Goal: Information Seeking & Learning: Learn about a topic

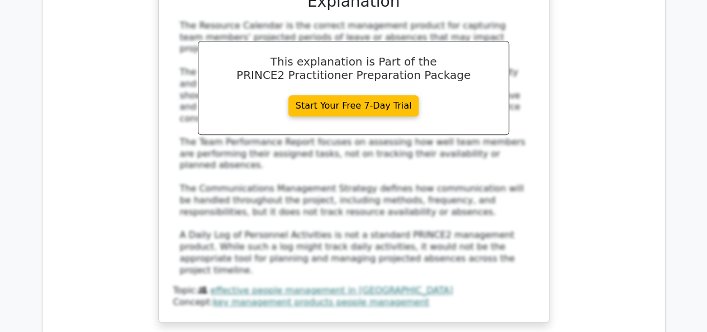
scroll to position [127455, 0]
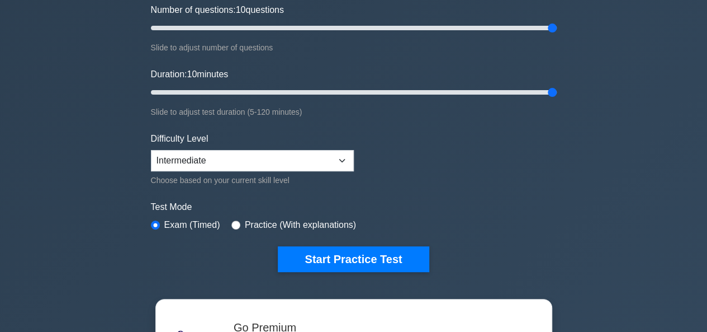
scroll to position [203, 0]
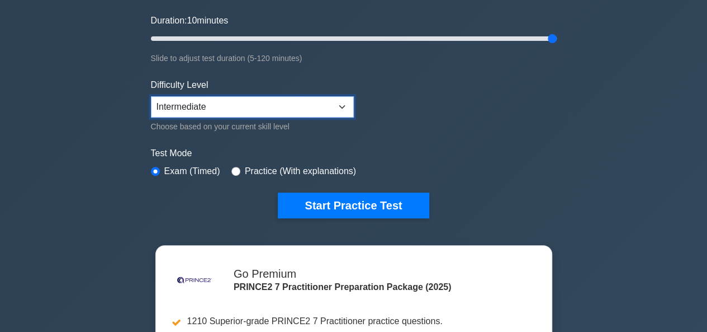
click at [340, 105] on select "Beginner Intermediate Expert" at bounding box center [252, 106] width 203 height 21
select select "expert"
click at [151, 96] on select "Beginner Intermediate Expert" at bounding box center [252, 106] width 203 height 21
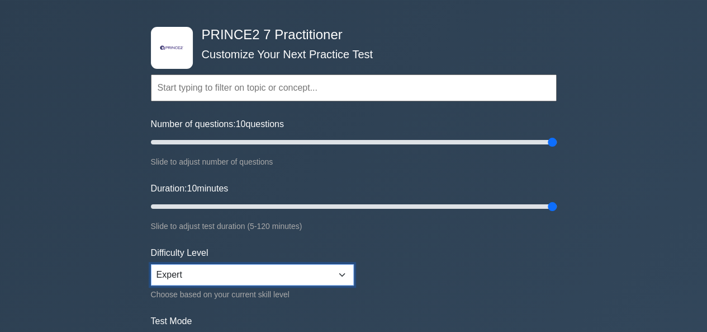
scroll to position [36, 0]
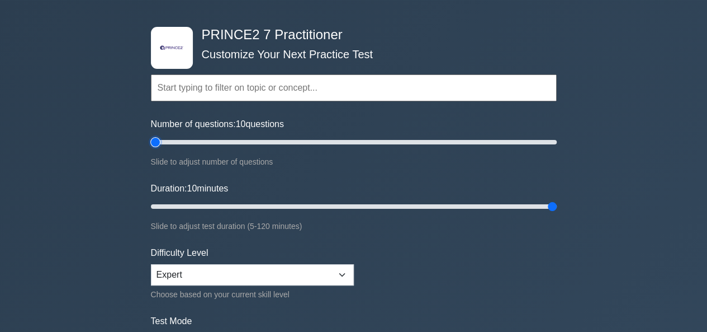
click at [158, 143] on input "Number of questions: 10 questions" at bounding box center [354, 141] width 406 height 13
type input "200"
click at [556, 140] on input "Number of questions: 200 questions" at bounding box center [354, 141] width 406 height 13
click at [159, 203] on input "Duration: 10 minutes" at bounding box center [354, 206] width 406 height 13
type input "120"
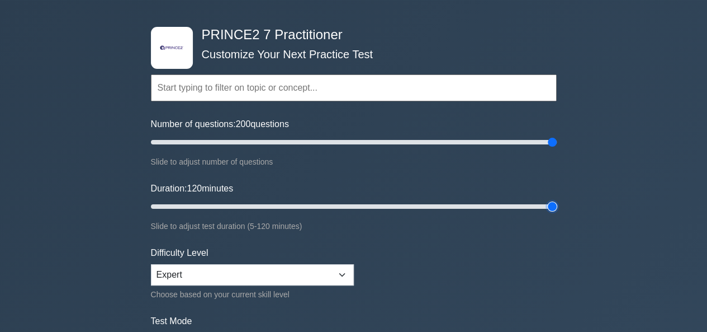
click at [554, 205] on input "Duration: 120 minutes" at bounding box center [354, 206] width 406 height 13
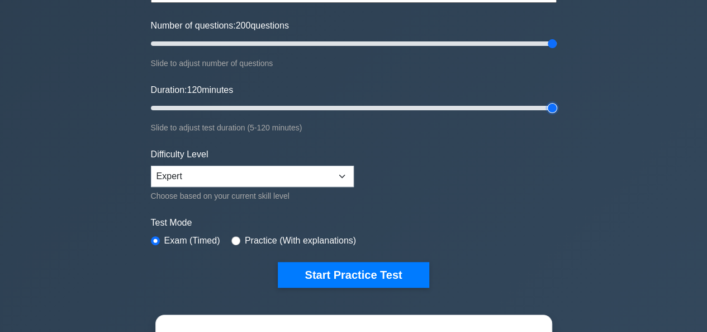
scroll to position [203, 0]
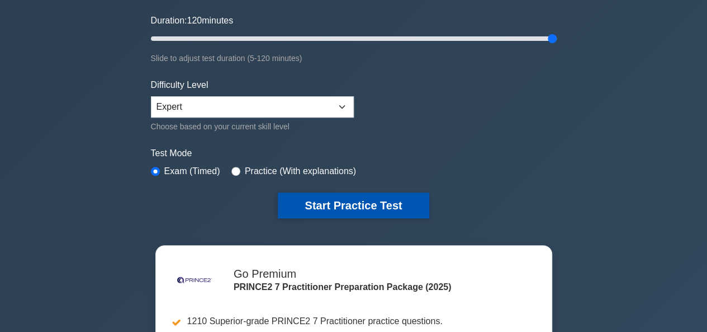
click at [349, 202] on button "Start Practice Test" at bounding box center [353, 205] width 151 height 26
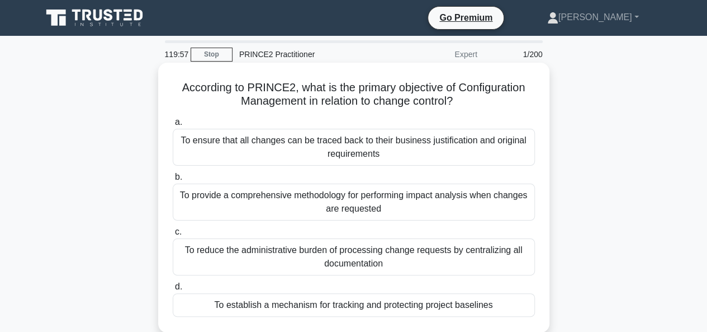
click at [216, 141] on div "To ensure that all changes can be traced back to their business justification a…" at bounding box center [354, 147] width 362 height 37
click at [173, 126] on input "a. To ensure that all changes can be traced back to their business justificatio…" at bounding box center [173, 122] width 0 height 7
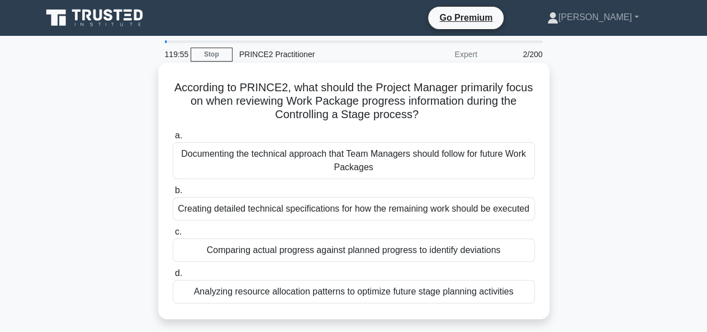
click at [219, 206] on div "Creating detailed technical specifications for how the remaining work should be…" at bounding box center [354, 208] width 362 height 23
click at [173, 194] on input "b. Creating detailed technical specifications for how the remaining work should…" at bounding box center [173, 190] width 0 height 7
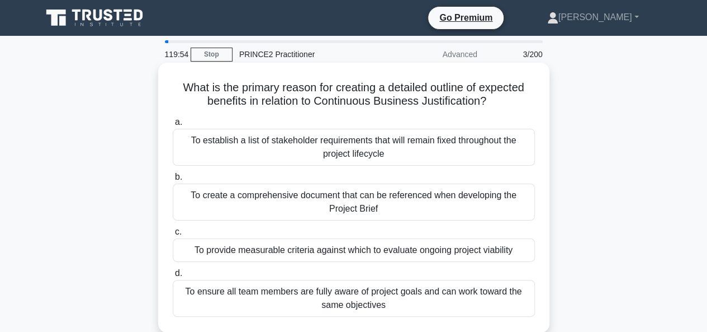
click at [248, 252] on div "To provide measurable criteria against which to evaluate ongoing project viabil…" at bounding box center [354, 249] width 362 height 23
click at [173, 235] on input "c. To provide measurable criteria against which to evaluate ongoing project via…" at bounding box center [173, 231] width 0 height 7
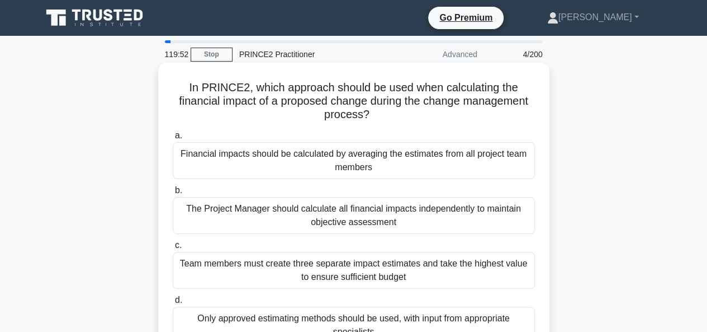
click at [249, 318] on div "Only approved estimating methods should be used, with input from appropriate sp…" at bounding box center [354, 324] width 362 height 37
click at [173, 304] on input "d. Only approved estimating methods should be used, with input from appropriate…" at bounding box center [173, 299] width 0 height 7
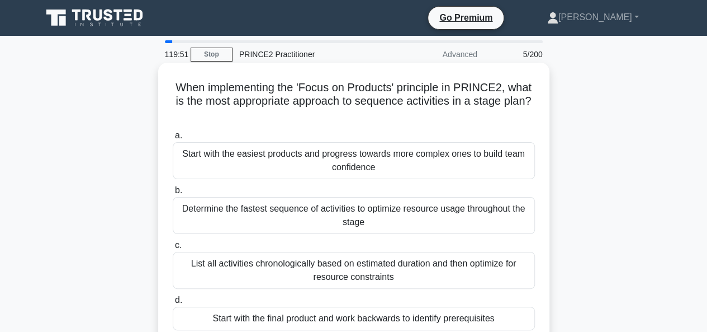
click at [319, 156] on div "Start with the easiest products and progress towards more complex ones to build…" at bounding box center [354, 160] width 362 height 37
click at [173, 139] on input "a. Start with the easiest products and progress towards more complex ones to bu…" at bounding box center [173, 135] width 0 height 7
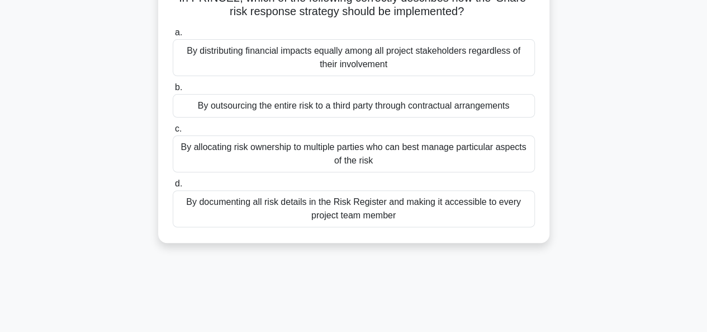
scroll to position [112, 0]
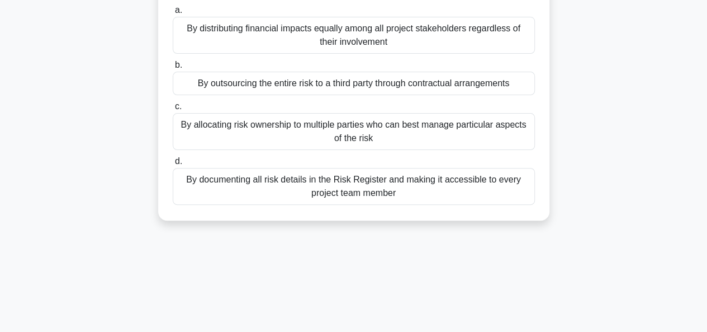
click at [368, 127] on div "By allocating risk ownership to multiple parties who can best manage particular…" at bounding box center [354, 131] width 362 height 37
click at [173, 110] on input "c. By allocating risk ownership to multiple parties who can best manage particu…" at bounding box center [173, 106] width 0 height 7
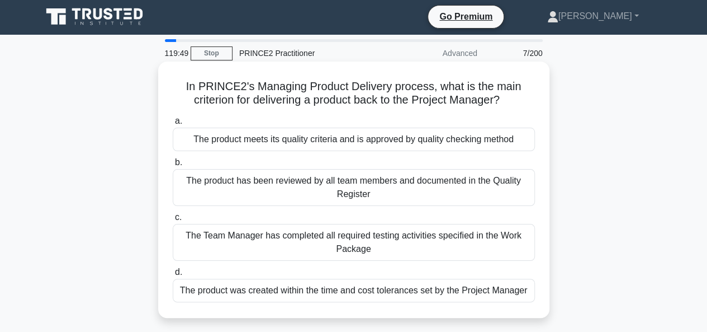
scroll to position [0, 0]
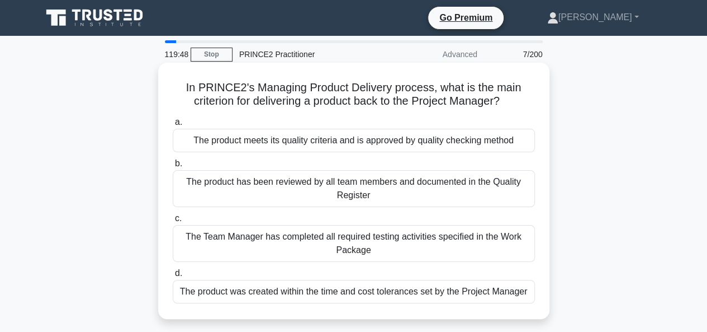
click at [329, 297] on div "The product was created within the time and cost tolerances set by the Project …" at bounding box center [354, 291] width 362 height 23
click at [173, 277] on input "d. The product was created within the time and cost tolerances set by the Proje…" at bounding box center [173, 272] width 0 height 7
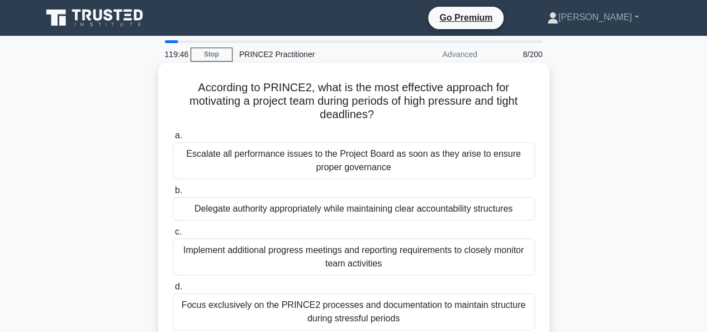
click at [328, 160] on div "Escalate all performance issues to the Project Board as soon as they arise to e…" at bounding box center [354, 160] width 362 height 37
click at [173, 139] on input "a. Escalate all performance issues to the Project Board as soon as they arise t…" at bounding box center [173, 135] width 0 height 7
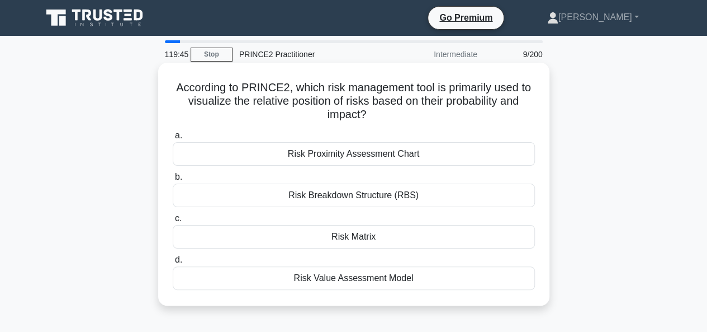
click at [324, 198] on div "Risk Breakdown Structure (RBS)" at bounding box center [354, 194] width 362 height 23
click at [173, 181] on input "b. Risk Breakdown Structure (RBS)" at bounding box center [173, 176] width 0 height 7
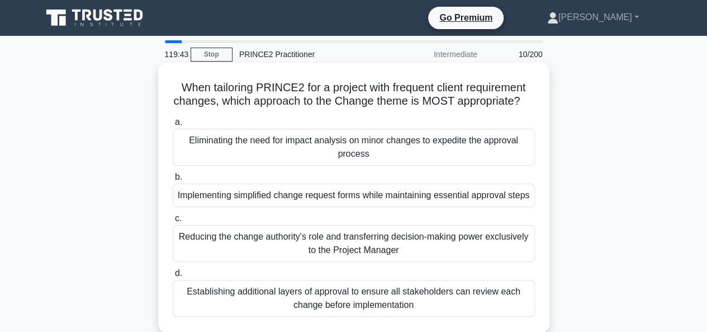
click at [373, 158] on div "Eliminating the need for impact analysis on minor changes to expedite the appro…" at bounding box center [354, 147] width 362 height 37
click at [173, 126] on input "a. Eliminating the need for impact analysis on minor changes to expedite the ap…" at bounding box center [173, 122] width 0 height 7
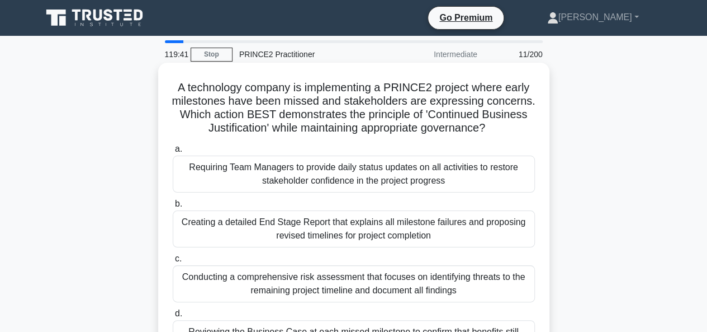
click at [366, 292] on div "Conducting a comprehensive risk assessment that focuses on identifying threats …" at bounding box center [354, 283] width 362 height 37
click at [173, 262] on input "c. Conducting a comprehensive risk assessment that focuses on identifying threa…" at bounding box center [173, 258] width 0 height 7
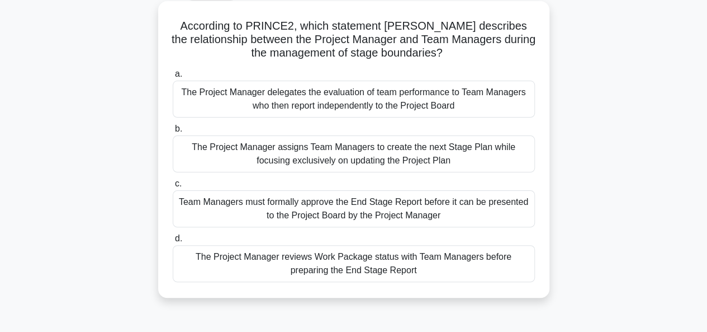
scroll to position [112, 0]
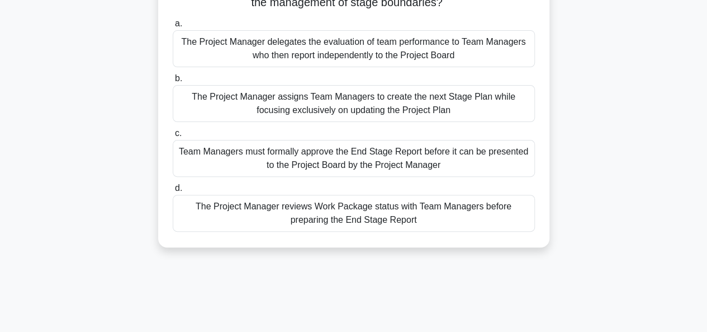
click at [380, 219] on div "The Project Manager reviews Work Package status with Team Managers before prepa…" at bounding box center [354, 213] width 362 height 37
click at [173, 192] on input "d. The Project Manager reviews Work Package status with Team Managers before pr…" at bounding box center [173, 187] width 0 height 7
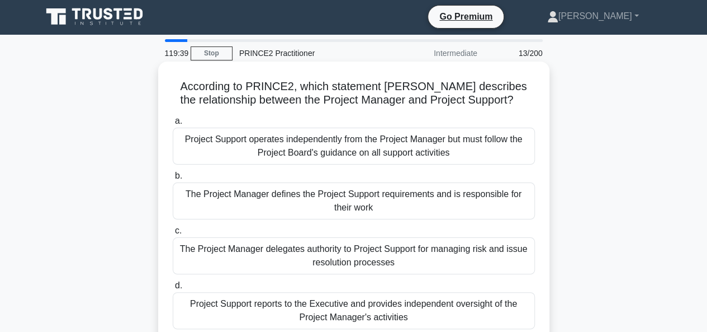
scroll to position [0, 0]
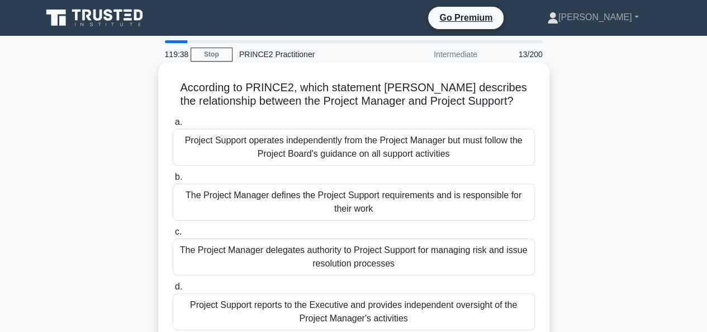
click at [404, 193] on div "The Project Manager defines the Project Support requirements and is responsible…" at bounding box center [354, 201] width 362 height 37
click at [173, 181] on input "b. The Project Manager defines the Project Support requirements and is responsi…" at bounding box center [173, 176] width 0 height 7
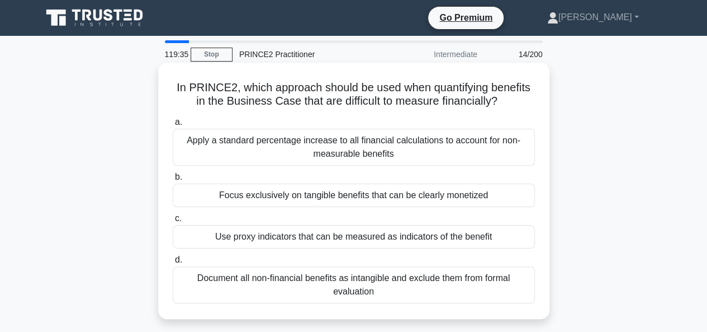
click at [357, 149] on div "Apply a standard percentage increase to all financial calculations to account f…" at bounding box center [354, 147] width 362 height 37
click at [173, 126] on input "a. Apply a standard percentage increase to all financial calculations to accoun…" at bounding box center [173, 122] width 0 height 7
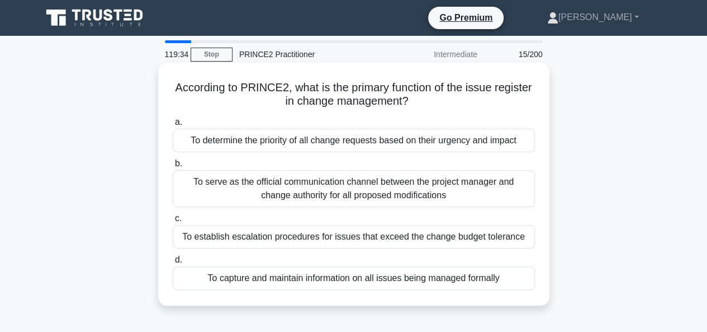
click at [338, 279] on div "To capture and maintain information on all issues being managed formally" at bounding box center [354, 277] width 362 height 23
click at [173, 263] on input "d. To capture and maintain information on all issues being managed formally" at bounding box center [173, 259] width 0 height 7
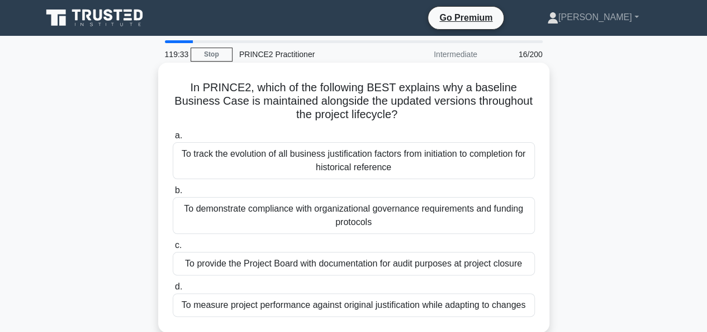
click at [354, 207] on div "To demonstrate compliance with organizational governance requirements and fundi…" at bounding box center [354, 215] width 362 height 37
click at [173, 194] on input "b. To demonstrate compliance with organizational governance requirements and fu…" at bounding box center [173, 190] width 0 height 7
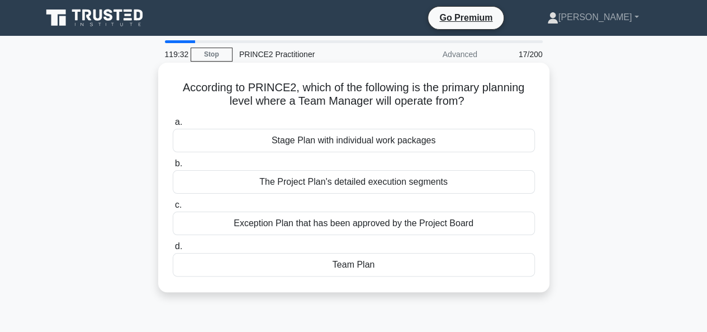
click at [344, 142] on div "Stage Plan with individual work packages" at bounding box center [354, 140] width 362 height 23
click at [173, 126] on input "a. Stage Plan with individual work packages" at bounding box center [173, 122] width 0 height 7
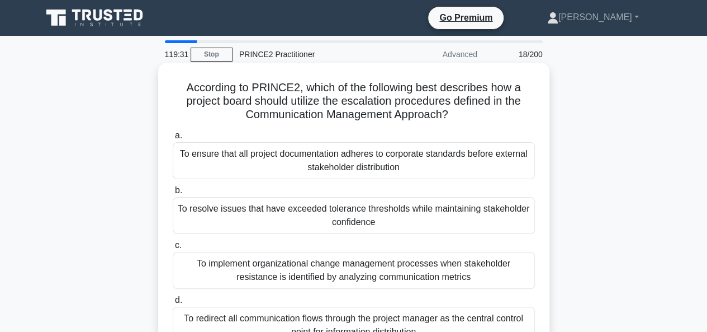
click at [325, 211] on div "To resolve issues that have exceeded tolerance thresholds while maintaining sta…" at bounding box center [354, 215] width 362 height 37
click at [173, 194] on input "b. To resolve issues that have exceeded tolerance thresholds while maintaining …" at bounding box center [173, 190] width 0 height 7
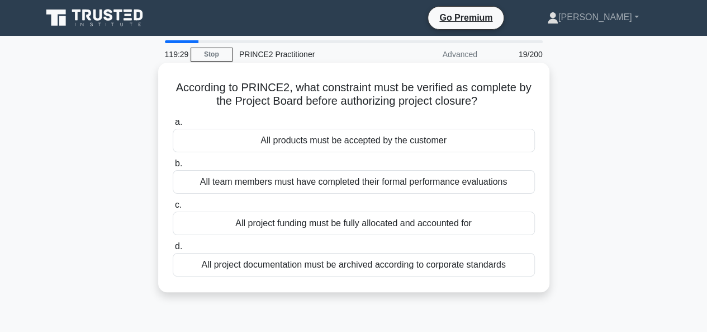
click at [320, 222] on div "All project funding must be fully allocated and accounted for" at bounding box center [354, 222] width 362 height 23
click at [173, 209] on input "c. All project funding must be fully allocated and accounted for" at bounding box center [173, 204] width 0 height 7
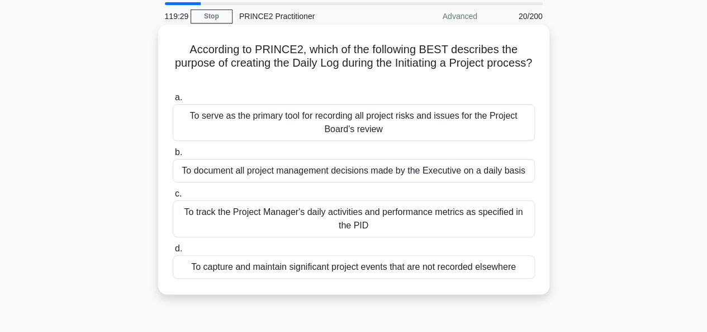
scroll to position [56, 0]
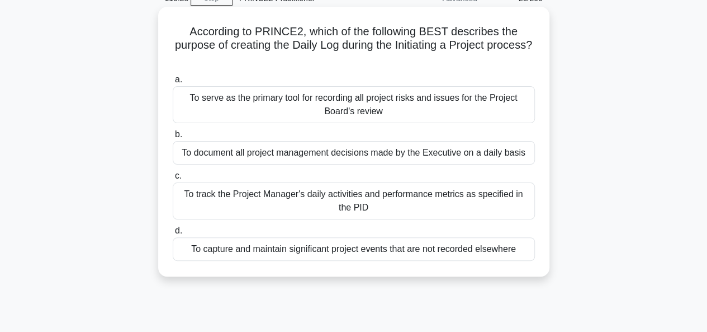
click at [318, 247] on div "To capture and maintain significant project events that are not recorded elsewh…" at bounding box center [354, 248] width 362 height 23
click at [173, 234] on input "d. To capture and maintain significant project events that are not recorded els…" at bounding box center [173, 230] width 0 height 7
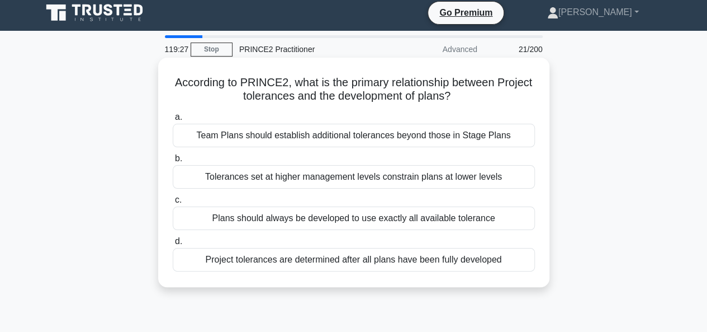
scroll to position [0, 0]
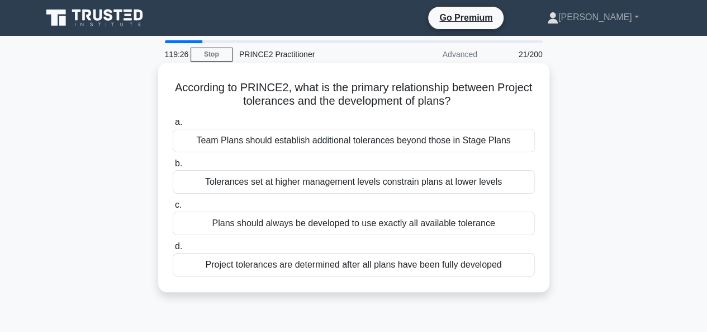
click at [338, 136] on div "Team Plans should establish additional tolerances beyond those in Stage Plans" at bounding box center [354, 140] width 362 height 23
click at [173, 126] on input "a. Team Plans should establish additional tolerances beyond those in Stage Plans" at bounding box center [173, 122] width 0 height 7
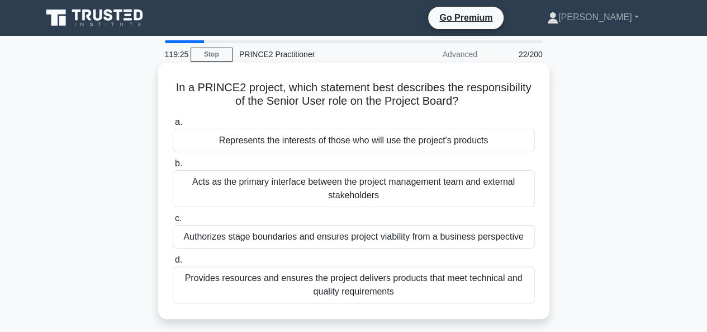
scroll to position [56, 0]
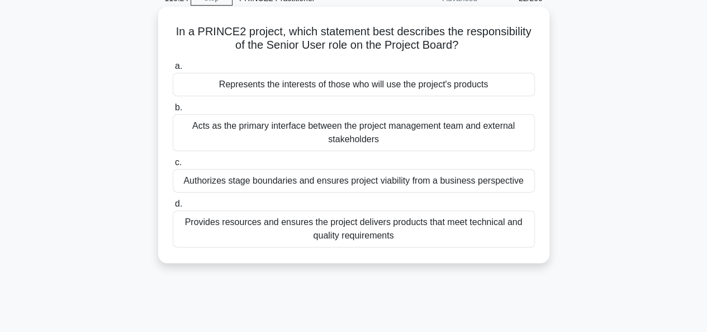
click at [331, 182] on div "Authorizes stage boundaries and ensures project viability from a business persp…" at bounding box center [354, 180] width 362 height 23
click at [173, 166] on input "c. Authorizes stage boundaries and ensures project viability from a business pe…" at bounding box center [173, 162] width 0 height 7
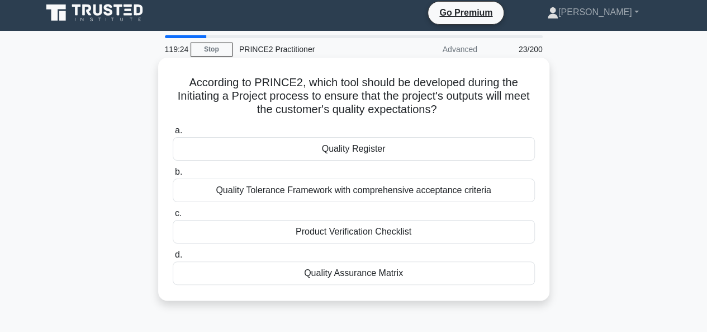
scroll to position [0, 0]
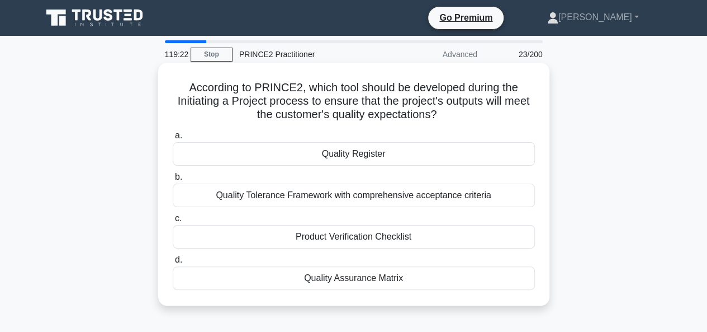
click at [349, 279] on div "Quality Assurance Matrix" at bounding box center [354, 277] width 362 height 23
click at [173, 263] on input "d. Quality Assurance Matrix" at bounding box center [173, 259] width 0 height 7
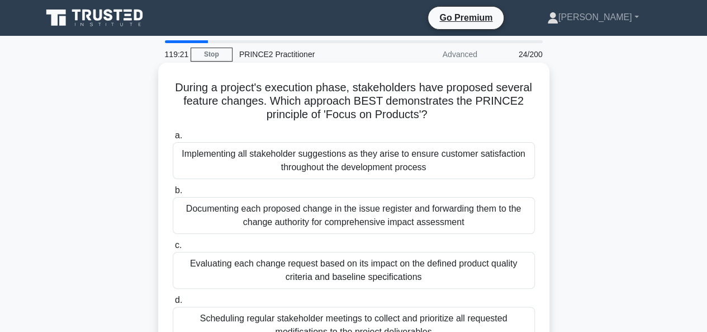
click at [356, 160] on div "Implementing all stakeholder suggestions as they arise to ensure customer satis…" at bounding box center [354, 160] width 362 height 37
click at [173, 139] on input "a. Implementing all stakeholder suggestions as they arise to ensure customer sa…" at bounding box center [173, 135] width 0 height 7
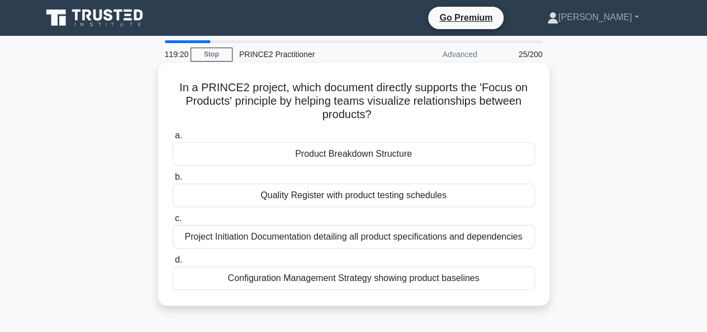
click at [346, 196] on div "Quality Register with product testing schedules" at bounding box center [354, 194] width 362 height 23
click at [173, 181] on input "b. Quality Register with product testing schedules" at bounding box center [173, 176] width 0 height 7
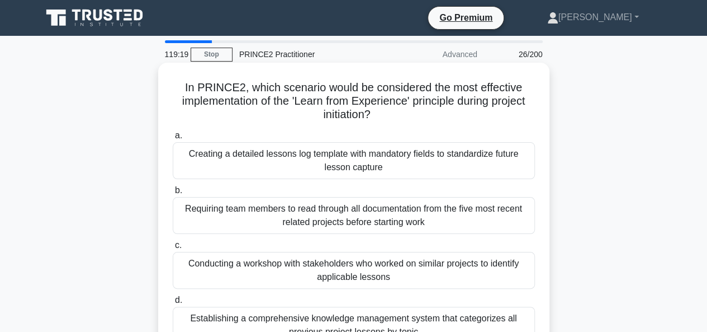
click at [334, 264] on div "Conducting a workshop with stakeholders who worked on similar projects to ident…" at bounding box center [354, 270] width 362 height 37
click at [173, 249] on input "c. Conducting a workshop with stakeholders who worked on similar projects to id…" at bounding box center [173, 245] width 0 height 7
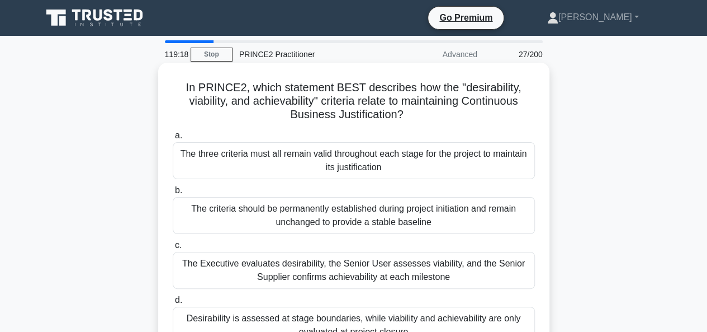
click at [315, 320] on div "Desirability is assessed at stage boundaries, while viability and achievability…" at bounding box center [354, 324] width 362 height 37
click at [173, 304] on input "d. Desirability is assessed at stage boundaries, while viability and achievabil…" at bounding box center [173, 299] width 0 height 7
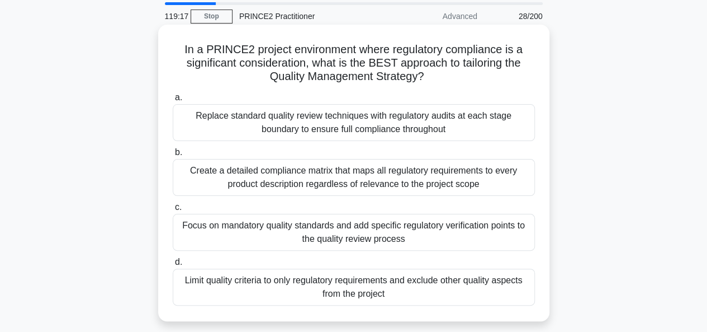
scroll to position [56, 0]
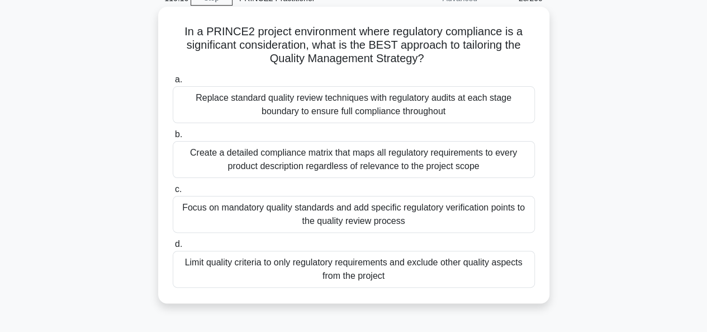
click at [332, 218] on div "Focus on mandatory quality standards and add specific regulatory verification p…" at bounding box center [354, 214] width 362 height 37
click at [173, 193] on input "c. Focus on mandatory quality standards and add specific regulatory verificatio…" at bounding box center [173, 189] width 0 height 7
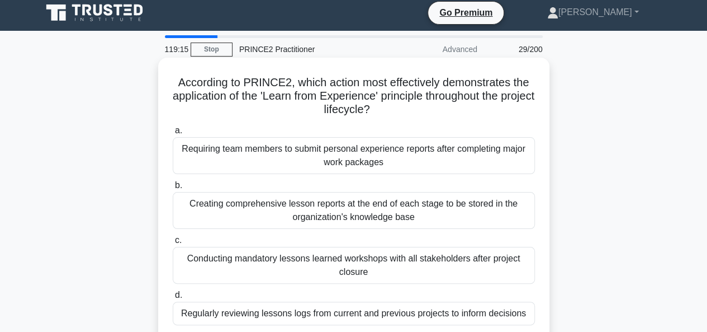
scroll to position [0, 0]
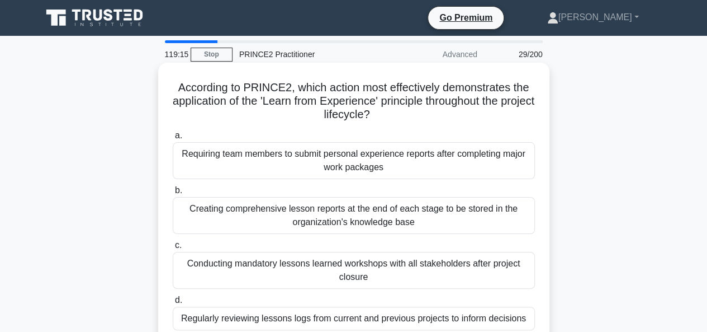
click at [341, 160] on div "Requiring team members to submit personal experience reports after completing m…" at bounding box center [354, 160] width 362 height 37
click at [173, 139] on input "a. Requiring team members to submit personal experience reports after completin…" at bounding box center [173, 135] width 0 height 7
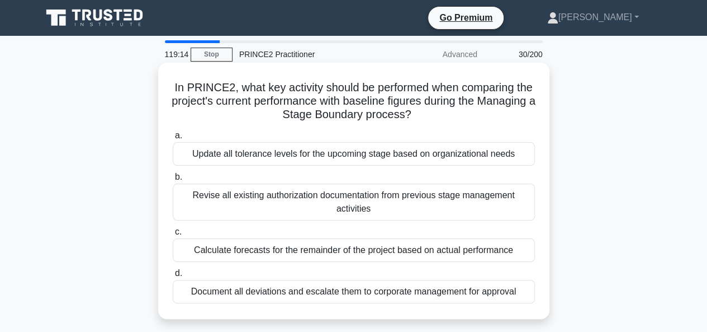
click at [342, 200] on div "Revise all existing authorization documentation from previous stage management …" at bounding box center [354, 201] width 362 height 37
click at [173, 181] on input "b. Revise all existing authorization documentation from previous stage manageme…" at bounding box center [173, 176] width 0 height 7
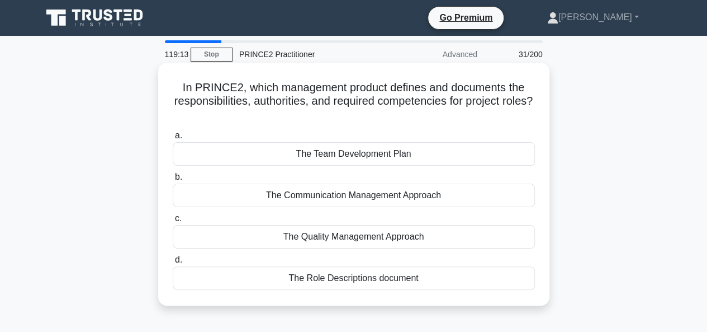
click at [331, 234] on div "The Quality Management Approach" at bounding box center [354, 236] width 362 height 23
click at [173, 222] on input "c. The Quality Management Approach" at bounding box center [173, 218] width 0 height 7
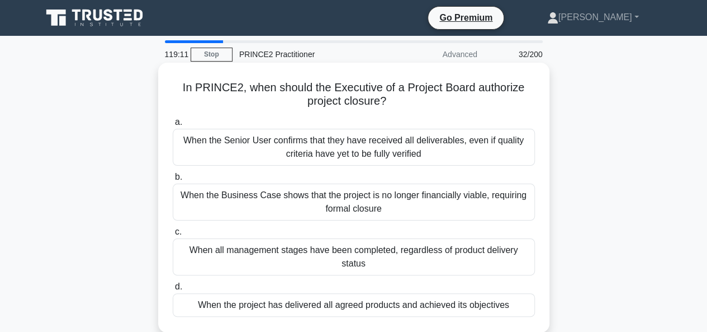
click at [340, 206] on div "When the Business Case shows that the project is no longer financially viable, …" at bounding box center [354, 201] width 362 height 37
click at [173, 181] on input "b. When the Business Case shows that the project is no longer financially viabl…" at bounding box center [173, 176] width 0 height 7
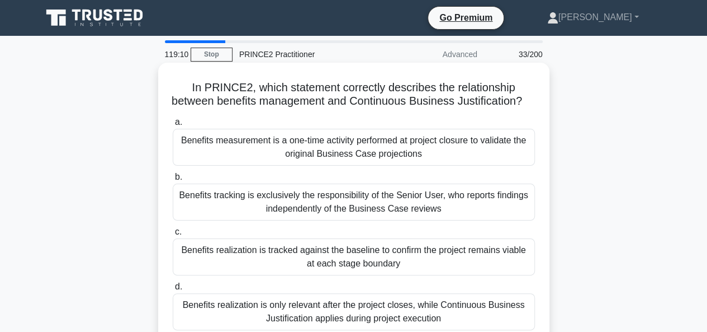
click at [340, 162] on div "Benefits measurement is a one-time activity performed at project closure to val…" at bounding box center [354, 147] width 362 height 37
click at [173, 126] on input "a. Benefits measurement is a one-time activity performed at project closure to …" at bounding box center [173, 122] width 0 height 7
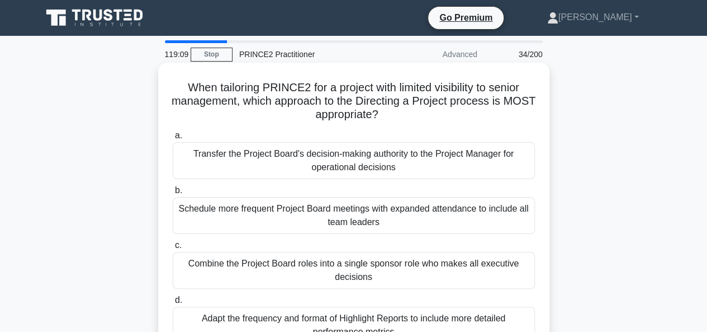
click at [328, 318] on div "Adapt the frequency and format of Highlight Reports to include more detailed pe…" at bounding box center [354, 324] width 362 height 37
click at [173, 304] on input "d. Adapt the frequency and format of Highlight Reports to include more detailed…" at bounding box center [173, 299] width 0 height 7
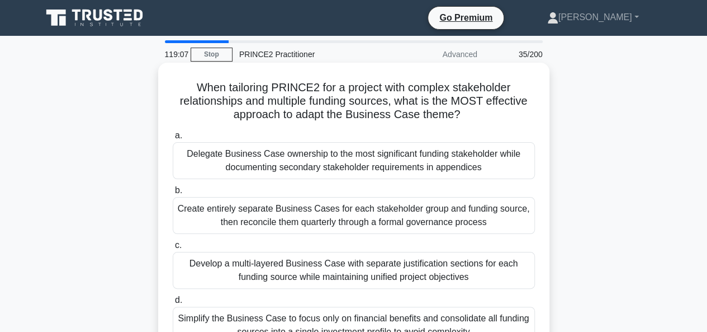
click at [228, 316] on div "Simplify the Business Case to focus only on financial benefits and consolidate …" at bounding box center [354, 324] width 362 height 37
click at [173, 304] on input "d. Simplify the Business Case to focus only on financial benefits and consolida…" at bounding box center [173, 299] width 0 height 7
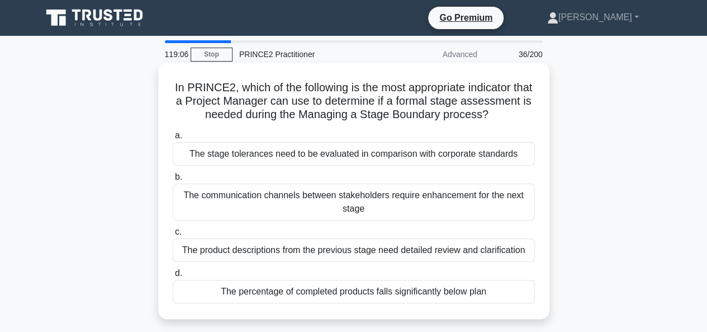
click at [210, 165] on div "The stage tolerances need to be evaluated in comparison with corporate standards" at bounding box center [354, 153] width 362 height 23
click at [173, 139] on input "a. The stage tolerances need to be evaluated in comparison with corporate stand…" at bounding box center [173, 135] width 0 height 7
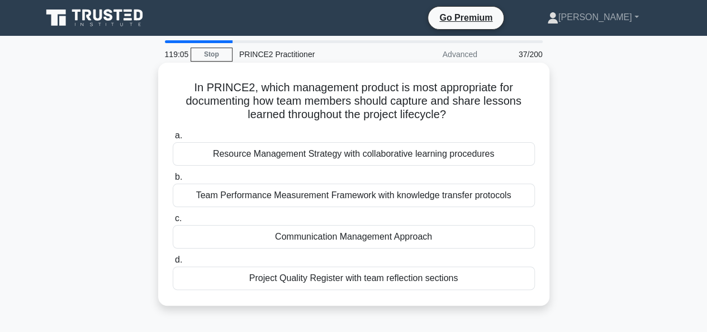
click at [226, 200] on div "Team Performance Measurement Framework with knowledge transfer protocols" at bounding box center [354, 194] width 362 height 23
click at [173, 181] on input "b. Team Performance Measurement Framework with knowledge transfer protocols" at bounding box center [173, 176] width 0 height 7
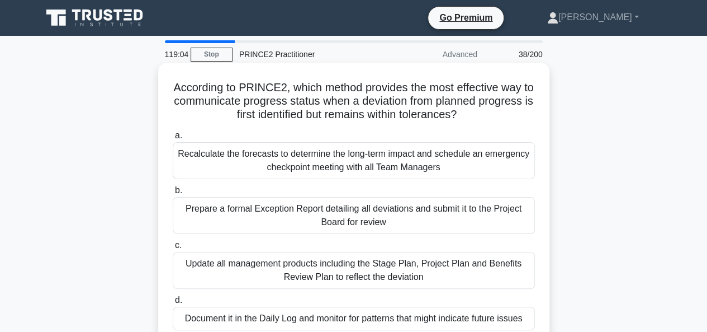
click at [240, 324] on div "Document it in the Daily Log and monitor for patterns that might indicate futur…" at bounding box center [354, 317] width 362 height 23
click at [173, 304] on input "d. Document it in the Daily Log and monitor for patterns that might indicate fu…" at bounding box center [173, 299] width 0 height 7
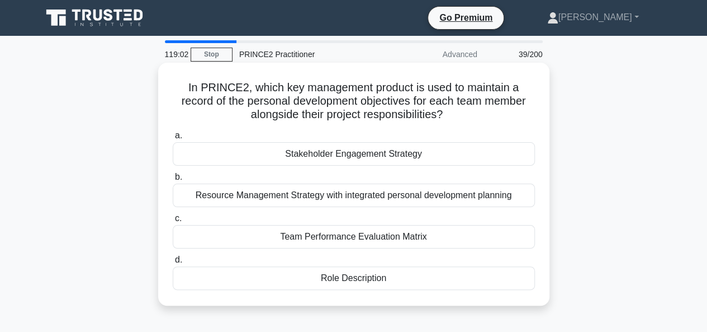
click at [321, 162] on div "Stakeholder Engagement Strategy" at bounding box center [354, 153] width 362 height 23
click at [173, 139] on input "a. Stakeholder Engagement Strategy" at bounding box center [173, 135] width 0 height 7
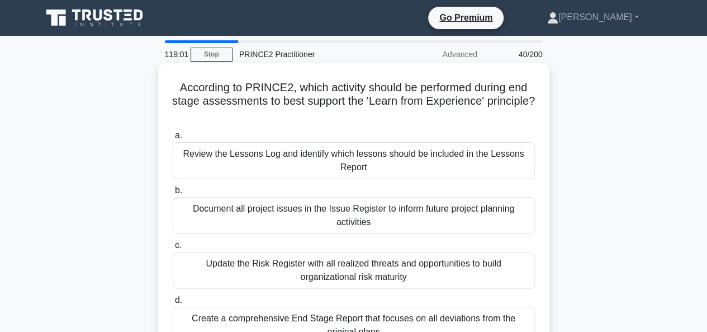
click at [329, 211] on div "Document all project issues in the Issue Register to inform future project plan…" at bounding box center [354, 215] width 362 height 37
click at [173, 194] on input "b. Document all project issues in the Issue Register to inform future project p…" at bounding box center [173, 190] width 0 height 7
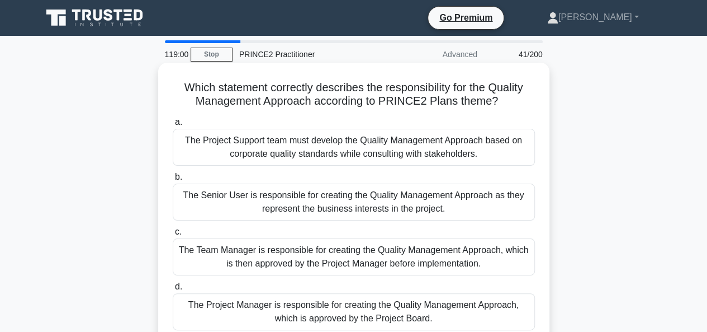
click at [315, 263] on div "The Team Manager is responsible for creating the Quality Management Approach, w…" at bounding box center [354, 256] width 362 height 37
click at [173, 235] on input "c. The Team Manager is responsible for creating the Quality Management Approach…" at bounding box center [173, 231] width 0 height 7
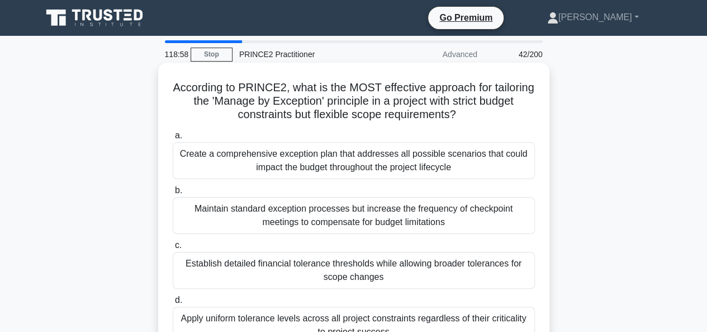
click at [261, 207] on div "Maintain standard exception processes but increase the frequency of checkpoint …" at bounding box center [354, 215] width 362 height 37
click at [173, 194] on input "b. Maintain standard exception processes but increase the frequency of checkpoi…" at bounding box center [173, 190] width 0 height 7
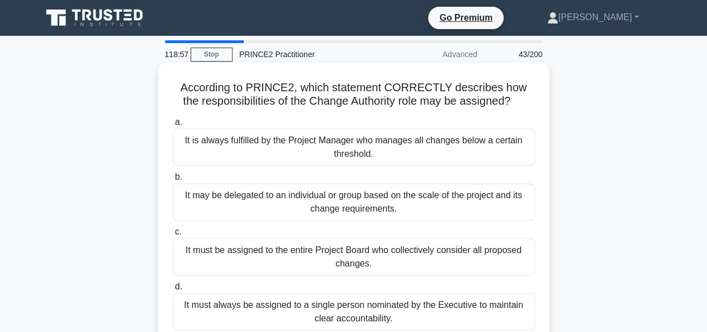
click at [271, 305] on div "It must always be assigned to a single person nominated by the Executive to mai…" at bounding box center [354, 311] width 362 height 37
click at [173, 290] on input "d. It must always be assigned to a single person nominated by the Executive to …" at bounding box center [173, 286] width 0 height 7
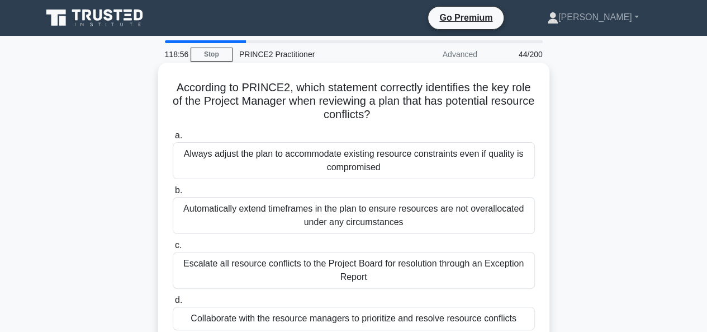
click at [357, 161] on div "Always adjust the plan to accommodate existing resource constraints even if qua…" at bounding box center [354, 160] width 362 height 37
click at [173, 139] on input "a. Always adjust the plan to accommodate existing resource constraints even if …" at bounding box center [173, 135] width 0 height 7
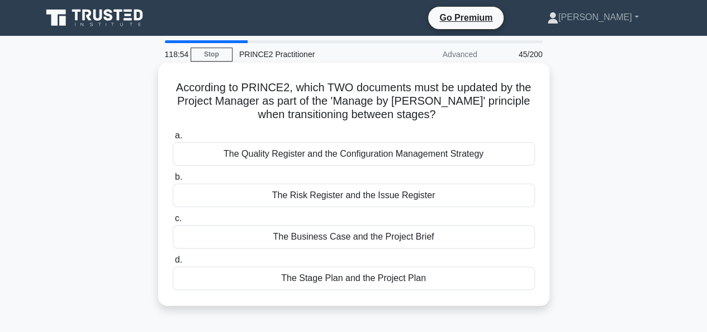
click at [347, 235] on div "The Business Case and the Project Brief" at bounding box center [354, 236] width 362 height 23
click at [173, 222] on input "c. The Business Case and the Project Brief" at bounding box center [173, 218] width 0 height 7
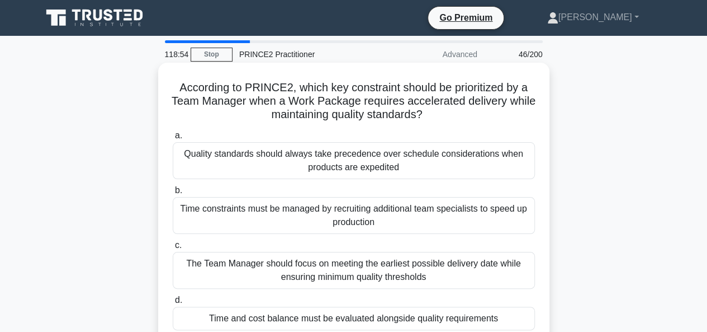
click at [343, 165] on div "Quality standards should always take precedence over schedule considerations wh…" at bounding box center [354, 160] width 362 height 37
click at [173, 139] on input "a. Quality standards should always take precedence over schedule considerations…" at bounding box center [173, 135] width 0 height 7
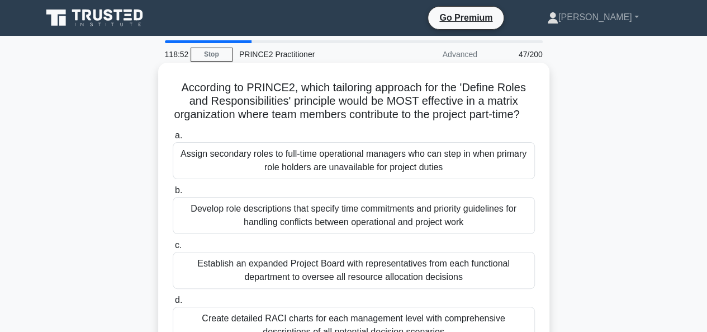
click at [200, 217] on div "Develop role descriptions that specify time commitments and priority guidelines…" at bounding box center [354, 215] width 362 height 37
click at [173, 194] on input "b. Develop role descriptions that specify time commitments and priority guideli…" at bounding box center [173, 190] width 0 height 7
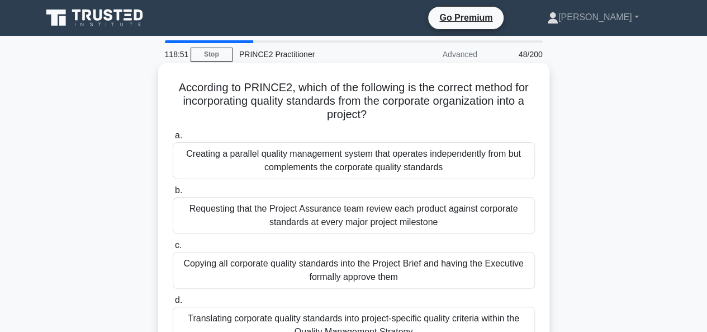
click at [198, 319] on div "Translating corporate quality standards into project-specific quality criteria …" at bounding box center [354, 324] width 362 height 37
click at [173, 304] on input "d. Translating corporate quality standards into project-specific quality criter…" at bounding box center [173, 299] width 0 height 7
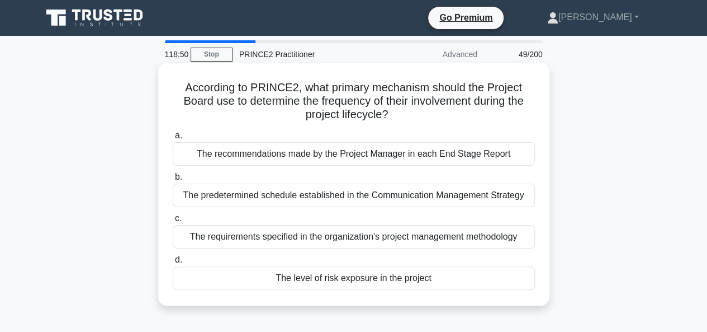
click at [312, 161] on div "The recommendations made by the Project Manager in each End Stage Report" at bounding box center [354, 153] width 362 height 23
click at [173, 139] on input "a. The recommendations made by the Project Manager in each End Stage Report" at bounding box center [173, 135] width 0 height 7
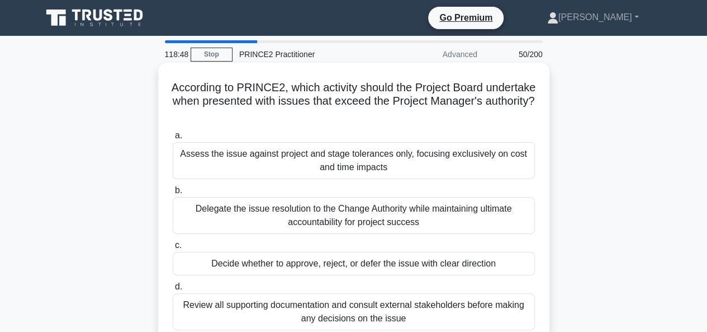
click at [278, 263] on div "Decide whether to approve, reject, or defer the issue with clear direction" at bounding box center [354, 263] width 362 height 23
click at [173, 249] on input "c. Decide whether to approve, reject, or defer the issue with clear direction" at bounding box center [173, 245] width 0 height 7
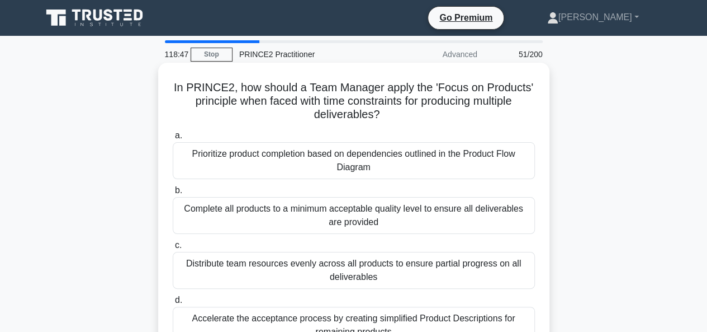
click at [395, 207] on div "Complete all products to a minimum acceptable quality level to ensure all deliv…" at bounding box center [354, 215] width 362 height 37
click at [173, 194] on input "b. Complete all products to a minimum acceptable quality level to ensure all de…" at bounding box center [173, 190] width 0 height 7
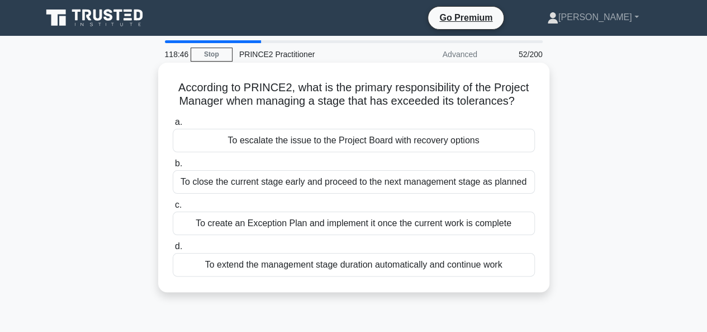
click at [396, 146] on div "To escalate the issue to the Project Board with recovery options" at bounding box center [354, 140] width 362 height 23
click at [173, 126] on input "a. To escalate the issue to the Project Board with recovery options" at bounding box center [173, 122] width 0 height 7
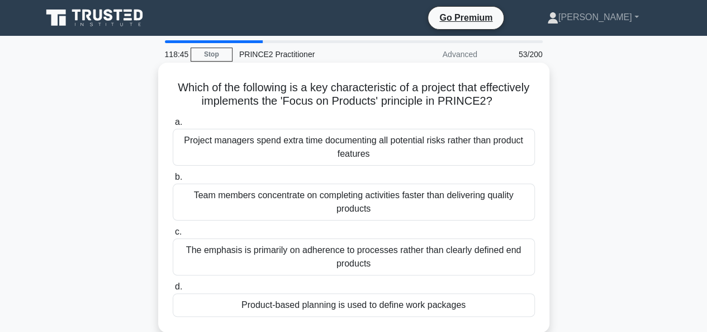
click at [360, 302] on div "Product-based planning is used to define work packages" at bounding box center [354, 304] width 362 height 23
click at [173, 290] on input "d. Product-based planning is used to define work packages" at bounding box center [173, 286] width 0 height 7
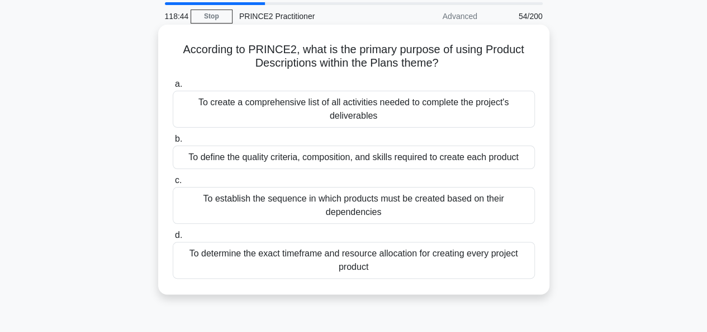
scroll to position [56, 0]
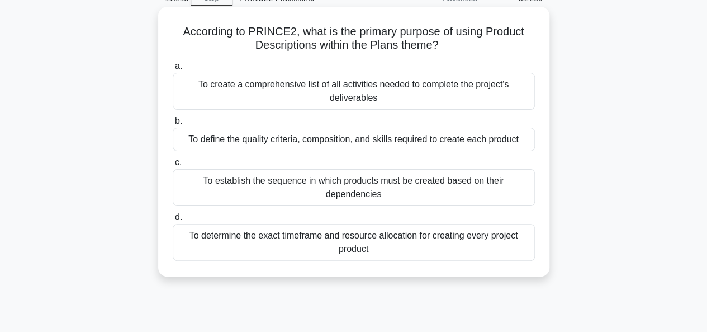
click at [381, 143] on div "To define the quality criteria, composition, and skills required to create each…" at bounding box center [354, 138] width 362 height 23
click at [173, 125] on input "b. To define the quality criteria, composition, and skills required to create e…" at bounding box center [173, 120] width 0 height 7
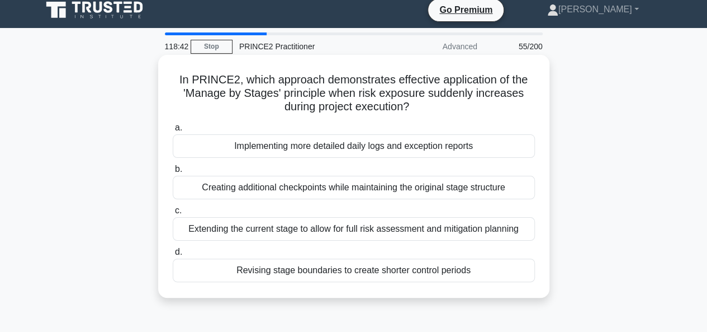
scroll to position [0, 0]
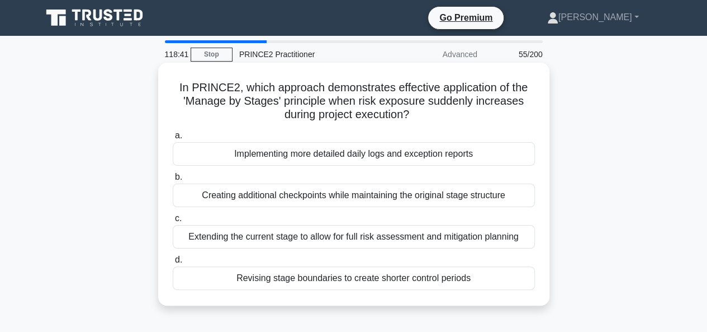
click at [342, 278] on div "Revising stage boundaries to create shorter control periods" at bounding box center [354, 277] width 362 height 23
click at [173, 263] on input "d. Revising stage boundaries to create shorter control periods" at bounding box center [173, 259] width 0 height 7
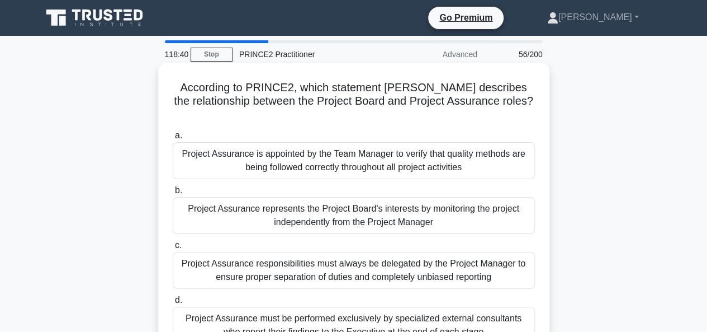
click at [338, 151] on div "Project Assurance is appointed by the Team Manager to verify that quality metho…" at bounding box center [354, 160] width 362 height 37
click at [173, 139] on input "a. Project Assurance is appointed by the Team Manager to verify that quality me…" at bounding box center [173, 135] width 0 height 7
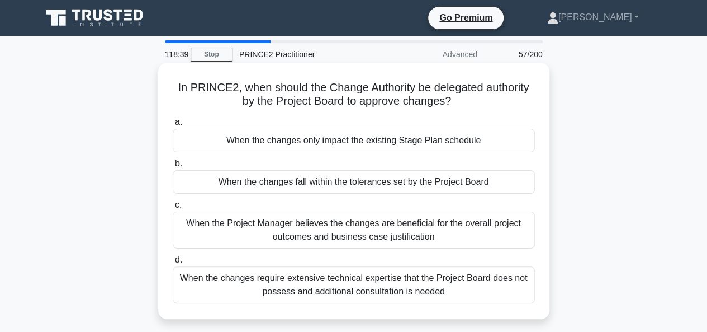
click at [325, 184] on div "When the changes fall within the tolerances set by the Project Board" at bounding box center [354, 181] width 362 height 23
click at [173, 167] on input "b. When the changes fall within the tolerances set by the Project Board" at bounding box center [173, 163] width 0 height 7
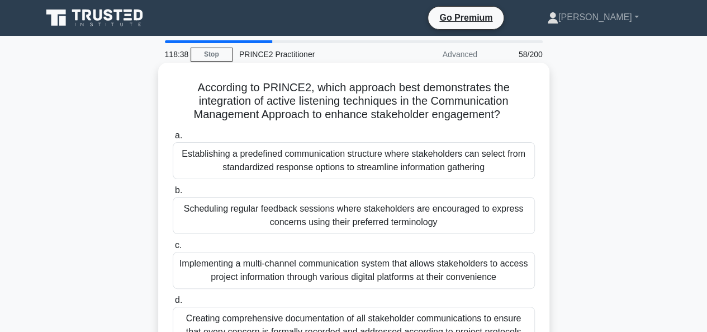
click at [308, 268] on div "Implementing a multi-channel communication system that allows stakeholders to a…" at bounding box center [354, 270] width 362 height 37
click at [173, 249] on input "c. Implementing a multi-channel communication system that allows stakeholders t…" at bounding box center [173, 245] width 0 height 7
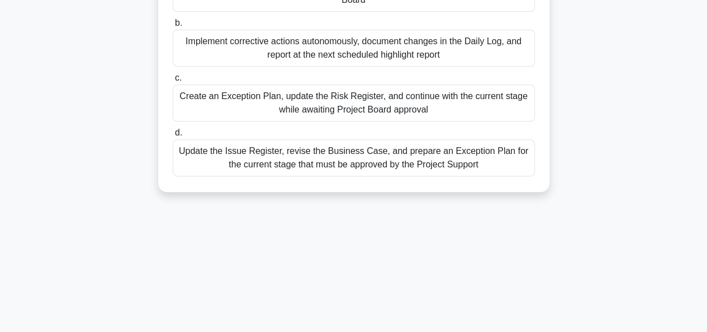
scroll to position [168, 0]
click at [342, 159] on div "Update the Issue Register, revise the Business Case, and prepare an Exception P…" at bounding box center [354, 157] width 362 height 37
click at [173, 136] on input "d. Update the Issue Register, revise the Business Case, and prepare an Exceptio…" at bounding box center [173, 132] width 0 height 7
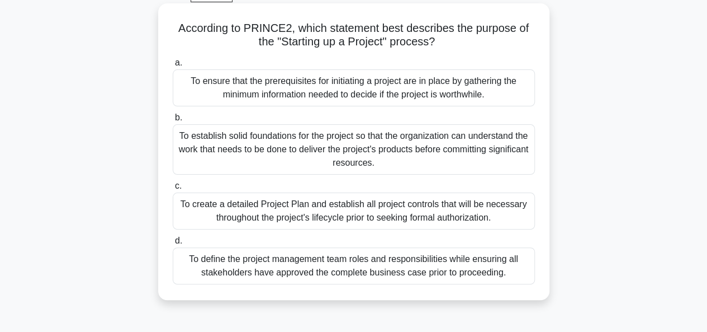
scroll to position [0, 0]
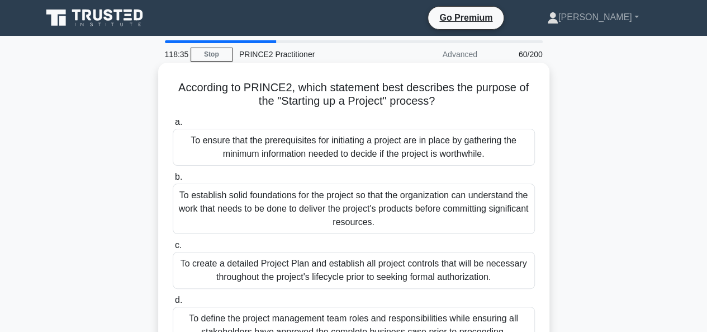
click at [345, 155] on div "To ensure that the prerequisites for initiating a project are in place by gathe…" at bounding box center [354, 147] width 362 height 37
click at [173, 126] on input "a. To ensure that the prerequisites for initiating a project are in place by ga…" at bounding box center [173, 122] width 0 height 7
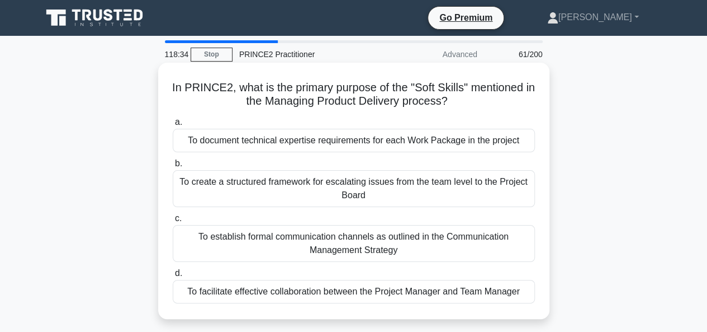
click at [340, 183] on div "To create a structured framework for escalating issues from the team level to t…" at bounding box center [354, 188] width 362 height 37
click at [173, 167] on input "b. To create a structured framework for escalating issues from the team level t…" at bounding box center [173, 163] width 0 height 7
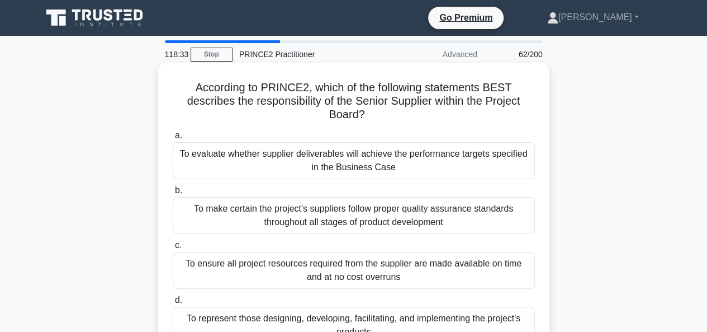
scroll to position [56, 0]
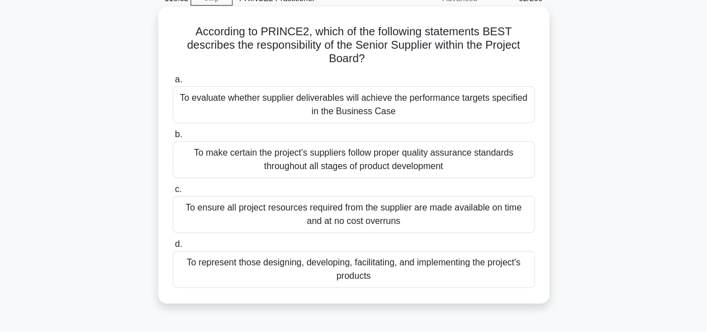
click at [333, 217] on div "To ensure all project resources required from the supplier are made available o…" at bounding box center [354, 214] width 362 height 37
click at [173, 193] on input "c. To ensure all project resources required from the supplier are made availabl…" at bounding box center [173, 189] width 0 height 7
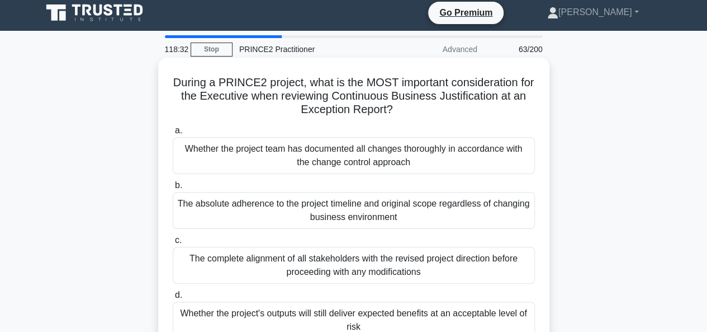
scroll to position [0, 0]
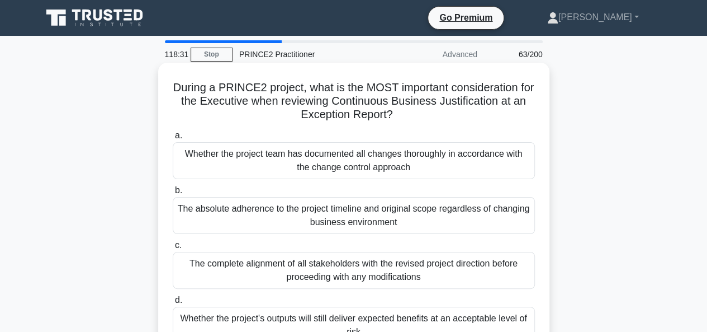
click at [301, 316] on div "Whether the project's outputs will still deliver expected benefits at an accept…" at bounding box center [354, 324] width 362 height 37
click at [173, 304] on input "d. Whether the project's outputs will still deliver expected benefits at an acc…" at bounding box center [173, 299] width 0 height 7
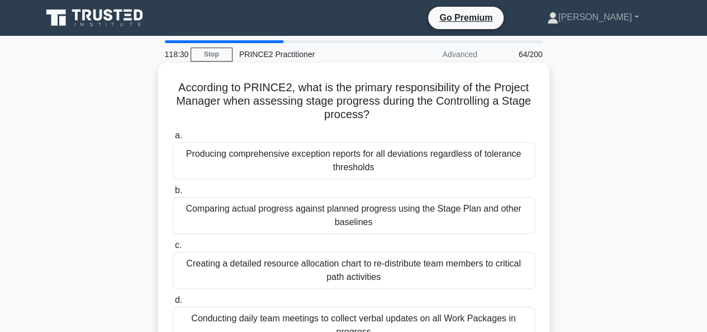
click at [338, 158] on div "Producing comprehensive exception reports for all deviations regardless of tole…" at bounding box center [354, 160] width 362 height 37
click at [173, 139] on input "a. Producing comprehensive exception reports for all deviations regardless of t…" at bounding box center [173, 135] width 0 height 7
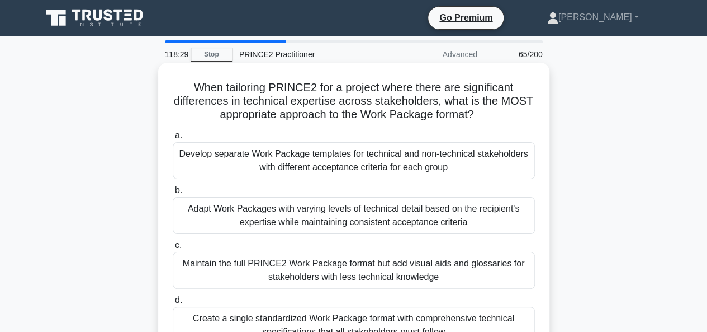
click at [323, 212] on div "Adapt Work Packages with varying levels of technical detail based on the recipi…" at bounding box center [354, 215] width 362 height 37
click at [173, 194] on input "b. Adapt Work Packages with varying levels of technical detail based on the rec…" at bounding box center [173, 190] width 0 height 7
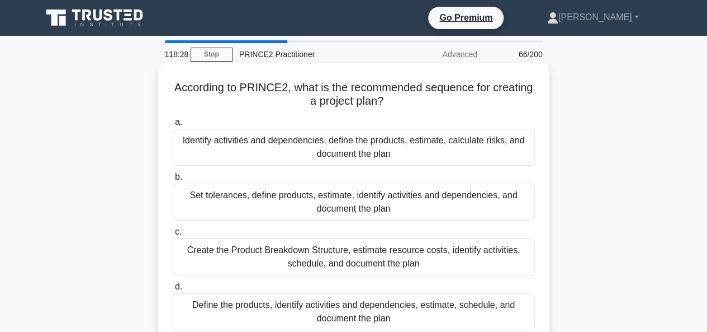
click at [309, 257] on div "Create the Product Breakdown Structure, estimate resource costs, identify activ…" at bounding box center [354, 256] width 362 height 37
click at [173, 235] on input "c. Create the Product Breakdown Structure, estimate resource costs, identify ac…" at bounding box center [173, 231] width 0 height 7
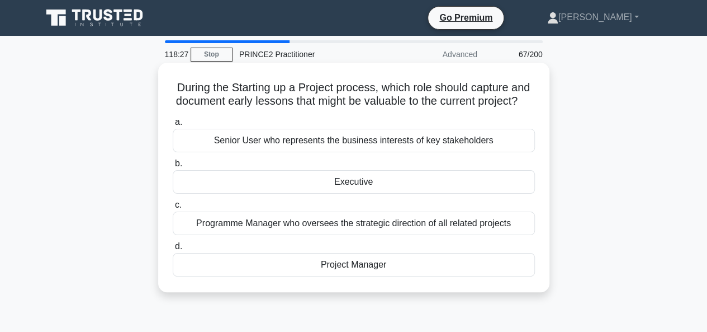
click at [328, 276] on div "Project Manager" at bounding box center [354, 264] width 362 height 23
click at [173, 250] on input "d. Project Manager" at bounding box center [173, 246] width 0 height 7
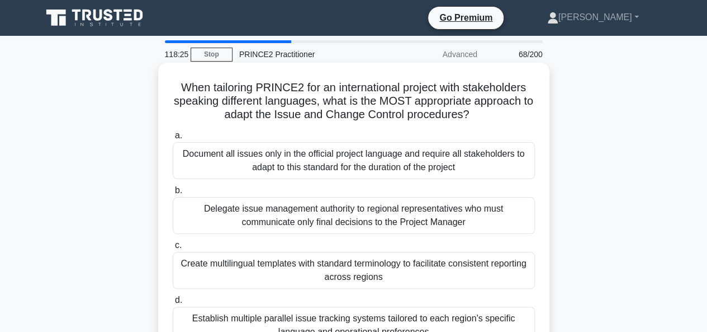
click at [334, 159] on div "Document all issues only in the official project language and require all stake…" at bounding box center [354, 160] width 362 height 37
click at [173, 139] on input "a. Document all issues only in the official project language and require all st…" at bounding box center [173, 135] width 0 height 7
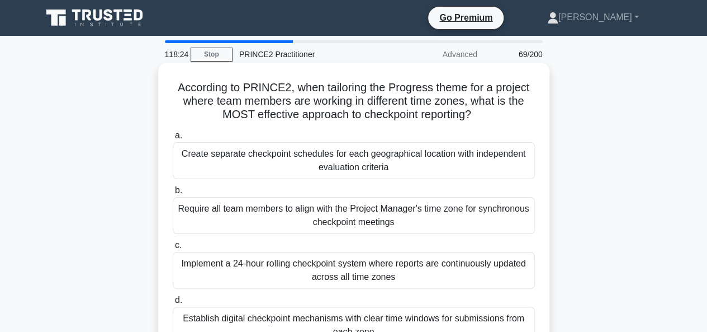
click at [328, 219] on div "Require all team members to align with the Project Manager's time zone for sync…" at bounding box center [354, 215] width 362 height 37
click at [173, 194] on input "b. Require all team members to align with the Project Manager's time zone for s…" at bounding box center [173, 190] width 0 height 7
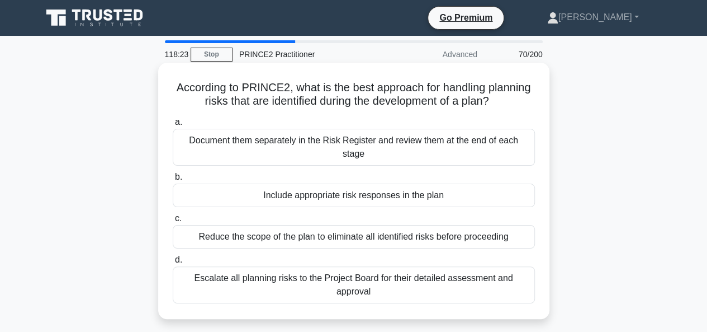
click at [335, 225] on div "Reduce the scope of the plan to eliminate all identified risks before proceeding" at bounding box center [354, 236] width 362 height 23
click at [173, 221] on input "c. Reduce the scope of the plan to eliminate all identified risks before procee…" at bounding box center [173, 218] width 0 height 7
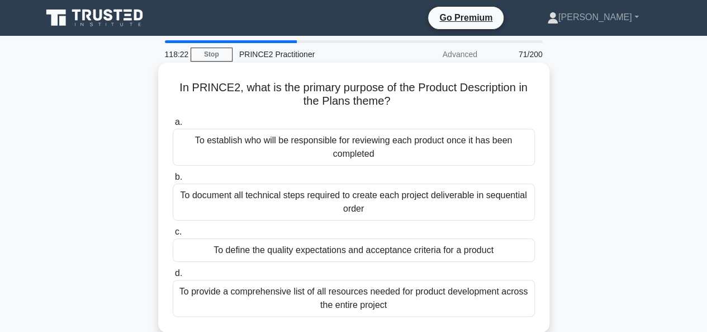
click at [331, 288] on div "To provide a comprehensive list of all resources needed for product development…" at bounding box center [354, 298] width 362 height 37
click at [173, 277] on input "d. To provide a comprehensive list of all resources needed for product developm…" at bounding box center [173, 272] width 0 height 7
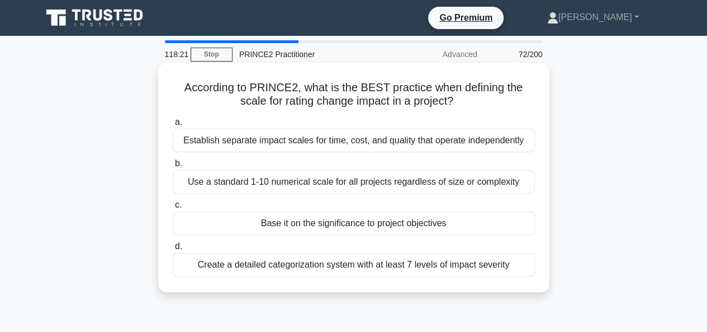
click at [326, 145] on div "Establish separate impact scales for time, cost, and quality that operate indep…" at bounding box center [354, 140] width 362 height 23
click at [173, 126] on input "a. Establish separate impact scales for time, cost, and quality that operate in…" at bounding box center [173, 122] width 0 height 7
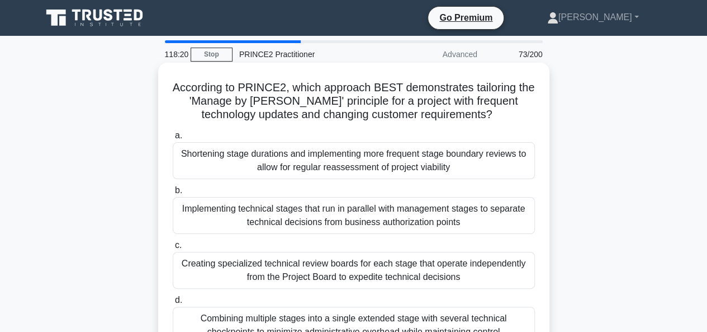
click at [306, 269] on div "Creating specialized technical review boards for each stage that operate indepe…" at bounding box center [354, 270] width 362 height 37
click at [173, 249] on input "c. Creating specialized technical review boards for each stage that operate ind…" at bounding box center [173, 245] width 0 height 7
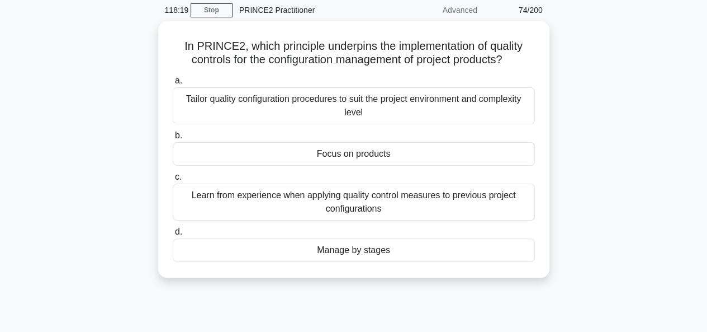
scroll to position [112, 0]
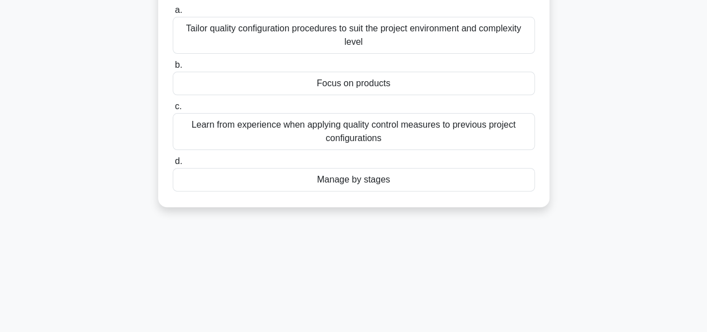
click at [347, 185] on div "Manage by stages" at bounding box center [354, 179] width 362 height 23
click at [173, 165] on input "d. Manage by stages" at bounding box center [173, 161] width 0 height 7
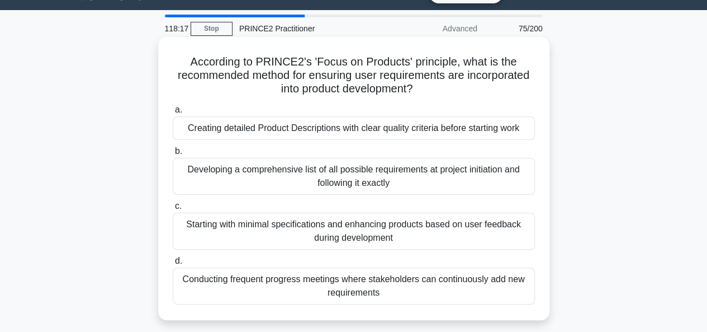
scroll to position [0, 0]
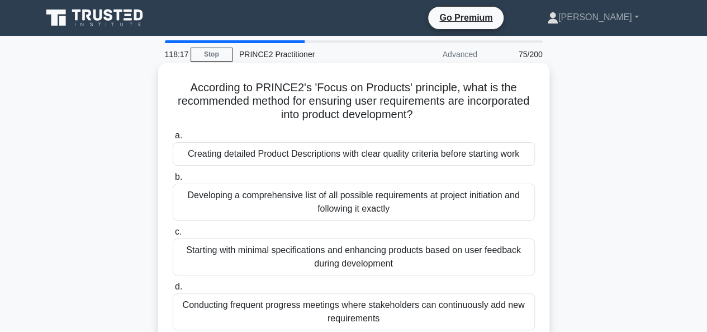
click at [335, 151] on div "Creating detailed Product Descriptions with clear quality criteria before start…" at bounding box center [354, 153] width 362 height 23
click at [173, 139] on input "a. Creating detailed Product Descriptions with clear quality criteria before st…" at bounding box center [173, 135] width 0 height 7
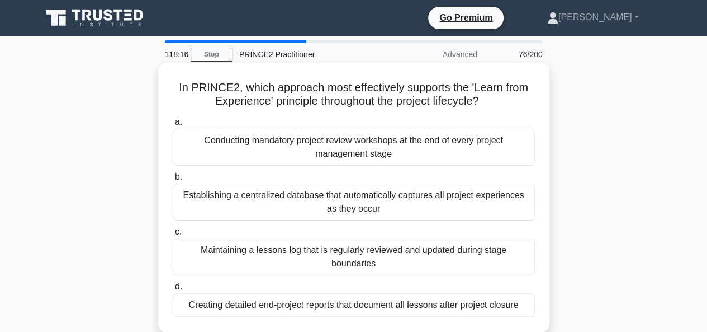
click at [329, 205] on div "Establishing a centralized database that automatically captures all project exp…" at bounding box center [354, 201] width 362 height 37
click at [173, 181] on input "b. Establishing a centralized database that automatically captures all project …" at bounding box center [173, 176] width 0 height 7
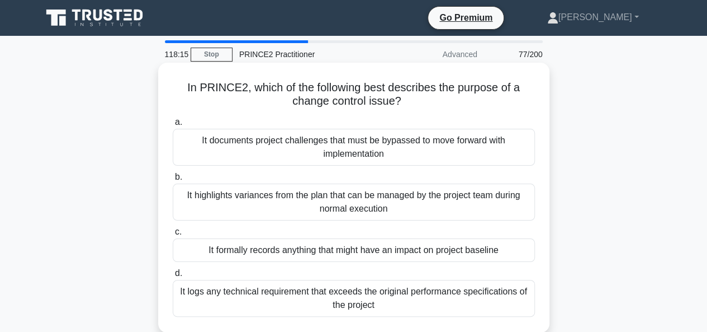
click at [332, 215] on div "It highlights variances from the plan that can be managed by the project team d…" at bounding box center [354, 201] width 362 height 37
click at [173, 181] on input "b. It highlights variances from the plan that can be managed by the project tea…" at bounding box center [173, 176] width 0 height 7
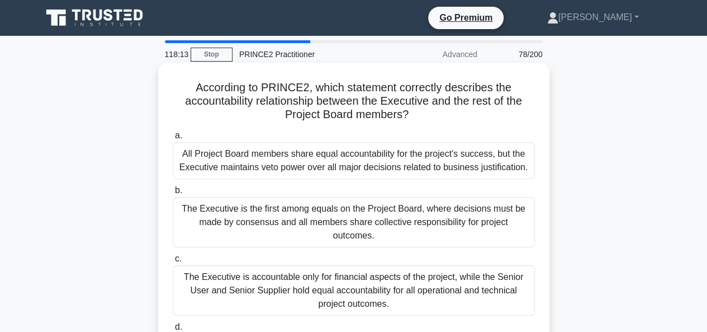
click at [329, 267] on div "The Executive is accountable only for financial aspects of the project, while t…" at bounding box center [354, 290] width 362 height 50
click at [173, 262] on input "c. The Executive is accountable only for financial aspects of the project, whil…" at bounding box center [173, 258] width 0 height 7
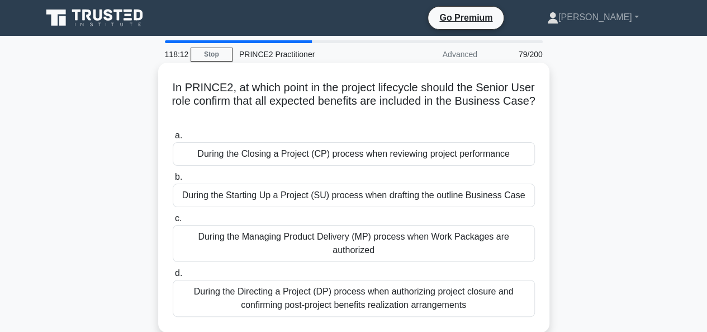
click at [318, 155] on div "During the Closing a Project (CP) process when reviewing project performance" at bounding box center [354, 153] width 362 height 23
click at [173, 139] on input "a. During the Closing a Project (CP) process when reviewing project performance" at bounding box center [173, 135] width 0 height 7
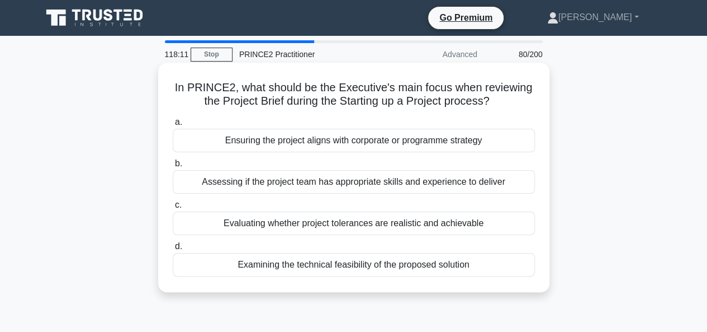
click at [318, 182] on div "Assessing if the project team has appropriate skills and experience to deliver" at bounding box center [354, 181] width 362 height 23
click at [173, 167] on input "b. Assessing if the project team has appropriate skills and experience to deliv…" at bounding box center [173, 163] width 0 height 7
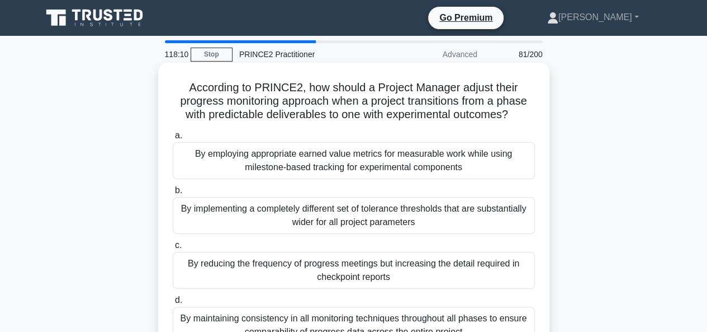
click at [317, 160] on div "By employing appropriate earned value metrics for measurable work while using m…" at bounding box center [354, 160] width 362 height 37
click at [173, 139] on input "a. By employing appropriate earned value metrics for measurable work while usin…" at bounding box center [173, 135] width 0 height 7
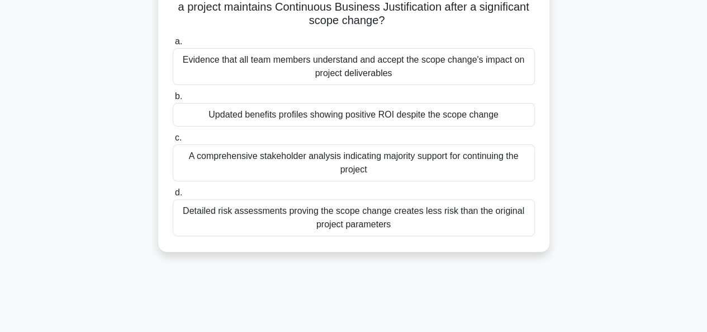
scroll to position [112, 0]
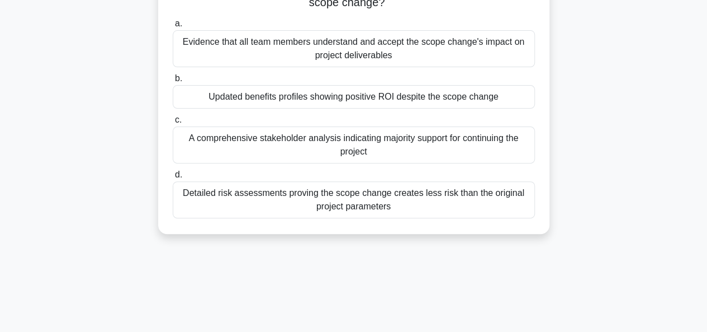
click at [324, 205] on div "Detailed risk assessments proving the scope change creates less risk than the o…" at bounding box center [354, 199] width 362 height 37
click at [173, 178] on input "d. Detailed risk assessments proving the scope change creates less risk than th…" at bounding box center [173, 174] width 0 height 7
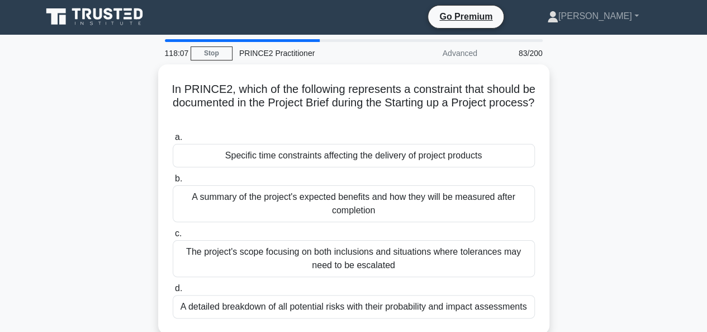
scroll to position [0, 0]
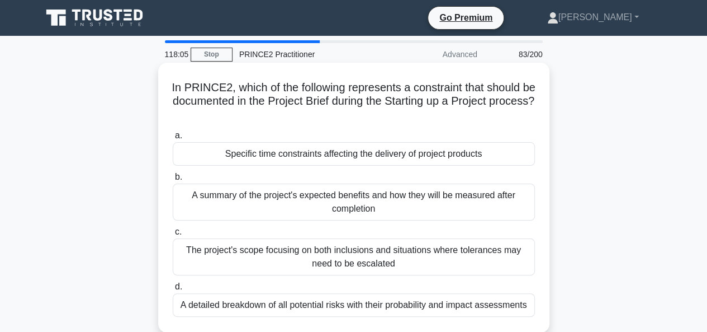
click at [332, 159] on div "Specific time constraints affecting the delivery of project products" at bounding box center [354, 153] width 362 height 23
click at [173, 139] on input "a. Specific time constraints affecting the delivery of project products" at bounding box center [173, 135] width 0 height 7
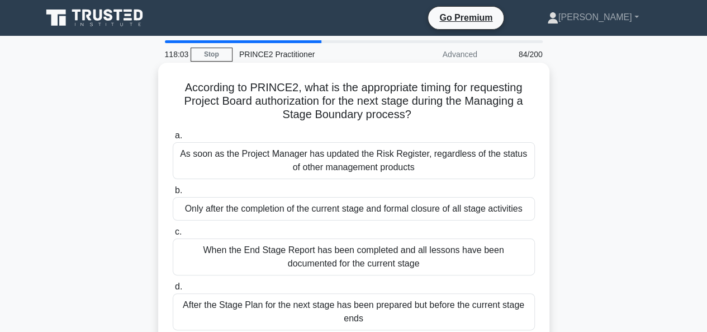
click at [320, 206] on div "Only after the completion of the current stage and formal closure of all stage …" at bounding box center [354, 208] width 362 height 23
click at [173, 194] on input "b. Only after the completion of the current stage and formal closure of all sta…" at bounding box center [173, 190] width 0 height 7
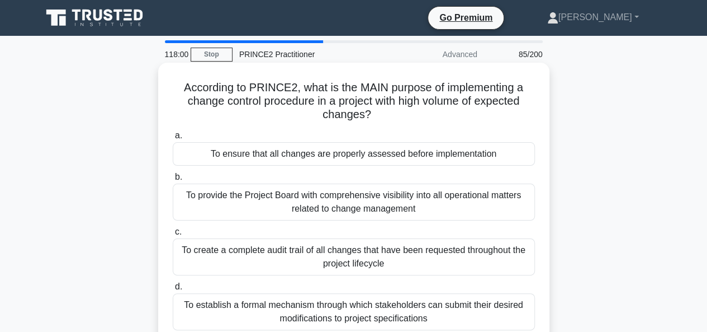
click at [316, 262] on div "To create a complete audit trail of all changes that have been requested throug…" at bounding box center [354, 256] width 362 height 37
click at [173, 235] on input "c. To create a complete audit trail of all changes that have been requested thr…" at bounding box center [173, 231] width 0 height 7
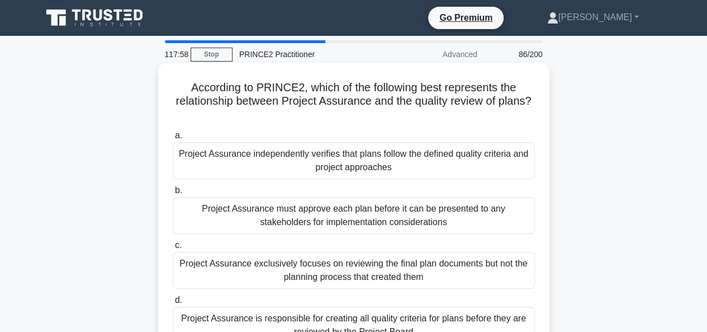
click at [324, 168] on div "Project Assurance independently verifies that plans follow the defined quality …" at bounding box center [354, 160] width 362 height 37
click at [173, 139] on input "a. Project Assurance independently verifies that plans follow the defined quali…" at bounding box center [173, 135] width 0 height 7
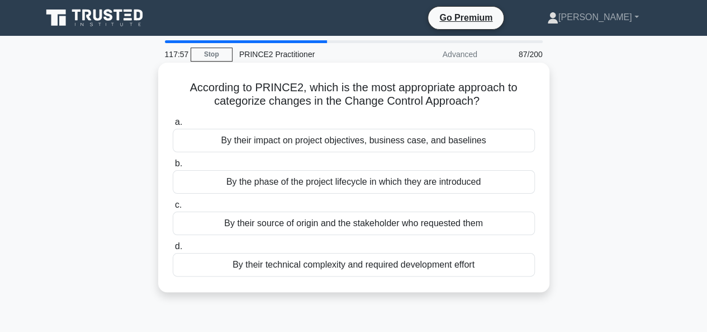
click at [316, 184] on div "By the phase of the project lifecycle in which they are introduced" at bounding box center [354, 181] width 362 height 23
click at [173, 167] on input "b. By the phase of the project lifecycle in which they are introduced" at bounding box center [173, 163] width 0 height 7
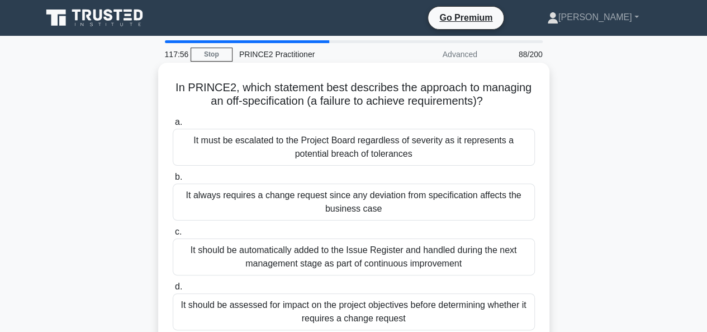
click at [310, 255] on div "It should be automatically added to the Issue Register and handled during the n…" at bounding box center [354, 256] width 362 height 37
click at [173, 235] on input "c. It should be automatically added to the Issue Register and handled during th…" at bounding box center [173, 231] width 0 height 7
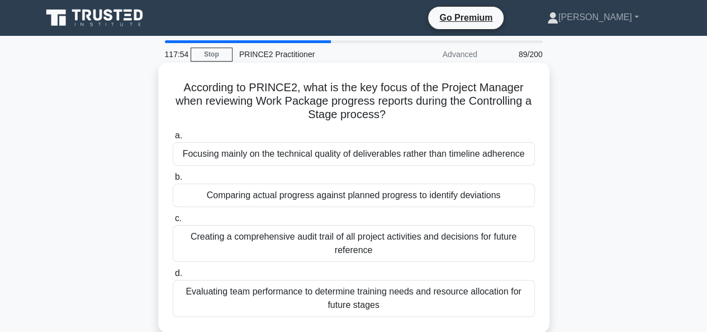
click at [318, 155] on div "Focusing mainly on the technical quality of deliverables rather than timeline a…" at bounding box center [354, 153] width 362 height 23
click at [173, 139] on input "a. Focusing mainly on the technical quality of deliverables rather than timelin…" at bounding box center [173, 135] width 0 height 7
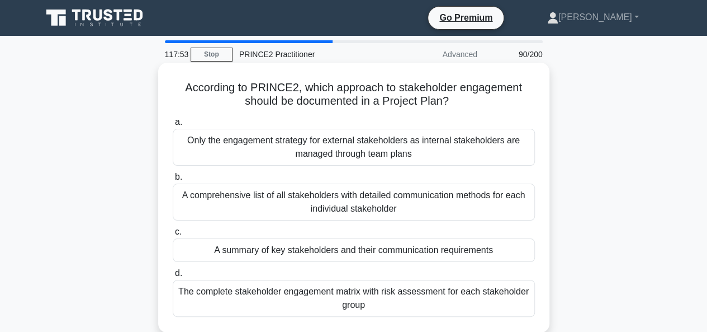
click at [321, 294] on div "The complete stakeholder engagement matrix with risk assessment for each stakeh…" at bounding box center [354, 298] width 362 height 37
click at [173, 277] on input "d. The complete stakeholder engagement matrix with risk assessment for each sta…" at bounding box center [173, 272] width 0 height 7
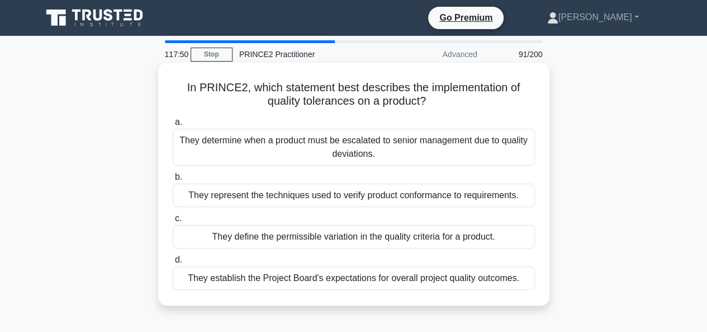
click at [285, 197] on div "They represent the techniques used to verify product conformance to requirement…" at bounding box center [354, 194] width 362 height 23
click at [173, 181] on input "b. They represent the techniques used to verify product conformance to requirem…" at bounding box center [173, 176] width 0 height 7
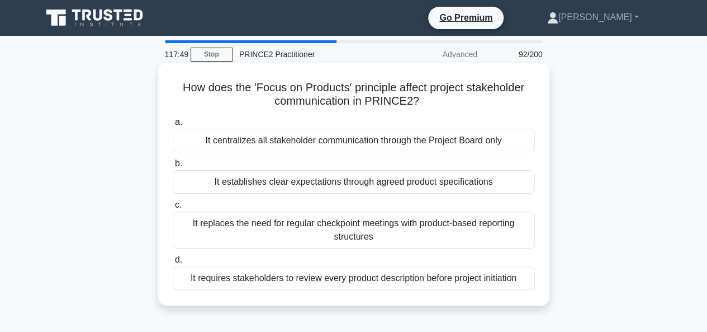
click at [283, 140] on div "It centralizes all stakeholder communication through the Project Board only" at bounding box center [354, 140] width 362 height 23
click at [173, 126] on input "a. It centralizes all stakeholder communication through the Project Board only" at bounding box center [173, 122] width 0 height 7
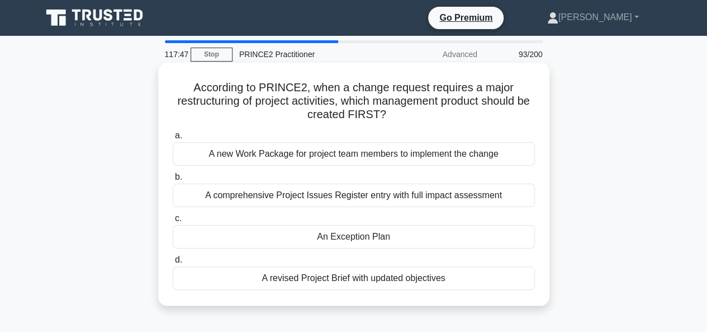
click at [262, 190] on div "A comprehensive Project Issues Register entry with full impact assessment" at bounding box center [354, 194] width 362 height 23
click at [173, 181] on input "b. A comprehensive Project Issues Register entry with full impact assessment" at bounding box center [173, 176] width 0 height 7
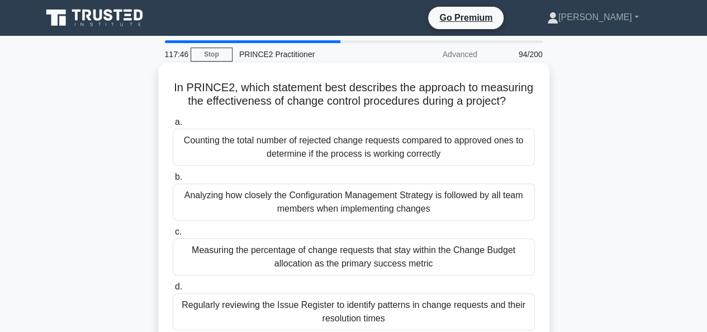
click at [277, 300] on div "Regularly reviewing the Issue Register to identify patterns in change requests …" at bounding box center [354, 311] width 362 height 37
click at [173, 290] on input "d. Regularly reviewing the Issue Register to identify patterns in change reques…" at bounding box center [173, 286] width 0 height 7
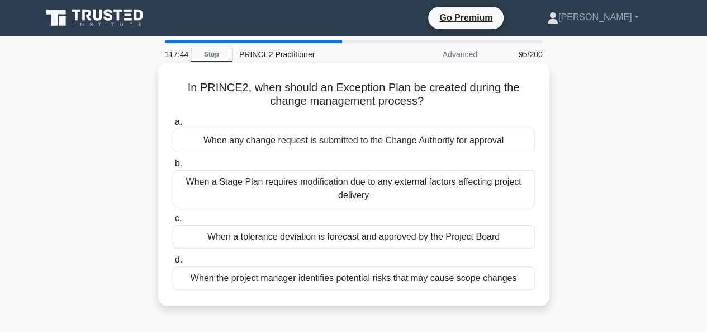
click at [273, 138] on div "When any change request is submitted to the Change Authority for approval" at bounding box center [354, 140] width 362 height 23
click at [173, 126] on input "a. When any change request is submitted to the Change Authority for approval" at bounding box center [173, 122] width 0 height 7
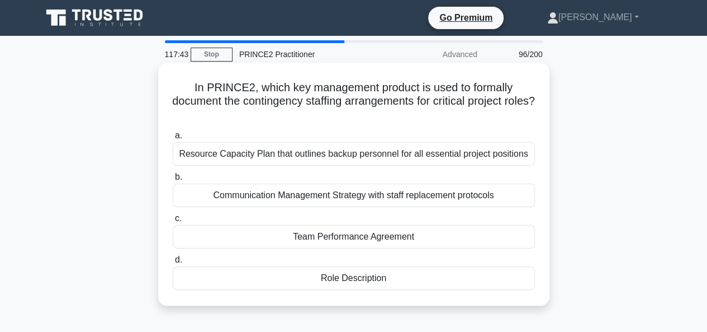
click at [267, 193] on div "Communication Management Strategy with staff replacement protocols" at bounding box center [354, 194] width 362 height 23
click at [173, 181] on input "b. Communication Management Strategy with staff replacement protocols" at bounding box center [173, 176] width 0 height 7
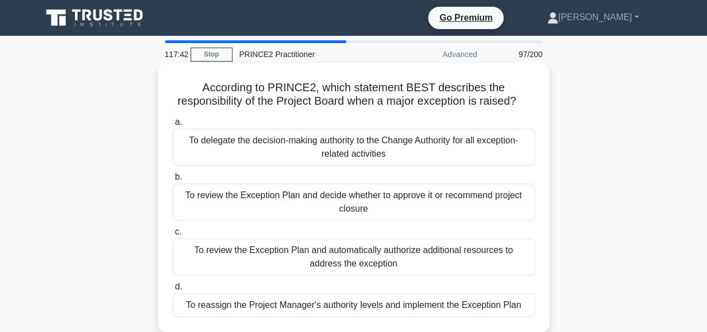
click at [271, 195] on div "To review the Exception Plan and decide whether to approve it or recommend proj…" at bounding box center [354, 201] width 362 height 37
click at [173, 181] on input "b. To review the Exception Plan and decide whether to approve it or recommend p…" at bounding box center [173, 176] width 0 height 7
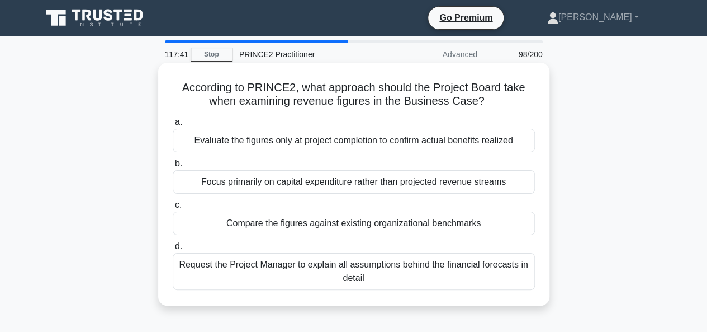
click at [273, 222] on div "Compare the figures against existing organizational benchmarks" at bounding box center [354, 222] width 362 height 23
click at [173, 209] on input "c. Compare the figures against existing organizational benchmarks" at bounding box center [173, 204] width 0 height 7
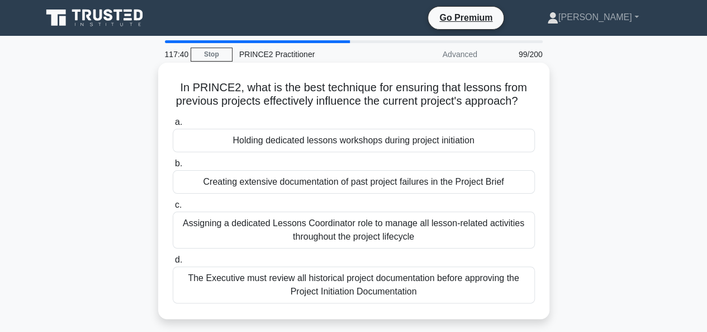
click at [268, 290] on div "The Executive must review all historical project documentation before approving…" at bounding box center [354, 284] width 362 height 37
click at [173, 263] on input "d. The Executive must review all historical project documentation before approv…" at bounding box center [173, 259] width 0 height 7
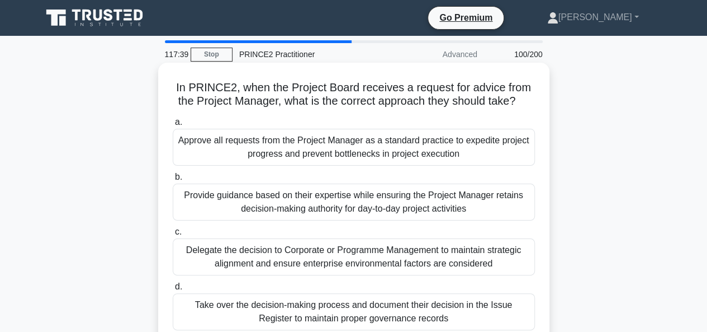
click at [290, 154] on div "Approve all requests from the Project Manager as a standard practice to expedit…" at bounding box center [354, 147] width 362 height 37
click at [173, 126] on input "a. Approve all requests from the Project Manager as a standard practice to expe…" at bounding box center [173, 122] width 0 height 7
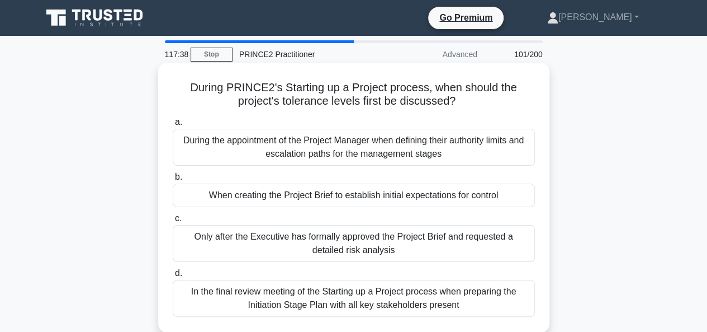
click at [275, 196] on div "When creating the Project Brief to establish initial expectations for control" at bounding box center [354, 194] width 362 height 23
click at [173, 181] on input "b. When creating the Project Brief to establish initial expectations for control" at bounding box center [173, 176] width 0 height 7
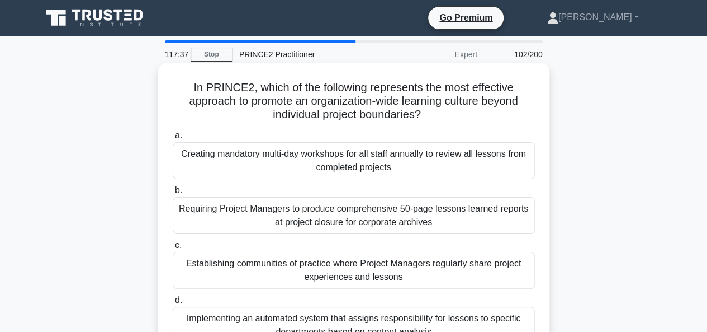
click at [272, 262] on div "Establishing communities of practice where Project Managers regularly share pro…" at bounding box center [354, 270] width 362 height 37
click at [195, 260] on div "Establishing communities of practice where Project Managers regularly share pro…" at bounding box center [354, 270] width 362 height 37
click at [173, 249] on input "c. Establishing communities of practice where Project Managers regularly share …" at bounding box center [173, 245] width 0 height 7
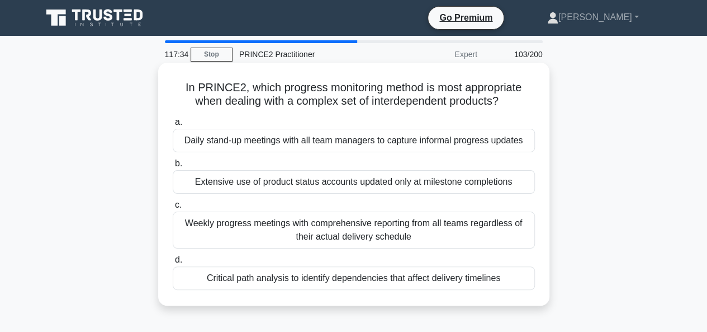
click at [230, 283] on div "Critical path analysis to identify dependencies that affect delivery timelines" at bounding box center [354, 277] width 362 height 23
click at [173, 263] on input "d. Critical path analysis to identify dependencies that affect delivery timelin…" at bounding box center [173, 259] width 0 height 7
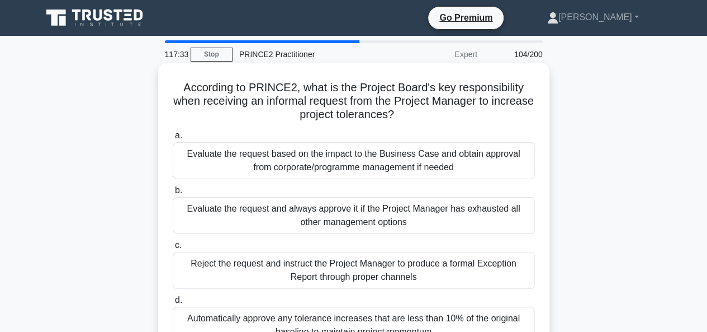
click at [244, 169] on div "Evaluate the request based on the impact to the Business Case and obtain approv…" at bounding box center [354, 160] width 362 height 37
click at [173, 139] on input "a. Evaluate the request based on the impact to the Business Case and obtain app…" at bounding box center [173, 135] width 0 height 7
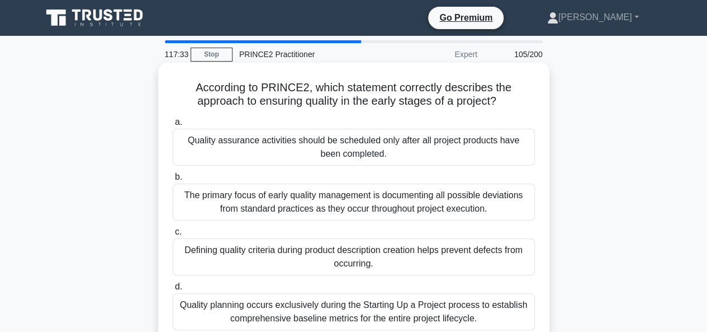
click at [220, 204] on div "The primary focus of early quality management is documenting all possible devia…" at bounding box center [354, 201] width 362 height 37
click at [173, 181] on input "b. The primary focus of early quality management is documenting all possible de…" at bounding box center [173, 176] width 0 height 7
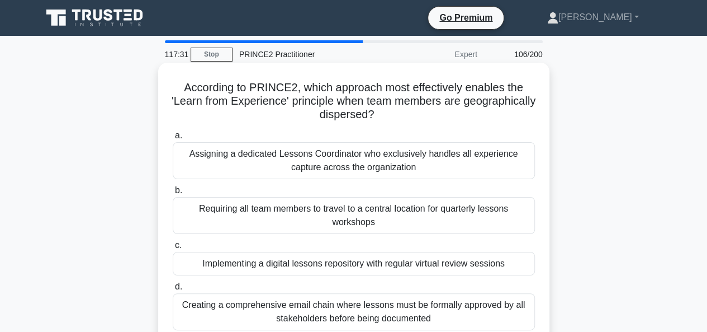
click at [198, 259] on div "Implementing a digital lessons repository with regular virtual review sessions" at bounding box center [354, 263] width 362 height 23
click at [173, 249] on input "c. Implementing a digital lessons repository with regular virtual review sessio…" at bounding box center [173, 245] width 0 height 7
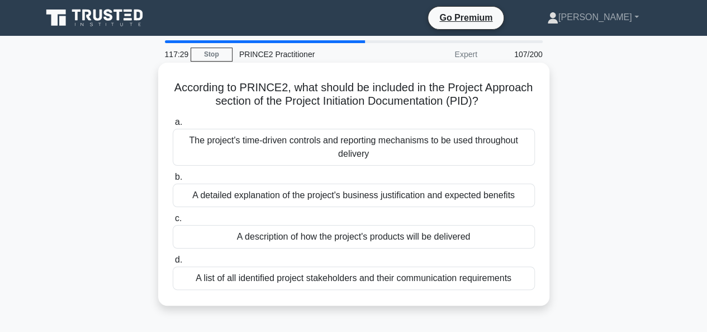
click at [189, 285] on div "A list of all identified project stakeholders and their communication requireme…" at bounding box center [354, 277] width 362 height 23
click at [173, 263] on input "d. A list of all identified project stakeholders and their communication requir…" at bounding box center [173, 259] width 0 height 7
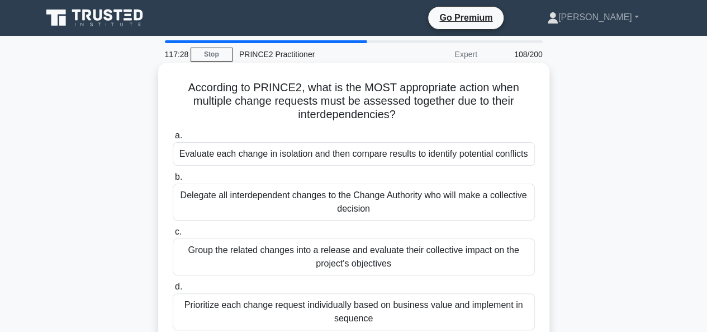
click at [210, 163] on div "Evaluate each change in isolation and then compare results to identify potentia…" at bounding box center [354, 153] width 362 height 23
click at [173, 139] on input "a. Evaluate each change in isolation and then compare results to identify poten…" at bounding box center [173, 135] width 0 height 7
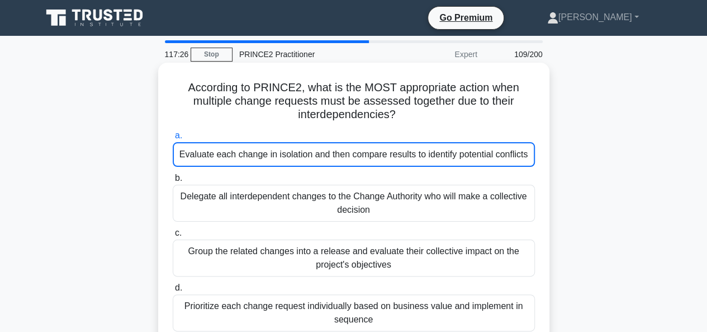
click at [209, 199] on div "Delegate all interdependent changes to the Change Authority who will make a col…" at bounding box center [354, 202] width 362 height 37
click at [173, 182] on input "b. Delegate all interdependent changes to the Change Authority who will make a …" at bounding box center [173, 177] width 0 height 7
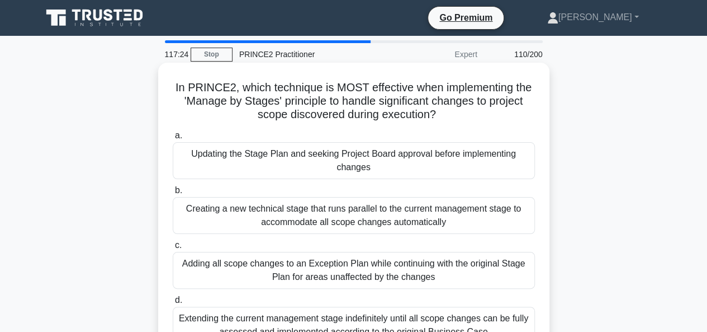
click at [218, 277] on div "Adding all scope changes to an Exception Plan while continuing with the origina…" at bounding box center [354, 270] width 362 height 37
click at [173, 249] on input "c. Adding all scope changes to an Exception Plan while continuing with the orig…" at bounding box center [173, 245] width 0 height 7
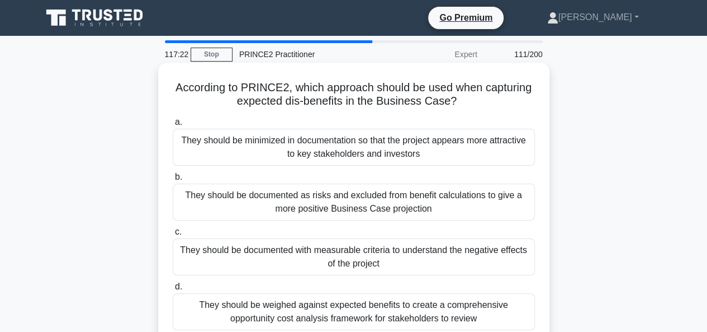
click at [203, 315] on div "They should be weighed against expected benefits to create a comprehensive oppo…" at bounding box center [354, 311] width 362 height 37
click at [173, 290] on input "d. They should be weighed against expected benefits to create a comprehensive o…" at bounding box center [173, 286] width 0 height 7
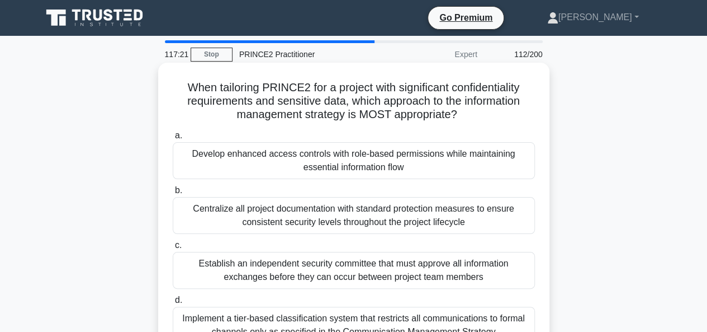
click at [285, 163] on div "Develop enhanced access controls with role-based permissions while maintaining …" at bounding box center [354, 160] width 362 height 37
click at [173, 139] on input "a. Develop enhanced access controls with role-based permissions while maintaini…" at bounding box center [173, 135] width 0 height 7
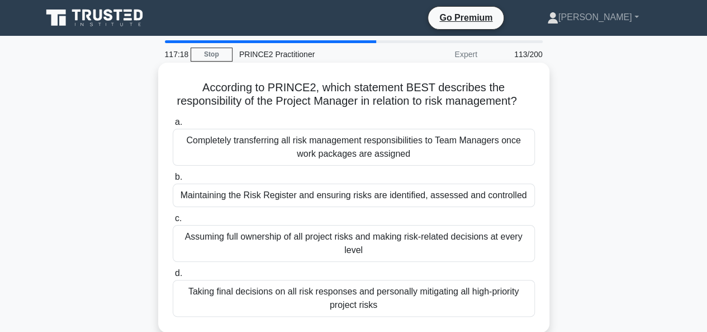
drag, startPoint x: 244, startPoint y: 214, endPoint x: 252, endPoint y: 224, distance: 12.0
click at [245, 207] on div "Maintaining the Risk Register and ensuring risks are identified, assessed and c…" at bounding box center [354, 194] width 362 height 23
click at [173, 181] on input "b. Maintaining the Risk Register and ensuring risks are identified, assessed an…" at bounding box center [173, 176] width 0 height 7
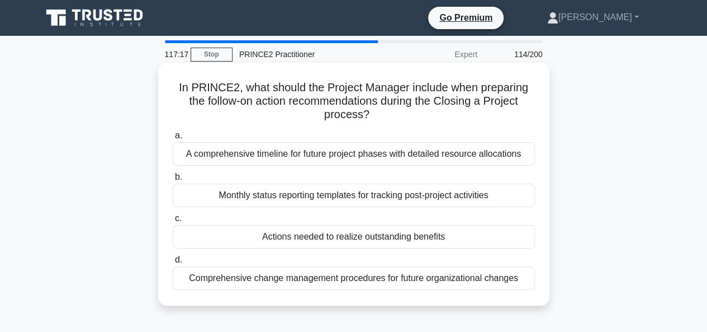
click at [245, 240] on div "Actions needed to realize outstanding benefits" at bounding box center [354, 236] width 362 height 23
click at [173, 222] on input "c. Actions needed to realize outstanding benefits" at bounding box center [173, 218] width 0 height 7
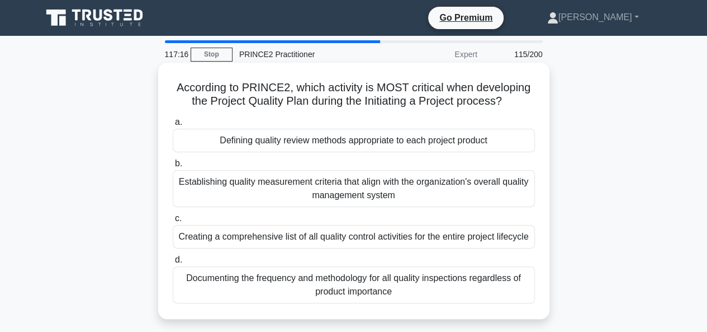
click at [238, 290] on div "Documenting the frequency and methodology for all quality inspections regardles…" at bounding box center [354, 284] width 362 height 37
click at [173, 263] on input "d. Documenting the frequency and methodology for all quality inspections regard…" at bounding box center [173, 259] width 0 height 7
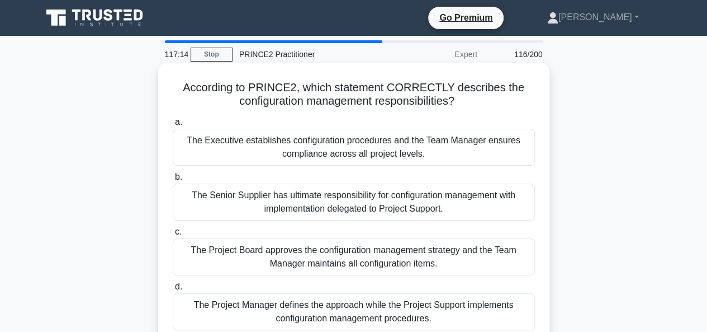
click at [256, 148] on div "The Executive establishes configuration procedures and the Team Manager ensures…" at bounding box center [354, 147] width 362 height 37
click at [173, 126] on input "a. The Executive establishes configuration procedures and the Team Manager ensu…" at bounding box center [173, 122] width 0 height 7
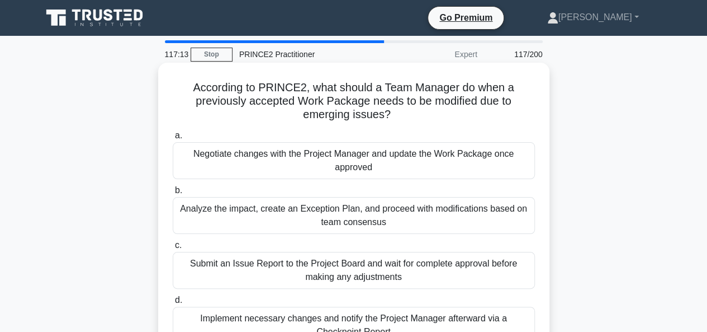
click at [245, 222] on div "Analyze the impact, create an Exception Plan, and proceed with modifications ba…" at bounding box center [354, 215] width 362 height 37
click at [173, 194] on input "b. Analyze the impact, create an Exception Plan, and proceed with modifications…" at bounding box center [173, 190] width 0 height 7
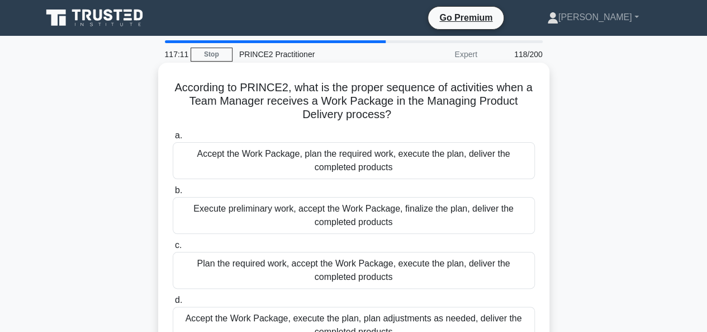
click at [238, 273] on div "Plan the required work, accept the Work Package, execute the plan, deliver the …" at bounding box center [354, 270] width 362 height 37
click at [173, 249] on input "c. Plan the required work, accept the Work Package, execute the plan, deliver t…" at bounding box center [173, 245] width 0 height 7
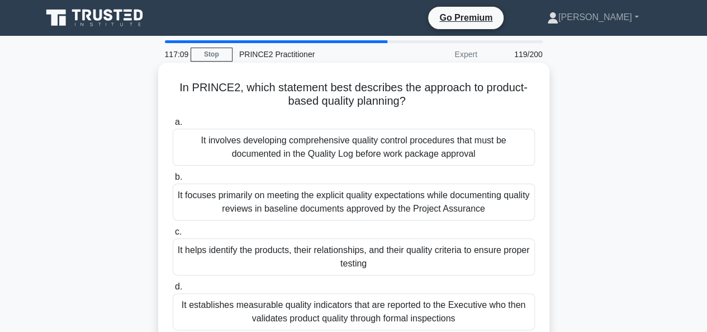
click at [218, 150] on div "It involves developing comprehensive quality control procedures that must be do…" at bounding box center [354, 147] width 362 height 37
click at [173, 126] on input "a. It involves developing comprehensive quality control procedures that must be…" at bounding box center [173, 122] width 0 height 7
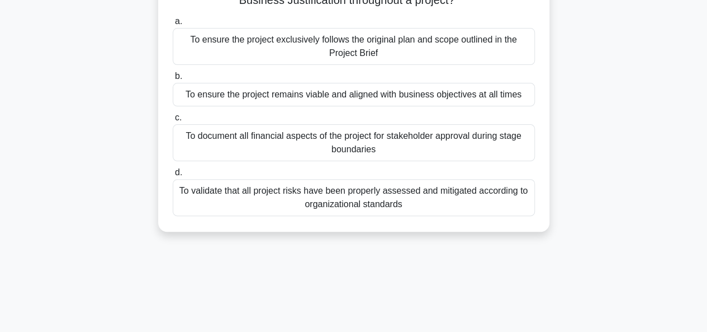
scroll to position [112, 0]
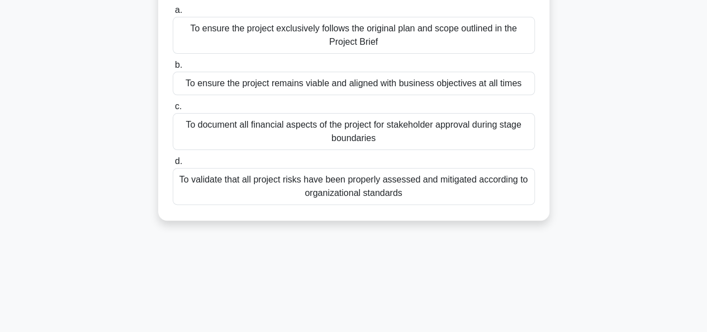
click at [251, 190] on div "To validate that all project risks have been properly assessed and mitigated ac…" at bounding box center [354, 186] width 362 height 37
click at [173, 165] on input "d. To validate that all project risks have been properly assessed and mitigated…" at bounding box center [173, 161] width 0 height 7
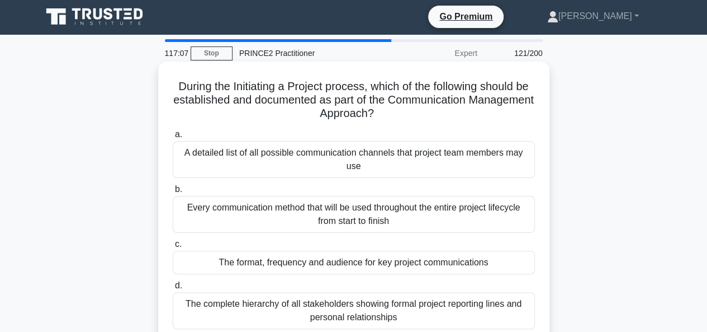
scroll to position [0, 0]
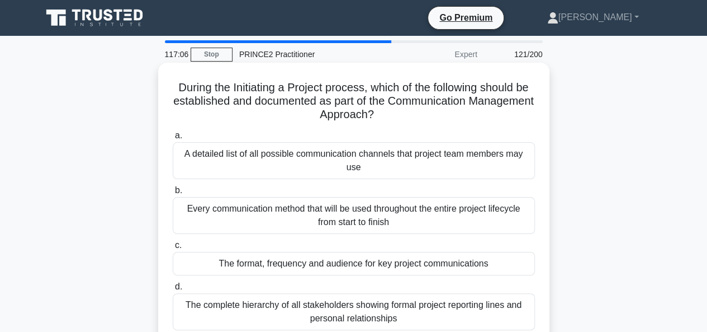
click at [255, 189] on label "b. Every communication method that will be used throughout the entire project l…" at bounding box center [354, 208] width 362 height 50
click at [173, 189] on input "b. Every communication method that will be used throughout the entire project l…" at bounding box center [173, 190] width 0 height 7
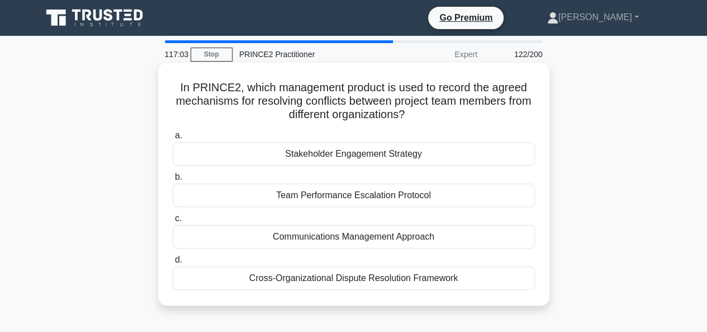
click at [252, 195] on div "Team Performance Escalation Protocol" at bounding box center [354, 194] width 362 height 23
click at [173, 181] on input "b. Team Performance Escalation Protocol" at bounding box center [173, 176] width 0 height 7
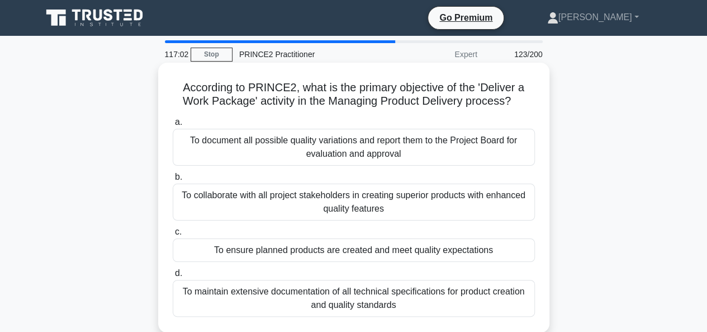
click at [239, 160] on div "To document all possible quality variations and report them to the Project Boar…" at bounding box center [354, 147] width 362 height 37
click at [173, 126] on input "a. To document all possible quality variations and report them to the Project B…" at bounding box center [173, 122] width 0 height 7
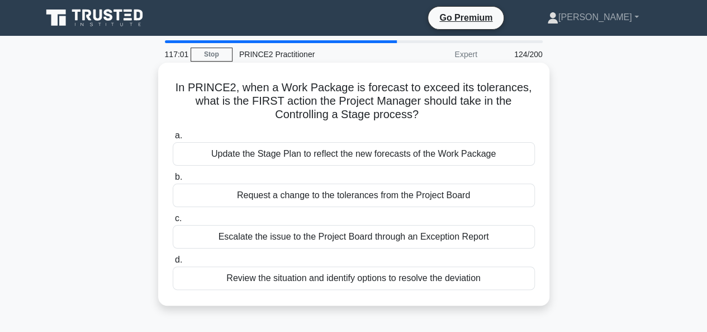
click at [215, 242] on div "Escalate the issue to the Project Board through an Exception Report" at bounding box center [354, 236] width 362 height 23
click at [173, 222] on input "c. Escalate the issue to the Project Board through an Exception Report" at bounding box center [173, 218] width 0 height 7
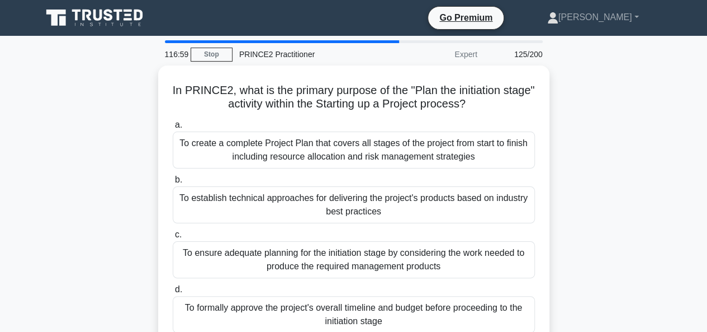
click at [198, 324] on div "To formally approve the project's overall timeline and budget before proceeding…" at bounding box center [354, 314] width 362 height 37
click at [173, 293] on input "d. To formally approve the project's overall timeline and budget before proceed…" at bounding box center [173, 289] width 0 height 7
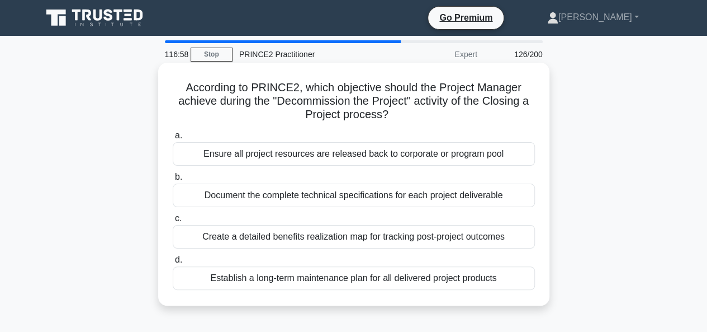
click at [188, 157] on div "Ensure all project resources are released back to corporate or program pool" at bounding box center [354, 153] width 362 height 23
click at [173, 139] on input "a. Ensure all project resources are released back to corporate or program pool" at bounding box center [173, 135] width 0 height 7
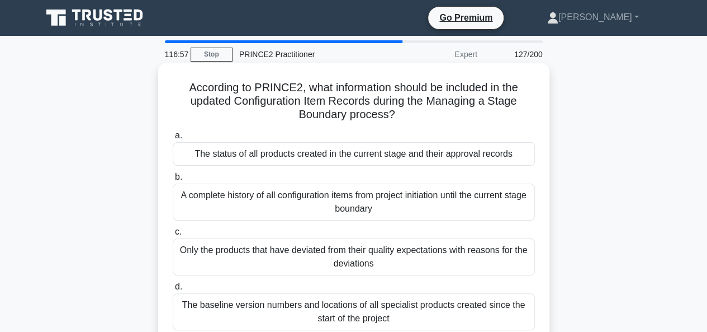
click at [195, 207] on div "A complete history of all configuration items from project initiation until the…" at bounding box center [354, 201] width 362 height 37
click at [173, 181] on input "b. A complete history of all configuration items from project initiation until …" at bounding box center [173, 176] width 0 height 7
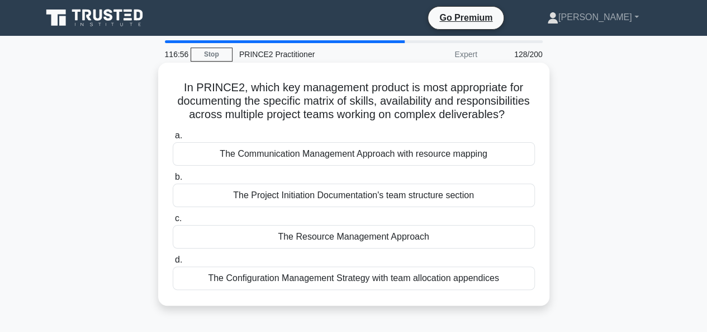
click at [199, 165] on div "The Communication Management Approach with resource mapping" at bounding box center [354, 153] width 362 height 23
click at [173, 139] on input "a. The Communication Management Approach with resource mapping" at bounding box center [173, 135] width 0 height 7
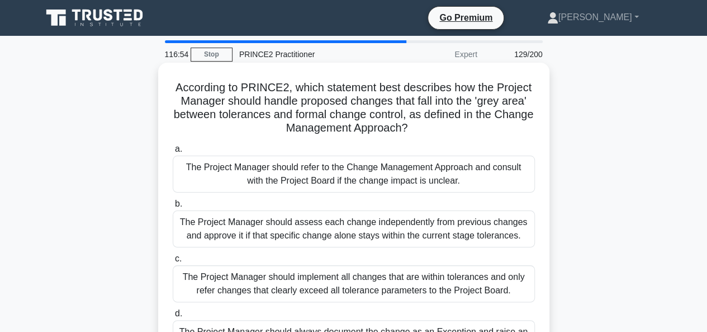
click at [195, 288] on div "The Project Manager should implement all changes that are within tolerances and…" at bounding box center [354, 283] width 362 height 37
click at [173, 262] on input "c. The Project Manager should implement all changes that are within tolerances …" at bounding box center [173, 258] width 0 height 7
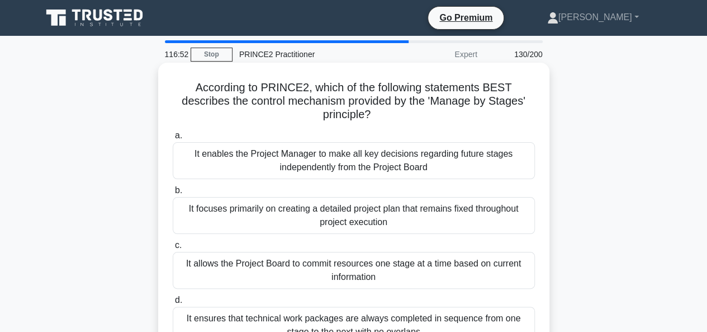
click at [447, 174] on div "It enables the Project Manager to make all key decisions regarding future stage…" at bounding box center [354, 160] width 362 height 37
click at [173, 139] on input "a. It enables the Project Manager to make all key decisions regarding future st…" at bounding box center [173, 135] width 0 height 7
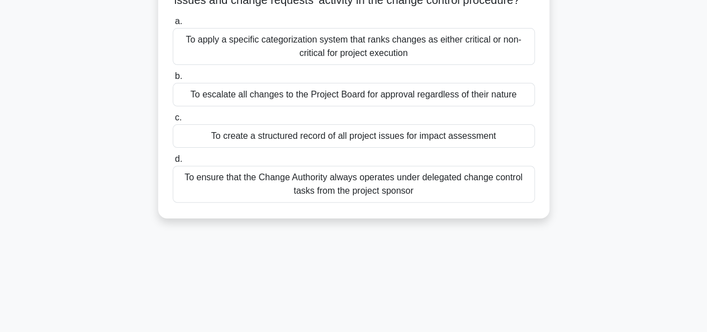
scroll to position [112, 0]
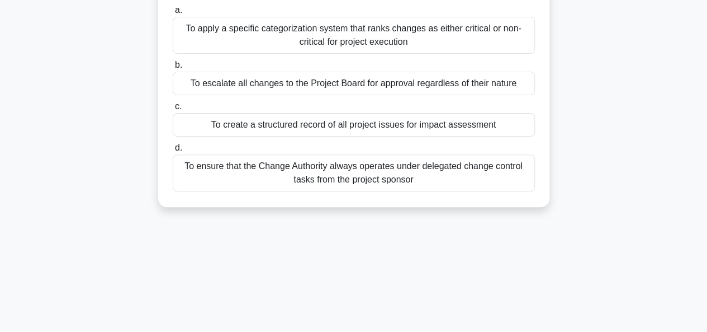
click at [252, 191] on div "To ensure that the Change Authority always operates under delegated change cont…" at bounding box center [354, 172] width 362 height 37
click at [173, 151] on input "d. To ensure that the Change Authority always operates under delegated change c…" at bounding box center [173, 147] width 0 height 7
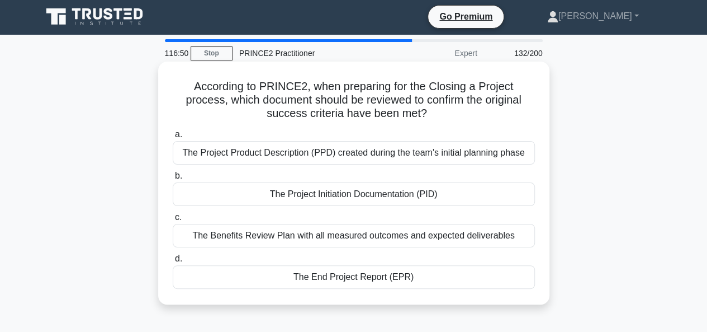
scroll to position [0, 0]
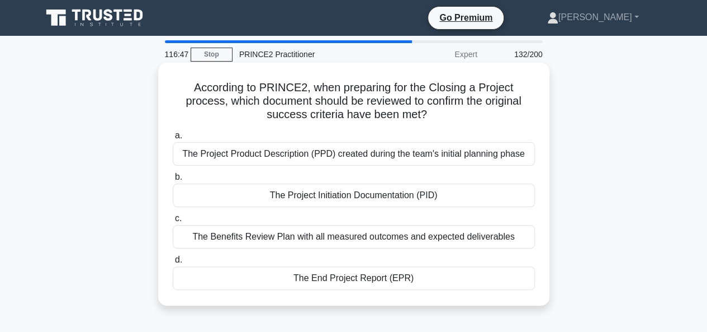
click at [178, 152] on div "The Project Product Description (PPD) created during the team's initial plannin…" at bounding box center [354, 153] width 362 height 23
click at [173, 139] on input "a. The Project Product Description (PPD) created during the team's initial plan…" at bounding box center [173, 135] width 0 height 7
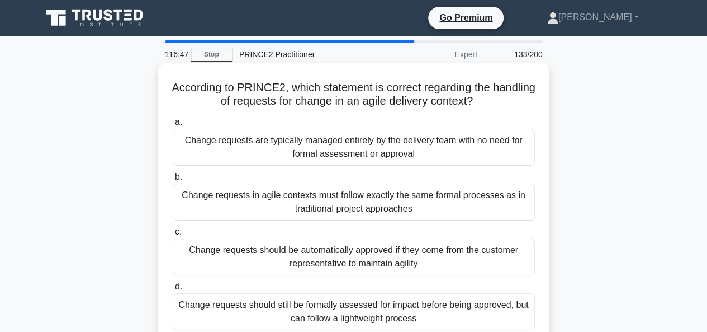
click at [188, 212] on div "Change requests in agile contexts must follow exactly the same formal processes…" at bounding box center [354, 201] width 362 height 37
click at [173, 181] on input "b. Change requests in agile contexts must follow exactly the same formal proces…" at bounding box center [173, 176] width 0 height 7
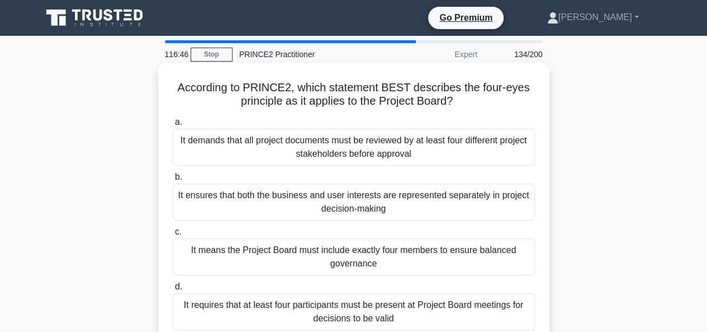
click at [190, 252] on div "It means the Project Board must include exactly four members to ensure balanced…" at bounding box center [354, 256] width 362 height 37
click at [173, 235] on input "c. It means the Project Board must include exactly four members to ensure balan…" at bounding box center [173, 231] width 0 height 7
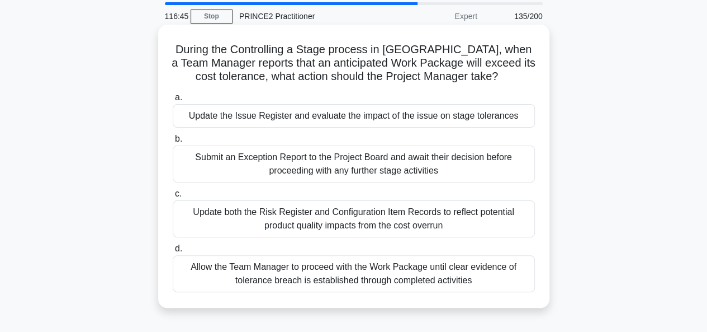
scroll to position [56, 0]
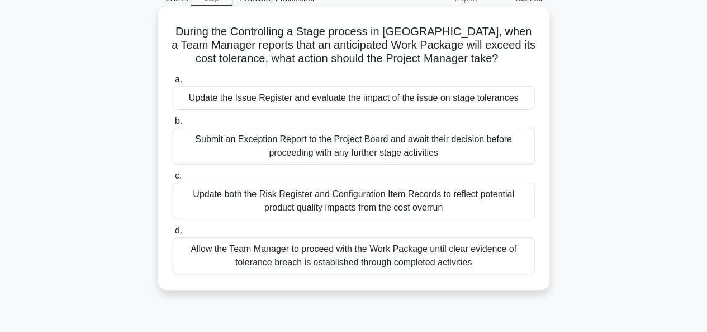
click at [190, 252] on div "Allow the Team Manager to proceed with the Work Package until clear evidence of…" at bounding box center [354, 255] width 362 height 37
click at [173, 234] on input "d. Allow the Team Manager to proceed with the Work Package until clear evidence…" at bounding box center [173, 230] width 0 height 7
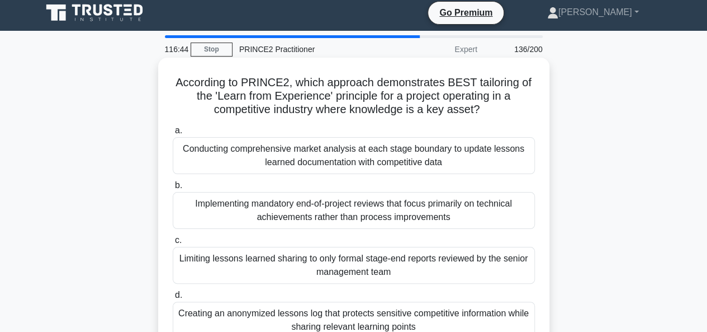
scroll to position [0, 0]
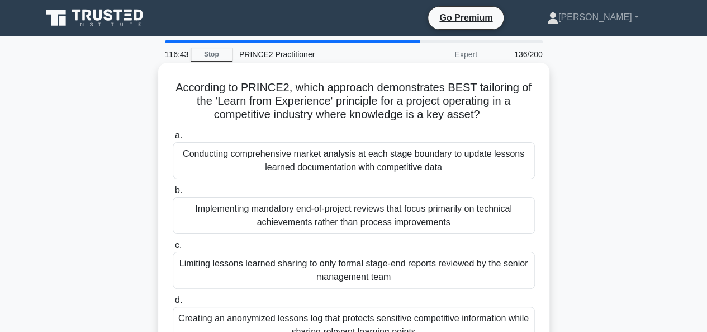
click at [194, 173] on div "Conducting comprehensive market analysis at each stage boundary to update lesso…" at bounding box center [354, 160] width 362 height 37
click at [173, 139] on input "a. Conducting comprehensive market analysis at each stage boundary to update le…" at bounding box center [173, 135] width 0 height 7
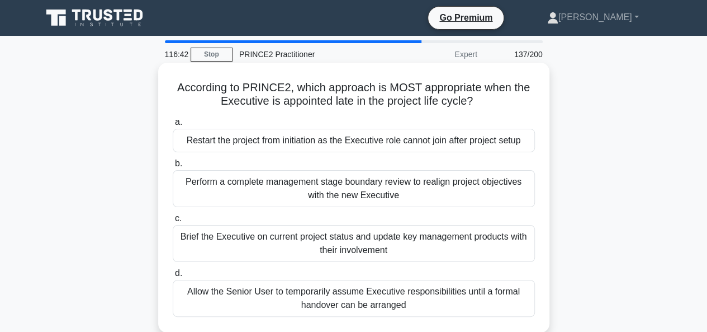
click at [192, 201] on div "Perform a complete management stage boundary review to realign project objectiv…" at bounding box center [354, 188] width 362 height 37
click at [173, 167] on input "b. Perform a complete management stage boundary review to realign project objec…" at bounding box center [173, 163] width 0 height 7
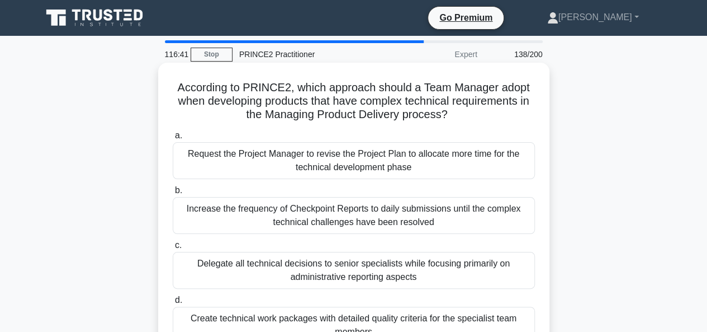
click at [196, 264] on div "Delegate all technical decisions to senior specialists while focusing primarily…" at bounding box center [354, 270] width 362 height 37
click at [173, 249] on input "c. Delegate all technical decisions to senior specialists while focusing primar…" at bounding box center [173, 245] width 0 height 7
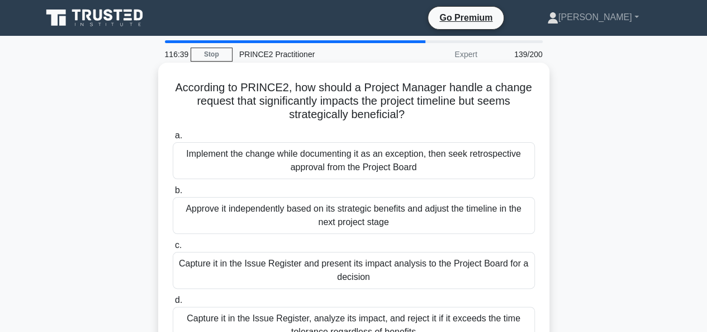
click at [187, 310] on div "Capture it in the Issue Register, analyze its impact, and reject it if it excee…" at bounding box center [354, 324] width 362 height 37
click at [173, 304] on input "d. Capture it in the Issue Register, analyze its impact, and reject it if it ex…" at bounding box center [173, 299] width 0 height 7
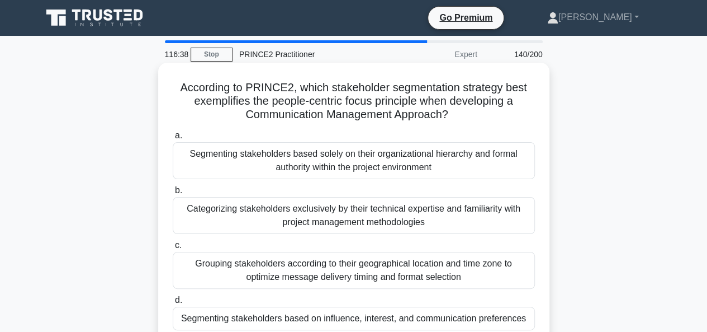
click at [206, 174] on div "Segmenting stakeholders based solely on their organizational hierarchy and form…" at bounding box center [354, 160] width 362 height 37
click at [173, 139] on input "a. Segmenting stakeholders based solely on their organizational hierarchy and f…" at bounding box center [173, 135] width 0 height 7
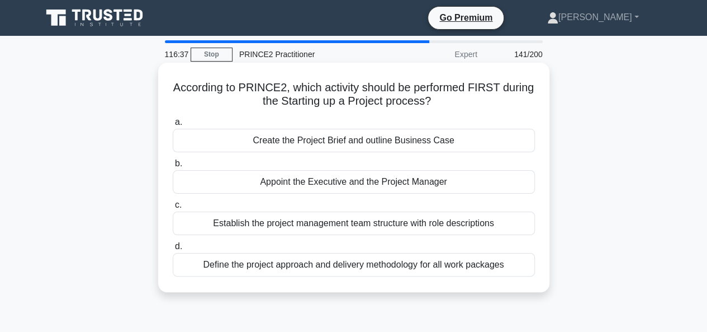
click at [208, 172] on div "Appoint the Executive and the Project Manager" at bounding box center [354, 181] width 362 height 23
click at [173, 167] on input "b. Appoint the Executive and the Project Manager" at bounding box center [173, 163] width 0 height 7
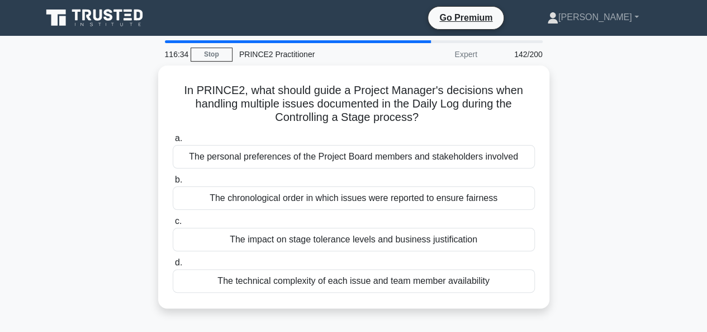
click at [205, 221] on label "c. The impact on stage tolerance levels and business justification" at bounding box center [354, 232] width 362 height 37
click at [173, 221] on input "c. The impact on stage tolerance levels and business justification" at bounding box center [173, 220] width 0 height 7
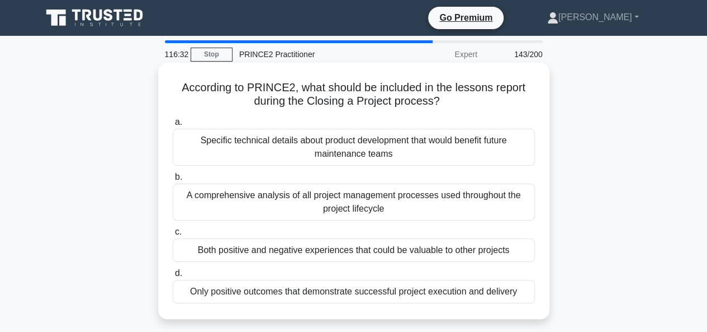
click at [205, 214] on div "A comprehensive analysis of all project management processes used throughout th…" at bounding box center [354, 201] width 362 height 37
click at [173, 181] on input "b. A comprehensive analysis of all project management processes used throughout…" at bounding box center [173, 176] width 0 height 7
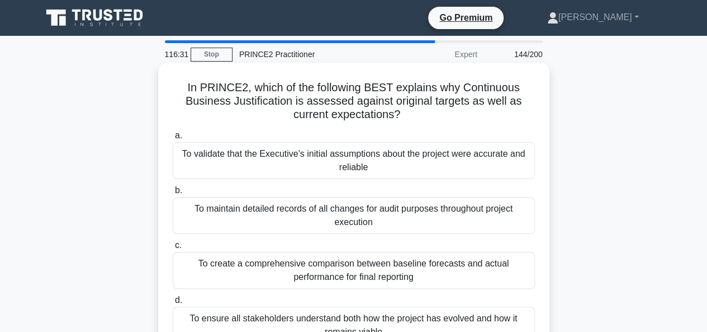
click at [215, 173] on div "To validate that the Executive's initial assumptions about the project were acc…" at bounding box center [354, 160] width 362 height 37
click at [173, 139] on input "a. To validate that the Executive's initial assumptions about the project were …" at bounding box center [173, 135] width 0 height 7
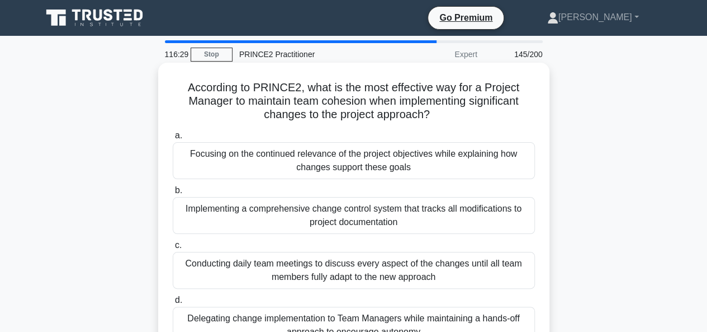
click at [210, 225] on div "Implementing a comprehensive change control system that tracks all modification…" at bounding box center [354, 215] width 362 height 37
click at [173, 194] on input "b. Implementing a comprehensive change control system that tracks all modificat…" at bounding box center [173, 190] width 0 height 7
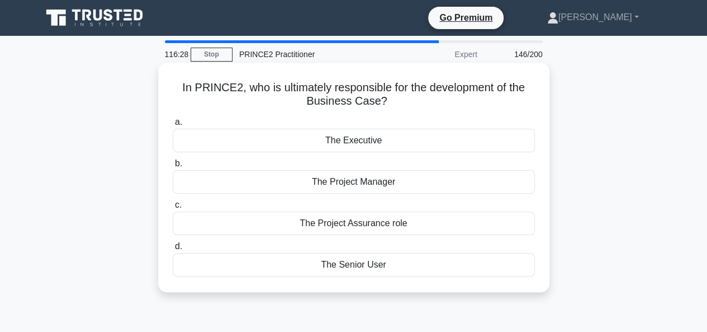
click at [226, 267] on div "The Senior User" at bounding box center [354, 264] width 362 height 23
click at [173, 250] on input "d. The Senior User" at bounding box center [173, 246] width 0 height 7
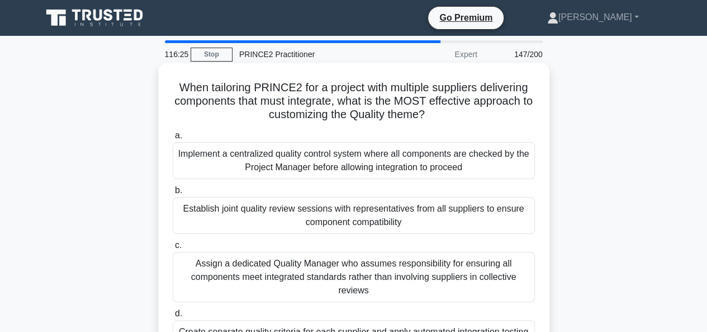
click at [230, 167] on div "Implement a centralized quality control system where all components are checked…" at bounding box center [354, 160] width 362 height 37
click at [173, 139] on input "a. Implement a centralized quality control system where all components are chec…" at bounding box center [173, 135] width 0 height 7
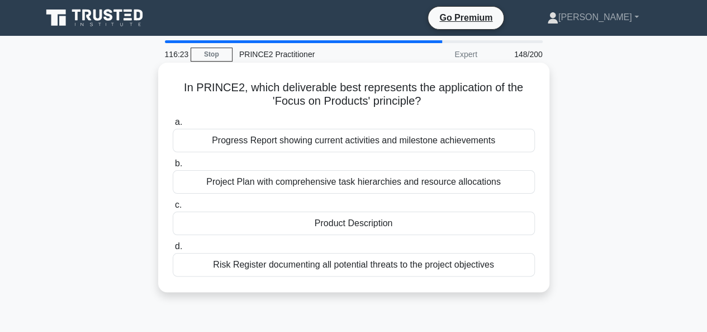
click at [202, 181] on div "Project Plan with comprehensive task hierarchies and resource allocations" at bounding box center [354, 181] width 362 height 23
click at [173, 167] on input "b. Project Plan with comprehensive task hierarchies and resource allocations" at bounding box center [173, 163] width 0 height 7
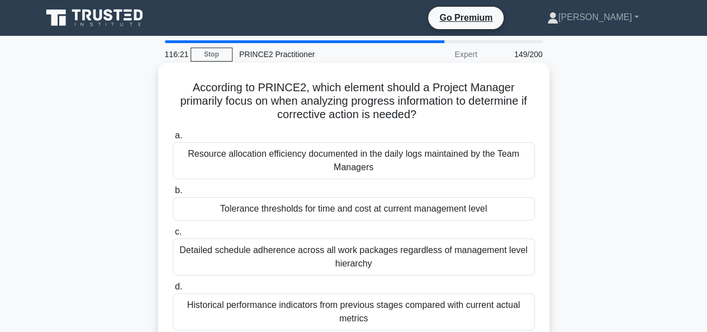
click at [219, 272] on div "Detailed schedule adherence across all work packages regardless of management l…" at bounding box center [354, 256] width 362 height 37
click at [173, 235] on input "c. Detailed schedule adherence across all work packages regardless of managemen…" at bounding box center [173, 231] width 0 height 7
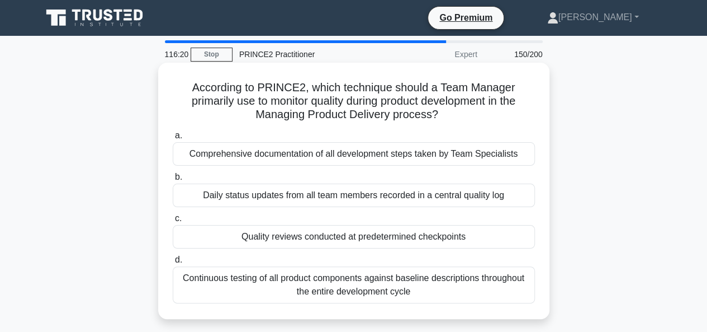
click at [222, 240] on div "Quality reviews conducted at predetermined checkpoints" at bounding box center [354, 236] width 362 height 23
click at [173, 222] on input "c. Quality reviews conducted at predetermined checkpoints" at bounding box center [173, 218] width 0 height 7
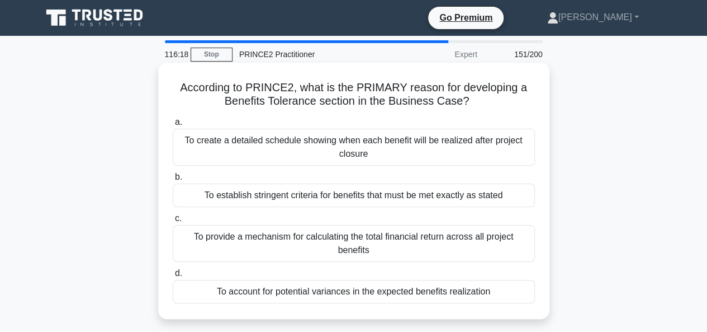
click at [208, 287] on div "To account for potential variances in the expected benefits realization" at bounding box center [354, 291] width 362 height 23
click at [173, 277] on input "d. To account for potential variances in the expected benefits realization" at bounding box center [173, 272] width 0 height 7
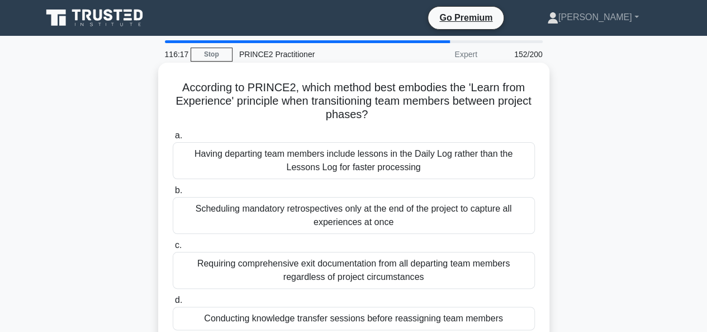
click at [208, 171] on div "Having departing team members include lessons in the Daily Log rather than the …" at bounding box center [354, 160] width 362 height 37
click at [173, 139] on input "a. Having departing team members include lessons in the Daily Log rather than t…" at bounding box center [173, 135] width 0 height 7
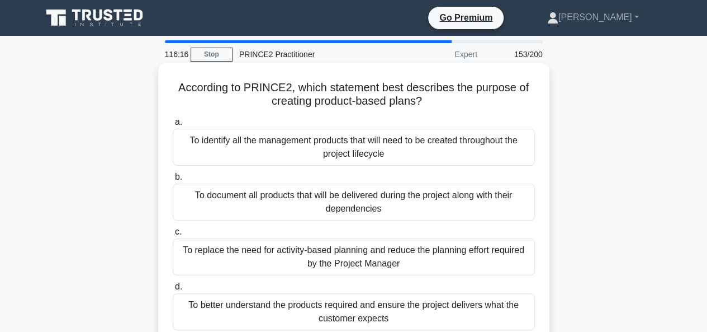
click at [203, 162] on div "To identify all the management products that will need to be created throughout…" at bounding box center [354, 147] width 362 height 37
click at [173, 126] on input "a. To identify all the management products that will need to be created through…" at bounding box center [173, 122] width 0 height 7
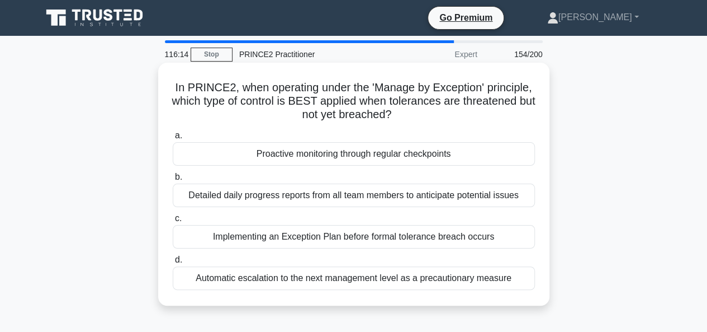
click at [187, 193] on div "Detailed daily progress reports from all team members to anticipate potential i…" at bounding box center [354, 194] width 362 height 23
click at [173, 181] on input "b. Detailed daily progress reports from all team members to anticipate potentia…" at bounding box center [173, 176] width 0 height 7
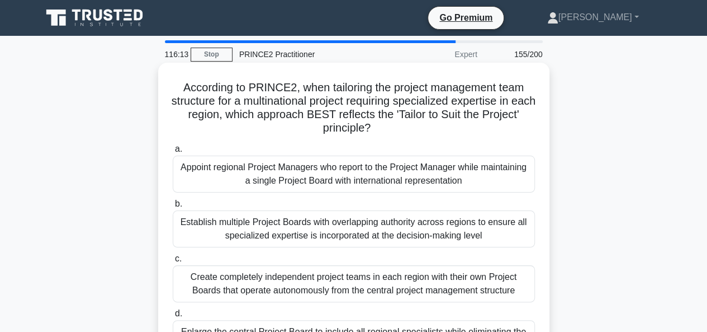
click at [184, 281] on div "Create completely independent project teams in each region with their own Proje…" at bounding box center [354, 283] width 362 height 37
click at [173, 262] on input "c. Create completely independent project teams in each region with their own Pr…" at bounding box center [173, 258] width 0 height 7
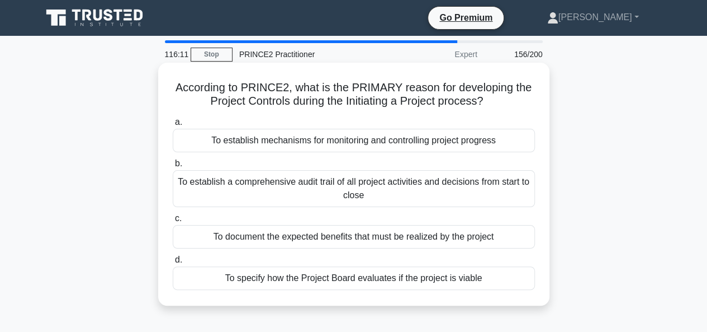
click at [197, 281] on div "To specify how the Project Board evaluates if the project is viable" at bounding box center [354, 277] width 362 height 23
click at [173, 263] on input "d. To specify how the Project Board evaluates if the project is viable" at bounding box center [173, 259] width 0 height 7
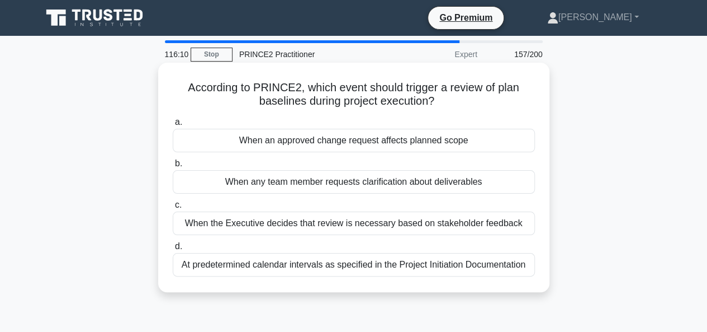
click at [201, 145] on div "When an approved change request affects planned scope" at bounding box center [354, 140] width 362 height 23
click at [173, 126] on input "a. When an approved change request affects planned scope" at bounding box center [173, 122] width 0 height 7
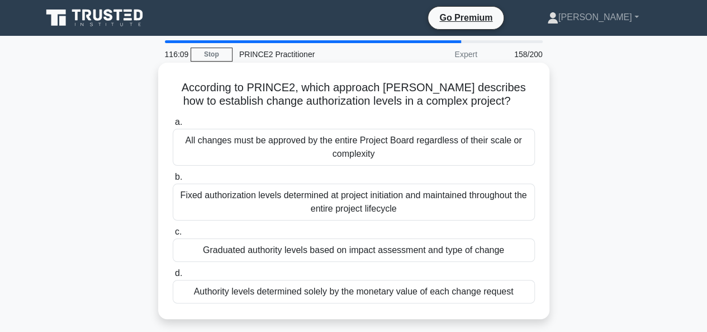
click at [193, 208] on div "Fixed authorization levels determined at project initiation and maintained thro…" at bounding box center [354, 201] width 362 height 37
click at [173, 181] on input "b. Fixed authorization levels determined at project initiation and maintained t…" at bounding box center [173, 176] width 0 height 7
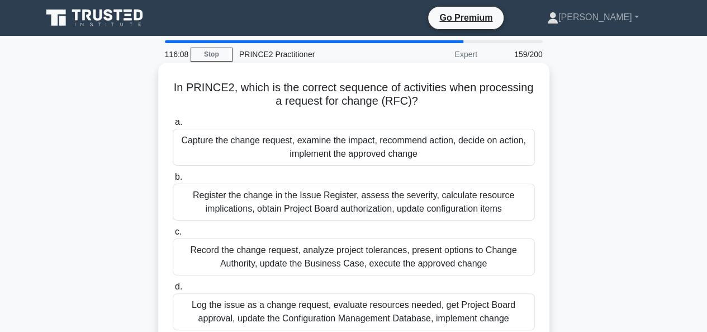
click at [187, 249] on div "Record the change request, analyze project tolerances, present options to Chang…" at bounding box center [354, 256] width 362 height 37
click at [173, 235] on input "c. Record the change request, analyze project tolerances, present options to Ch…" at bounding box center [173, 231] width 0 height 7
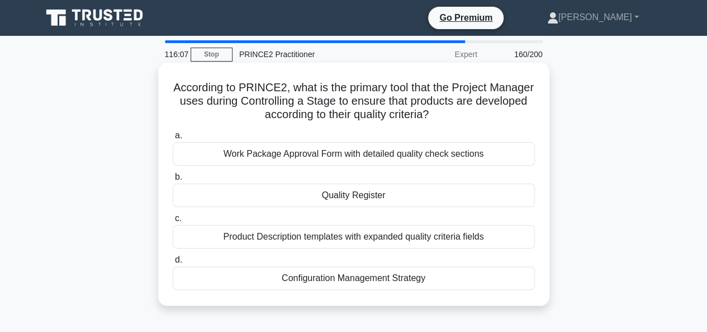
click at [187, 267] on div "Configuration Management Strategy" at bounding box center [354, 277] width 362 height 23
click at [173, 263] on input "d. Configuration Management Strategy" at bounding box center [173, 259] width 0 height 7
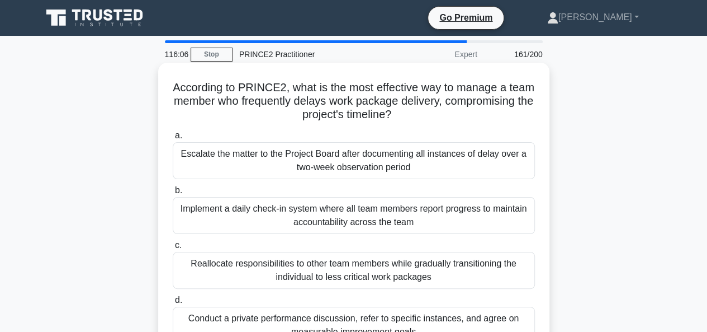
click at [198, 165] on div "Escalate the matter to the Project Board after documenting all instances of del…" at bounding box center [354, 160] width 362 height 37
click at [173, 139] on input "a. Escalate the matter to the Project Board after documenting all instances of …" at bounding box center [173, 135] width 0 height 7
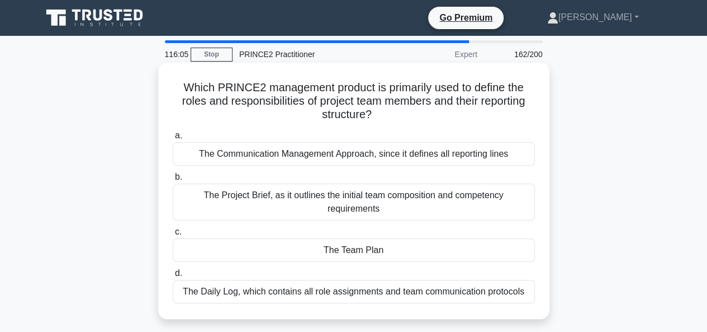
click at [188, 197] on div "The Project Brief, as it outlines the initial team composition and competency r…" at bounding box center [354, 201] width 362 height 37
click at [173, 181] on input "b. The Project Brief, as it outlines the initial team composition and competenc…" at bounding box center [173, 176] width 0 height 7
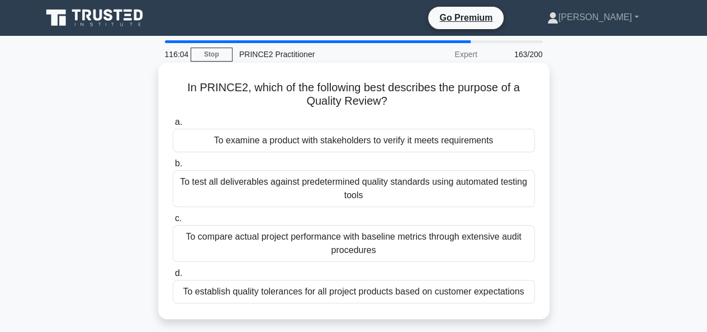
click at [191, 241] on div "To compare actual project performance with baseline metrics through extensive a…" at bounding box center [354, 243] width 362 height 37
click at [173, 222] on input "c. To compare actual project performance with baseline metrics through extensiv…" at bounding box center [173, 218] width 0 height 7
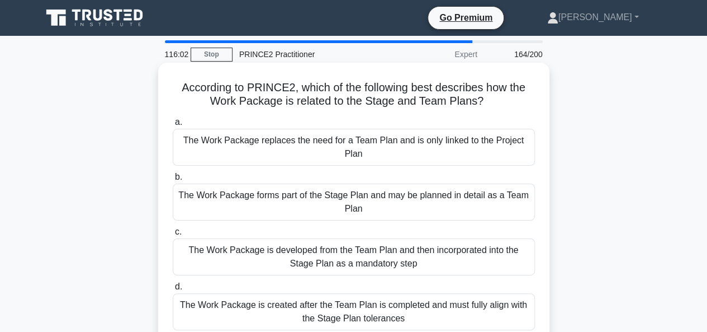
drag, startPoint x: 186, startPoint y: 314, endPoint x: 183, endPoint y: 305, distance: 9.2
click at [185, 310] on div "The Work Package is created after the Team Plan is completed and must fully ali…" at bounding box center [354, 311] width 362 height 37
click at [192, 318] on div "The Work Package is created after the Team Plan is completed and must fully ali…" at bounding box center [354, 311] width 362 height 37
click at [173, 290] on input "d. The Work Package is created after the Team Plan is completed and must fully …" at bounding box center [173, 286] width 0 height 7
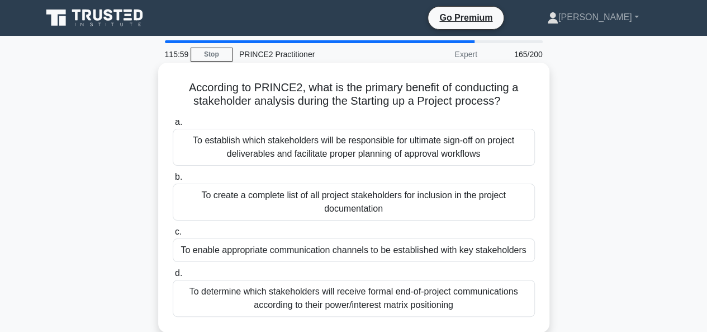
click at [205, 160] on div "To establish which stakeholders will be responsible for ultimate sign-off on pr…" at bounding box center [354, 147] width 362 height 37
click at [173, 126] on input "a. To establish which stakeholders will be responsible for ultimate sign-off on…" at bounding box center [173, 122] width 0 height 7
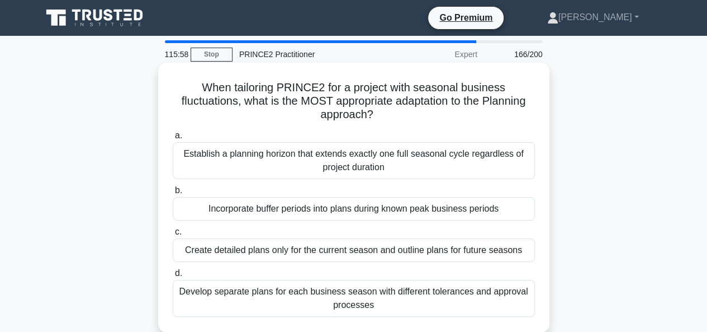
click at [199, 201] on div "Incorporate buffer periods into plans during known peak business periods" at bounding box center [354, 208] width 362 height 23
click at [173, 194] on input "b. Incorporate buffer periods into plans during known peak business periods" at bounding box center [173, 190] width 0 height 7
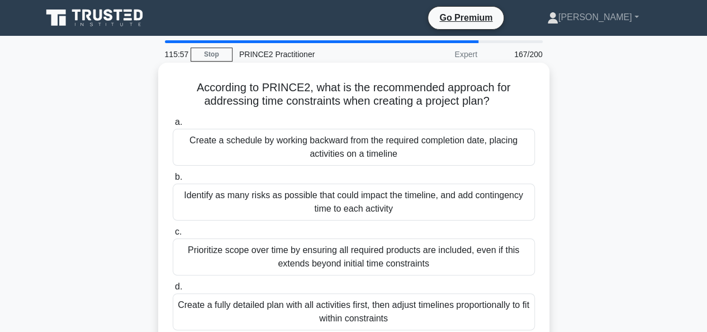
click at [194, 214] on div "Identify as many risks as possible that could impact the timeline, and add cont…" at bounding box center [354, 201] width 362 height 37
click at [173, 181] on input "b. Identify as many risks as possible that could impact the timeline, and add c…" at bounding box center [173, 176] width 0 height 7
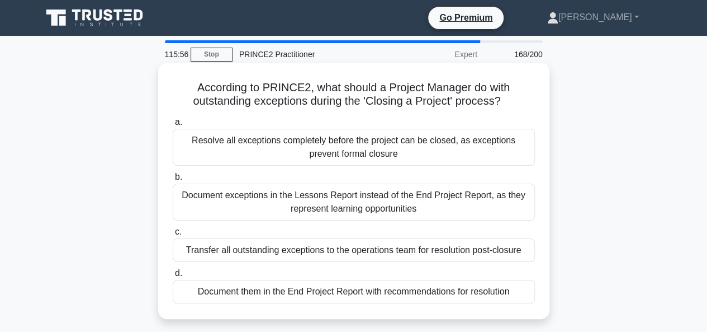
click at [183, 248] on div "Transfer all outstanding exceptions to the operations team for resolution post-…" at bounding box center [354, 249] width 362 height 23
click at [173, 235] on input "c. Transfer all outstanding exceptions to the operations team for resolution po…" at bounding box center [173, 231] width 0 height 7
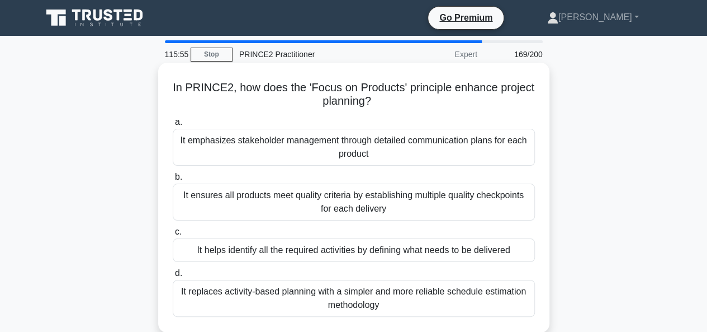
click at [183, 297] on div "It replaces activity-based planning with a simpler and more reliable schedule e…" at bounding box center [354, 298] width 362 height 37
click at [173, 277] on input "d. It replaces activity-based planning with a simpler and more reliable schedul…" at bounding box center [173, 272] width 0 height 7
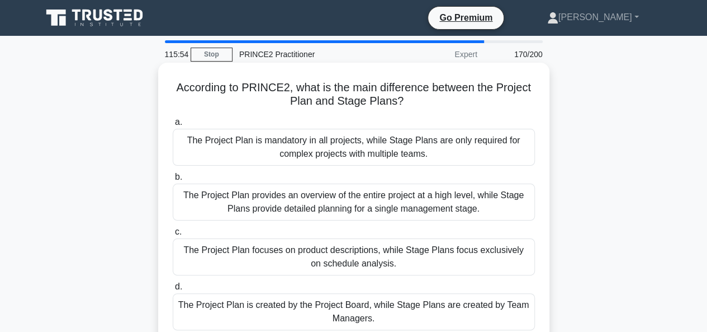
click at [186, 159] on div "The Project Plan is mandatory in all projects, while Stage Plans are only requi…" at bounding box center [354, 147] width 362 height 37
click at [173, 126] on input "a. The Project Plan is mandatory in all projects, while Stage Plans are only re…" at bounding box center [173, 122] width 0 height 7
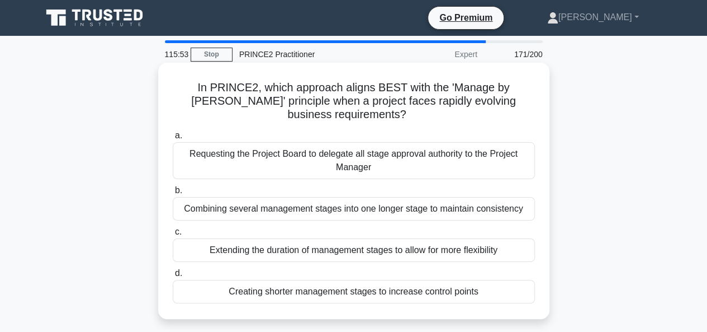
click at [178, 210] on div "Combining several management stages into one longer stage to maintain consisten…" at bounding box center [354, 208] width 362 height 23
click at [173, 194] on input "b. Combining several management stages into one longer stage to maintain consis…" at bounding box center [173, 190] width 0 height 7
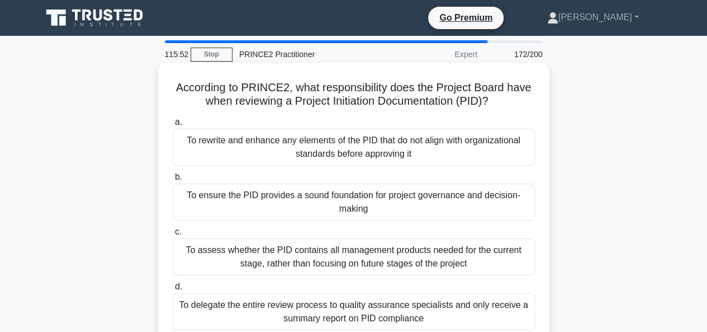
click at [181, 249] on div "To assess whether the PID contains all management products needed for the curre…" at bounding box center [354, 256] width 362 height 37
click at [173, 235] on input "c. To assess whether the PID contains all management products needed for the cu…" at bounding box center [173, 231] width 0 height 7
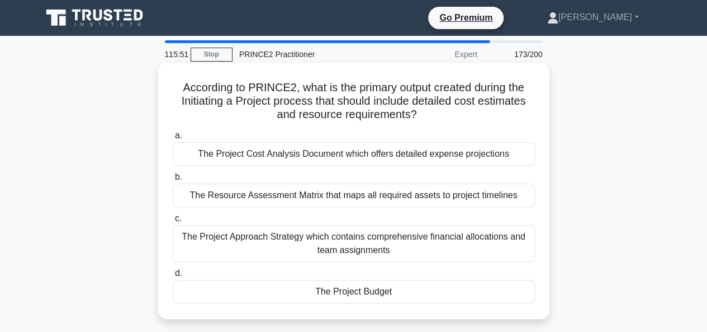
click at [188, 285] on div "The Project Budget" at bounding box center [354, 291] width 362 height 23
click at [173, 277] on input "d. The Project Budget" at bounding box center [173, 272] width 0 height 7
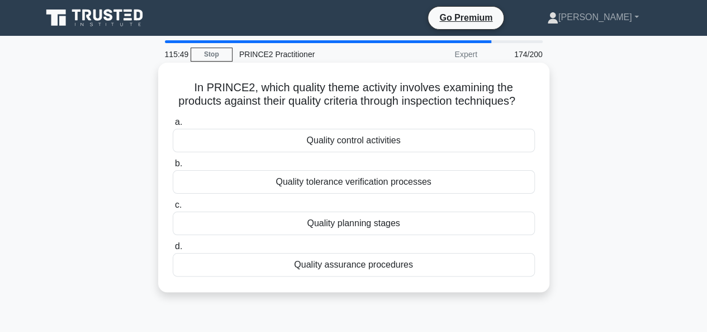
click at [273, 152] on div "Quality control activities" at bounding box center [354, 140] width 362 height 23
click at [173, 126] on input "a. Quality control activities" at bounding box center [173, 122] width 0 height 7
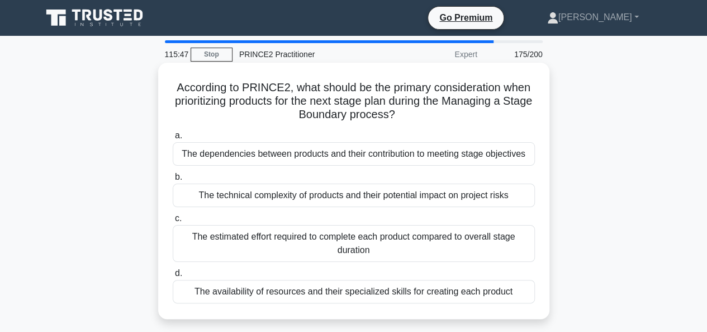
click at [200, 162] on div "The dependencies between products and their contribution to meeting stage objec…" at bounding box center [354, 153] width 362 height 23
click at [173, 139] on input "a. The dependencies between products and their contribution to meeting stage ob…" at bounding box center [173, 135] width 0 height 7
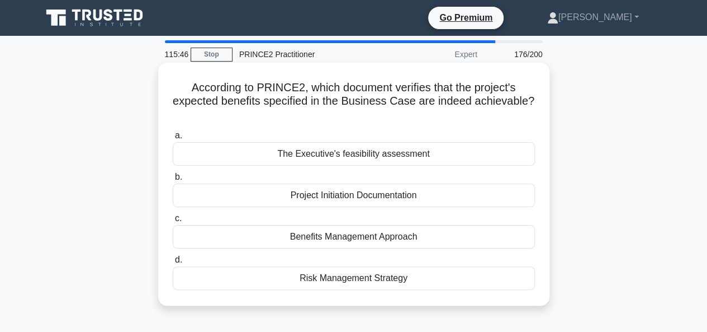
click at [280, 197] on div "Project Initiation Documentation" at bounding box center [354, 194] width 362 height 23
click at [173, 181] on input "b. Project Initiation Documentation" at bounding box center [173, 176] width 0 height 7
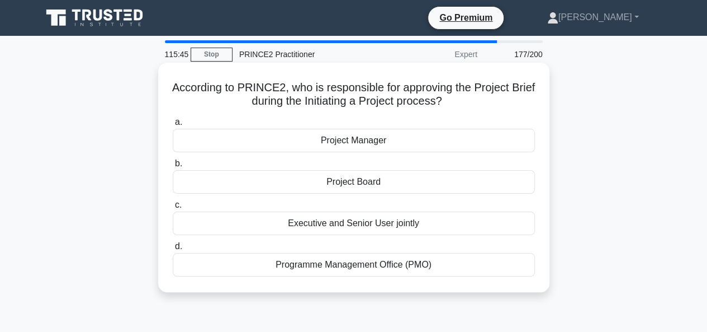
click at [264, 229] on div "Executive and Senior User jointly" at bounding box center [354, 222] width 362 height 23
click at [173, 209] on input "c. Executive and Senior User jointly" at bounding box center [173, 204] width 0 height 7
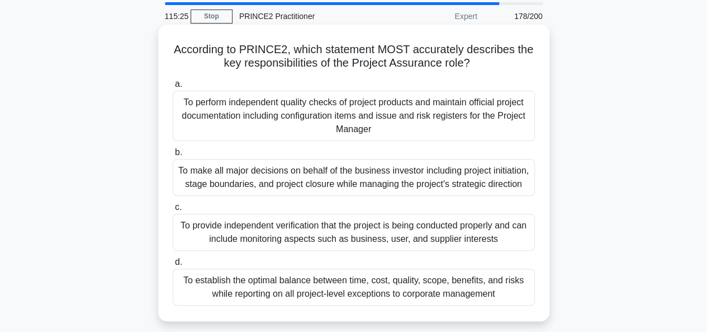
scroll to position [56, 0]
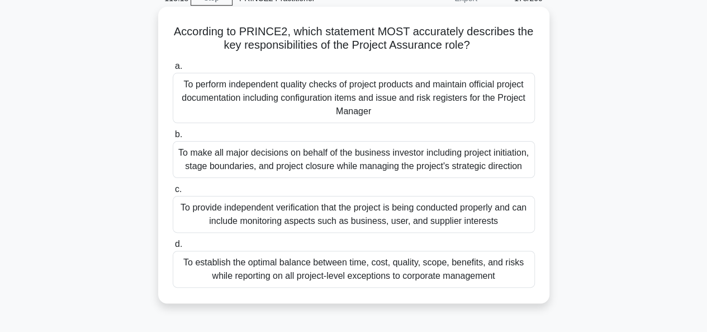
click at [206, 219] on div "To provide independent verification that the project is being conducted properl…" at bounding box center [354, 214] width 362 height 37
click at [173, 193] on input "c. To provide independent verification that the project is being conducted prop…" at bounding box center [173, 189] width 0 height 7
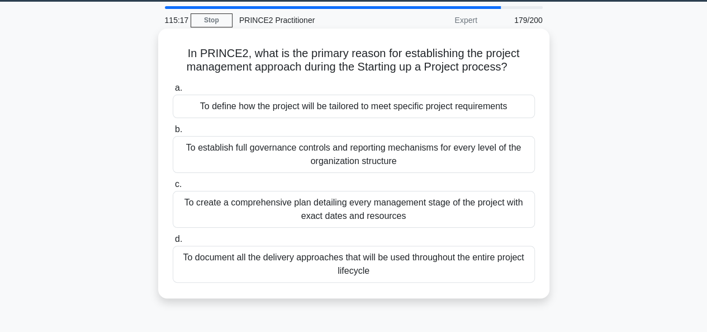
scroll to position [0, 0]
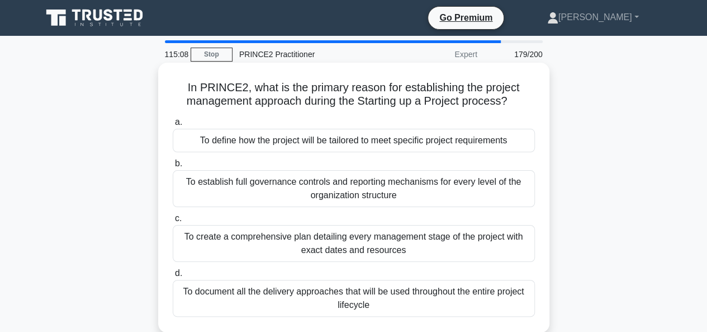
click at [342, 145] on div "To define how the project will be tailored to meet specific project requirements" at bounding box center [354, 140] width 362 height 23
click at [173, 126] on input "a. To define how the project will be tailored to meet specific project requirem…" at bounding box center [173, 122] width 0 height 7
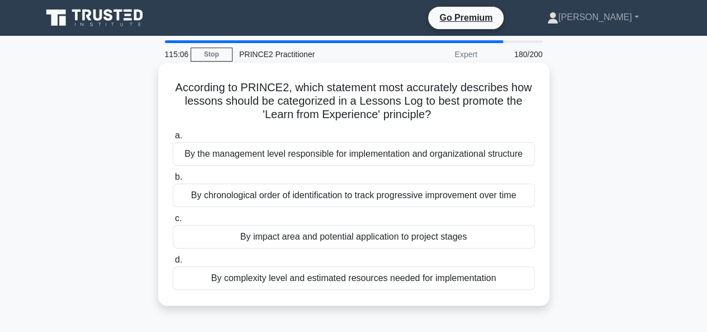
click at [301, 192] on div "By chronological order of identification to track progressive improvement over …" at bounding box center [354, 194] width 362 height 23
click at [173, 181] on input "b. By chronological order of identification to track progressive improvement ov…" at bounding box center [173, 176] width 0 height 7
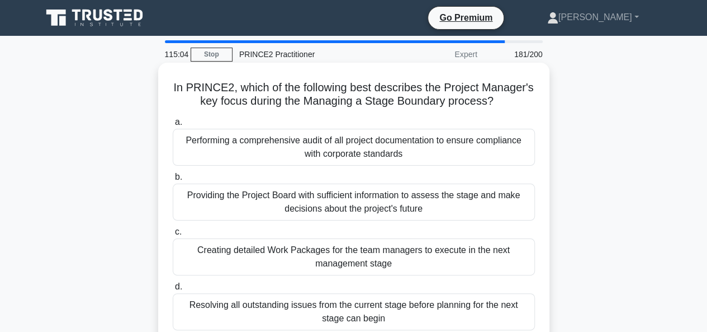
click at [251, 275] on div "Creating detailed Work Packages for the team managers to execute in the next ma…" at bounding box center [354, 256] width 362 height 37
click at [173, 235] on input "c. Creating detailed Work Packages for the team managers to execute in the next…" at bounding box center [173, 231] width 0 height 7
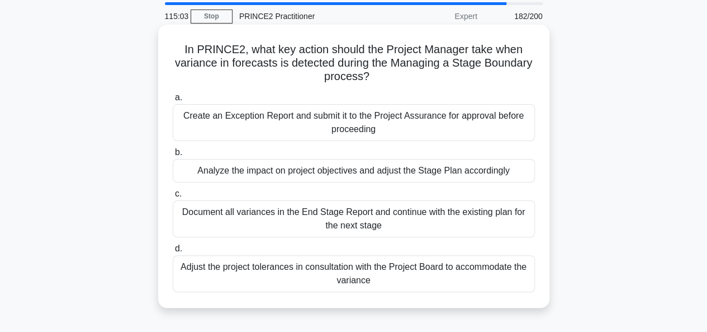
scroll to position [56, 0]
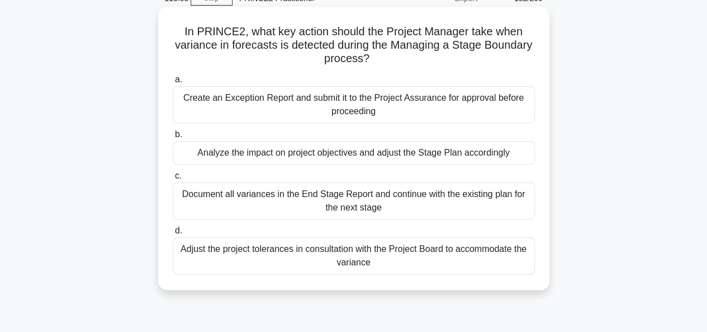
click at [309, 266] on div "Adjust the project tolerances in consultation with the Project Board to accommo…" at bounding box center [354, 255] width 362 height 37
click at [173, 234] on input "d. Adjust the project tolerances in consultation with the Project Board to acco…" at bounding box center [173, 230] width 0 height 7
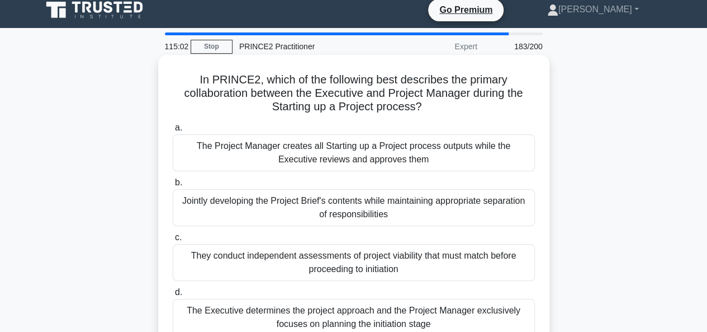
scroll to position [0, 0]
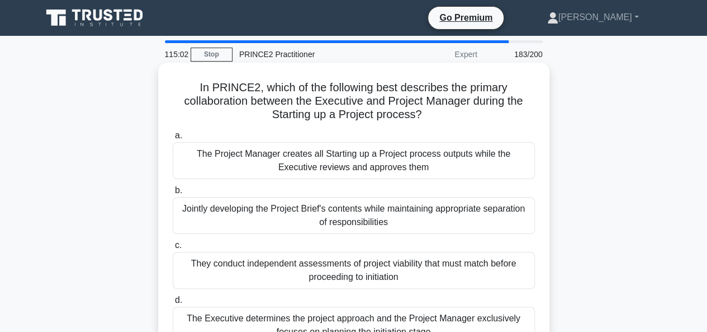
click at [255, 172] on div "The Project Manager creates all Starting up a Project process outputs while the…" at bounding box center [354, 160] width 362 height 37
click at [173, 139] on input "a. The Project Manager creates all Starting up a Project process outputs while …" at bounding box center [173, 135] width 0 height 7
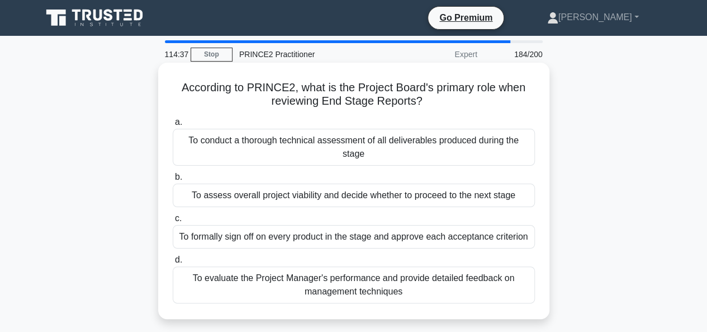
click at [191, 242] on div "To formally sign off on every product in the stage and approve each acceptance …" at bounding box center [354, 236] width 362 height 23
click at [173, 222] on input "c. To formally sign off on every product in the stage and approve each acceptan…" at bounding box center [173, 218] width 0 height 7
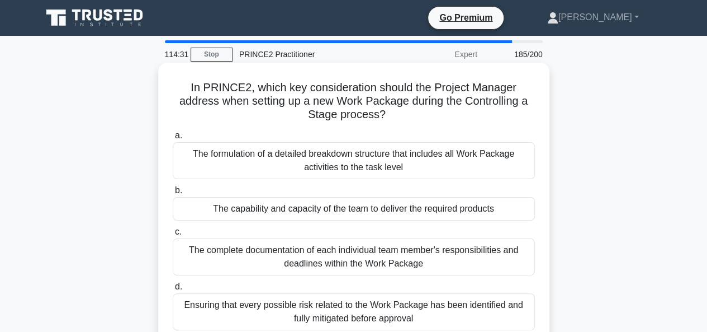
click at [212, 264] on div "The complete documentation of each individual team member's responsibilities an…" at bounding box center [354, 256] width 362 height 37
click at [173, 235] on input "c. The complete documentation of each individual team member's responsibilities…" at bounding box center [173, 231] width 0 height 7
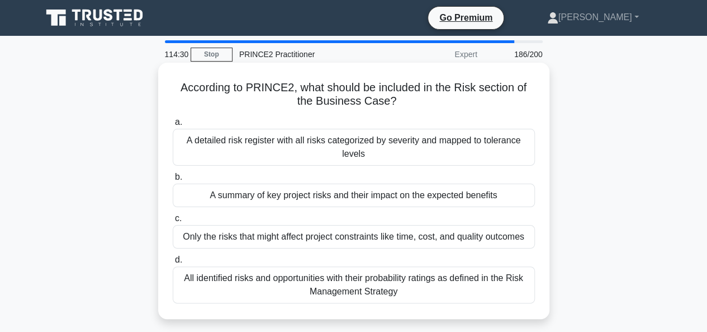
click at [230, 162] on div "A detailed risk register with all risks categorized by severity and mapped to t…" at bounding box center [354, 147] width 362 height 37
click at [173, 126] on input "a. A detailed risk register with all risks categorized by severity and mapped t…" at bounding box center [173, 122] width 0 height 7
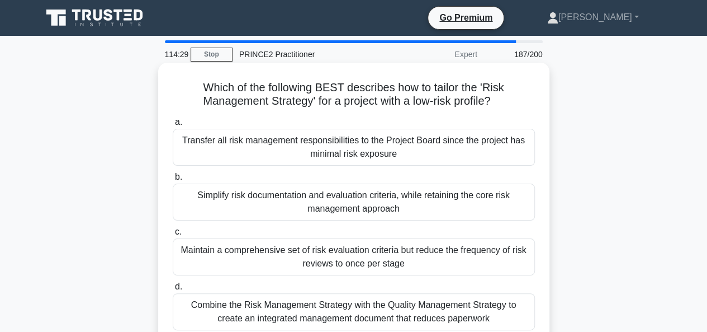
click at [206, 261] on div "Maintain a comprehensive set of risk evaluation criteria but reduce the frequen…" at bounding box center [354, 256] width 362 height 37
click at [173, 235] on input "c. Maintain a comprehensive set of risk evaluation criteria but reduce the freq…" at bounding box center [173, 231] width 0 height 7
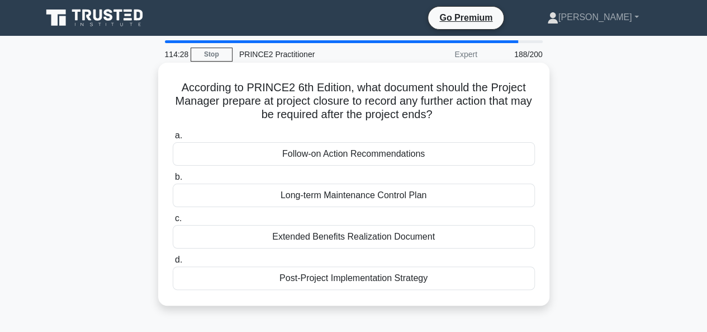
click at [209, 200] on div "Long-term Maintenance Control Plan" at bounding box center [354, 194] width 362 height 23
click at [173, 181] on input "b. Long-term Maintenance Control Plan" at bounding box center [173, 176] width 0 height 7
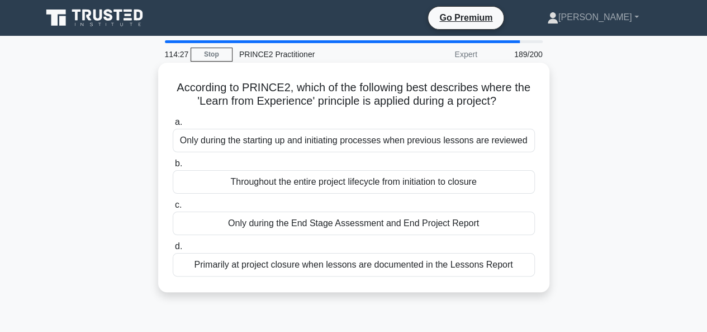
click at [210, 229] on div "Only during the End Stage Assessment and End Project Report" at bounding box center [354, 222] width 362 height 23
click at [173, 209] on input "c. Only during the End Stage Assessment and End Project Report" at bounding box center [173, 204] width 0 height 7
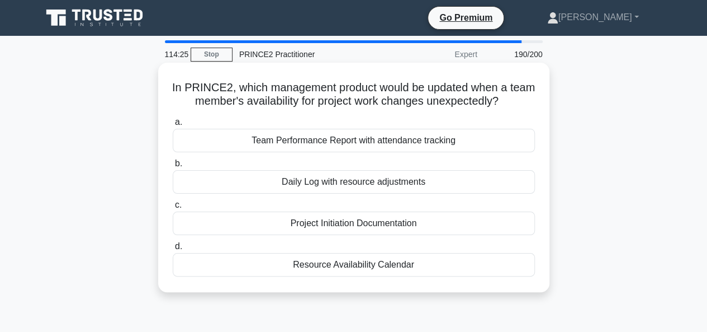
click at [234, 134] on div "Team Performance Report with attendance tracking" at bounding box center [354, 140] width 362 height 23
click at [173, 126] on input "a. Team Performance Report with attendance tracking" at bounding box center [173, 122] width 0 height 7
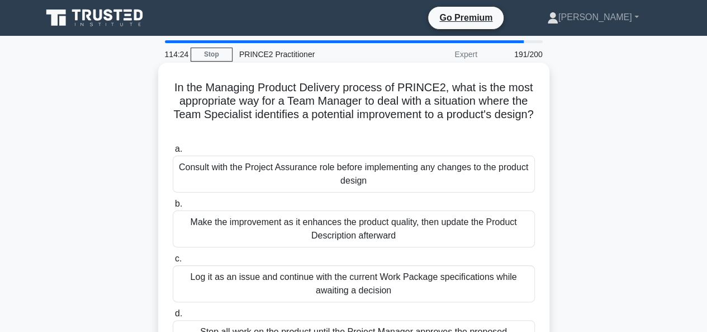
click at [209, 289] on div "Log it as an issue and continue with the current Work Package specifications wh…" at bounding box center [354, 283] width 362 height 37
click at [173, 262] on input "c. Log it as an issue and continue with the current Work Package specifications…" at bounding box center [173, 258] width 0 height 7
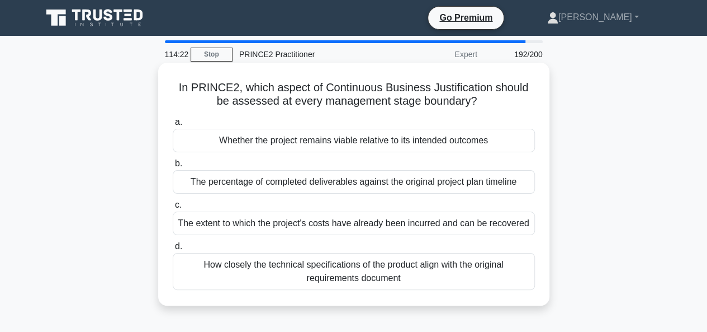
click at [179, 183] on div "The percentage of completed deliverables against the original project plan time…" at bounding box center [354, 181] width 362 height 23
click at [173, 167] on input "b. The percentage of completed deliverables against the original project plan t…" at bounding box center [173, 163] width 0 height 7
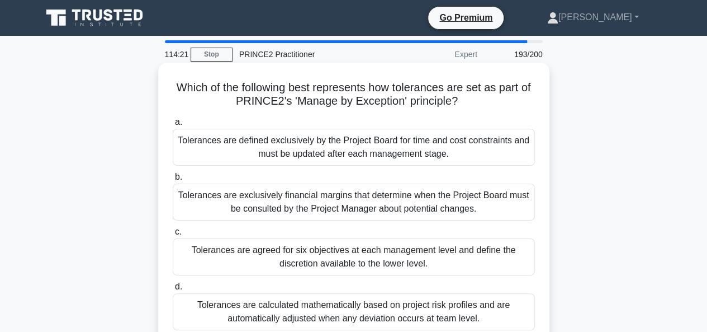
click at [248, 160] on div "Tolerances are defined exclusively by the Project Board for time and cost const…" at bounding box center [354, 147] width 362 height 37
click at [173, 126] on input "a. Tolerances are defined exclusively by the Project Board for time and cost co…" at bounding box center [173, 122] width 0 height 7
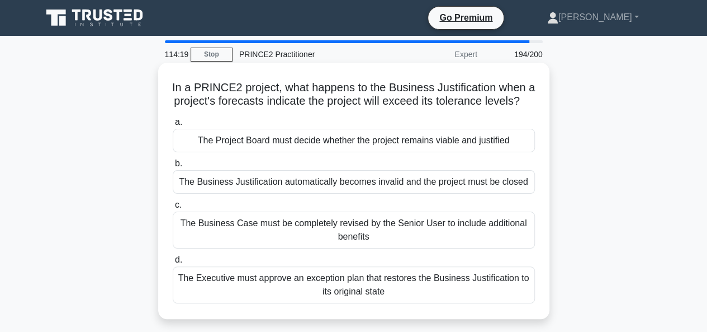
click at [228, 248] on div "The Business Case must be completely revised by the Senior User to include addi…" at bounding box center [354, 229] width 362 height 37
click at [173, 209] on input "c. The Business Case must be completely revised by the Senior User to include a…" at bounding box center [173, 204] width 0 height 7
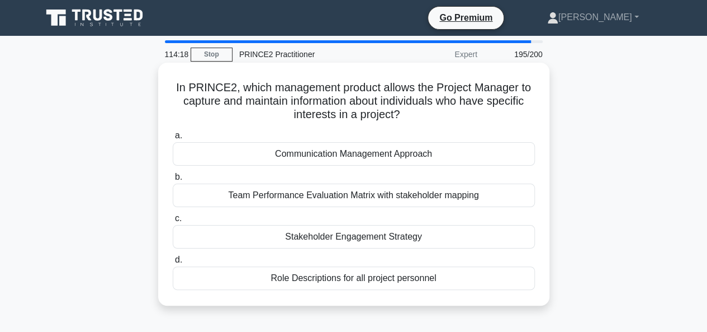
click at [222, 192] on div "Team Performance Evaluation Matrix with stakeholder mapping" at bounding box center [354, 194] width 362 height 23
click at [173, 181] on input "b. Team Performance Evaluation Matrix with stakeholder mapping" at bounding box center [173, 176] width 0 height 7
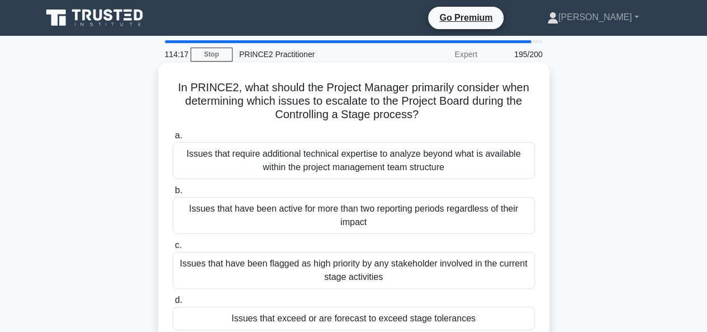
click at [215, 276] on div "Issues that have been flagged as high priority by any stakeholder involved in t…" at bounding box center [354, 270] width 362 height 37
click at [173, 249] on input "c. Issues that have been flagged as high priority by any stakeholder involved i…" at bounding box center [173, 245] width 0 height 7
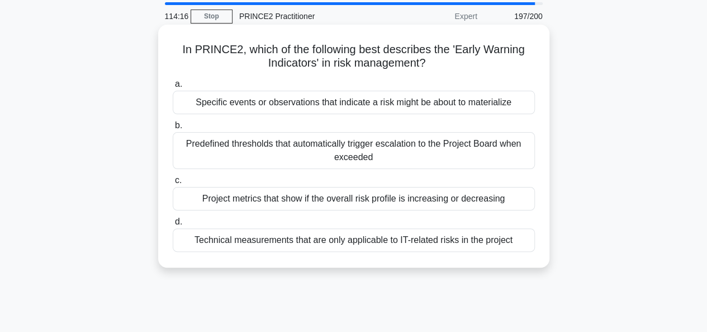
scroll to position [56, 0]
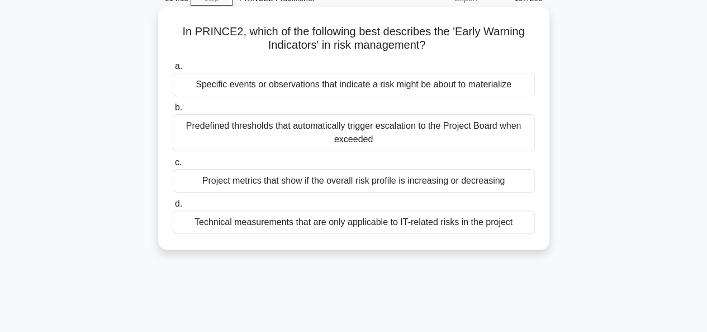
click at [209, 141] on div "Predefined thresholds that automatically trigger escalation to the Project Boar…" at bounding box center [354, 132] width 362 height 37
click at [173, 111] on input "b. Predefined thresholds that automatically trigger escalation to the Project B…" at bounding box center [173, 107] width 0 height 7
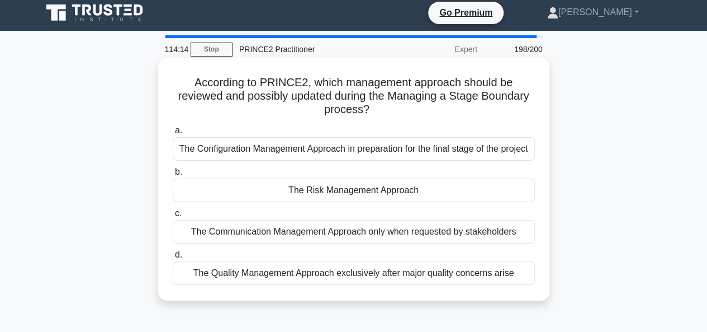
scroll to position [0, 0]
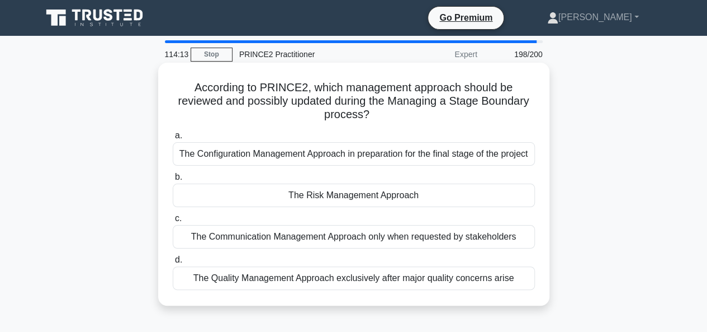
click at [187, 248] on div "The Communication Management Approach only when requested by stakeholders" at bounding box center [354, 236] width 362 height 23
click at [173, 222] on input "c. The Communication Management Approach only when requested by stakeholders" at bounding box center [173, 218] width 0 height 7
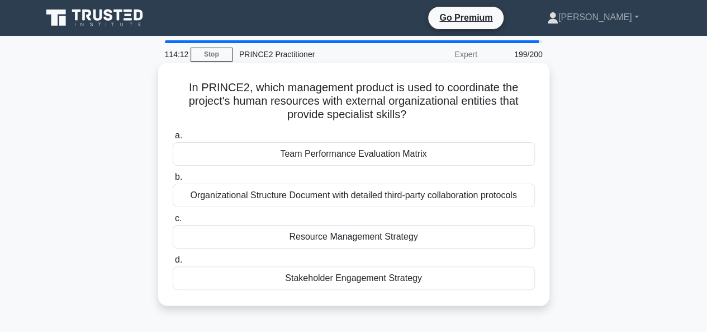
click at [206, 154] on div "Team Performance Evaluation Matrix" at bounding box center [354, 153] width 362 height 23
click at [173, 139] on input "a. Team Performance Evaluation Matrix" at bounding box center [173, 135] width 0 height 7
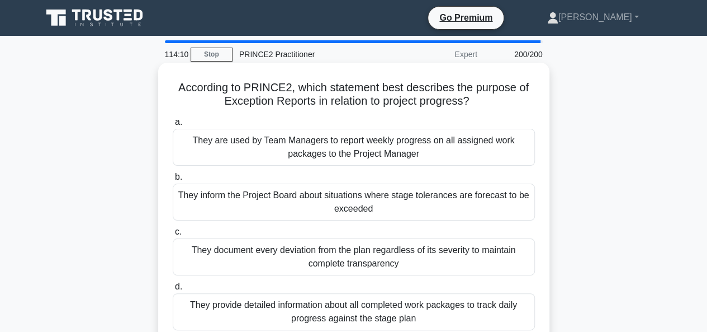
click at [201, 265] on div "They document every deviation from the plan regardless of its severity to maint…" at bounding box center [354, 256] width 362 height 37
click at [173, 235] on input "c. They document every deviation from the plan regardless of its severity to ma…" at bounding box center [173, 231] width 0 height 7
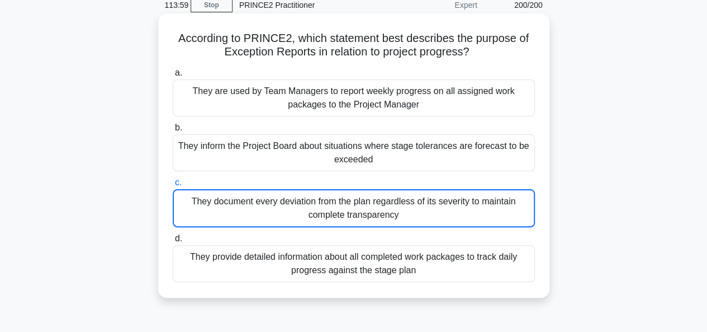
scroll to position [112, 0]
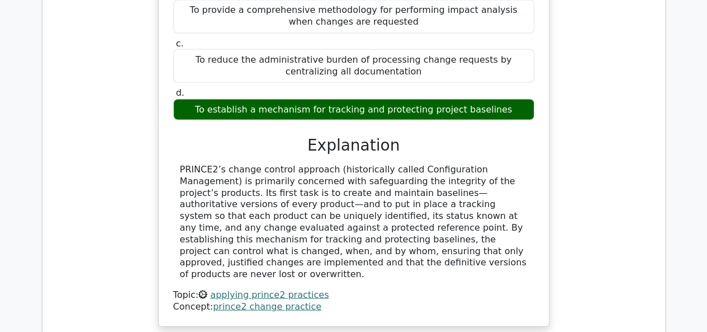
scroll to position [1149, 0]
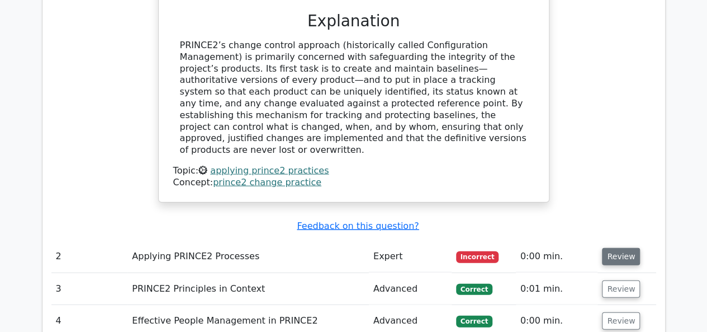
click at [605, 248] on button "Review" at bounding box center [621, 256] width 38 height 17
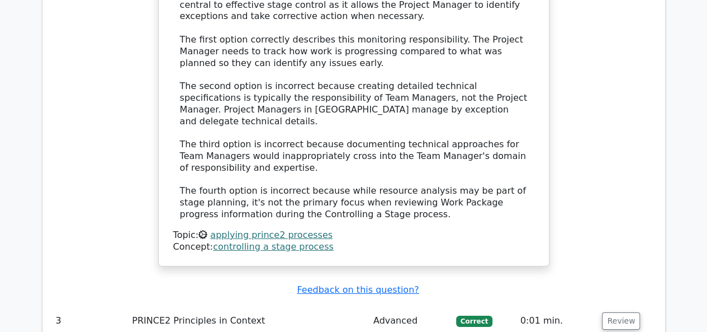
scroll to position [1764, 0]
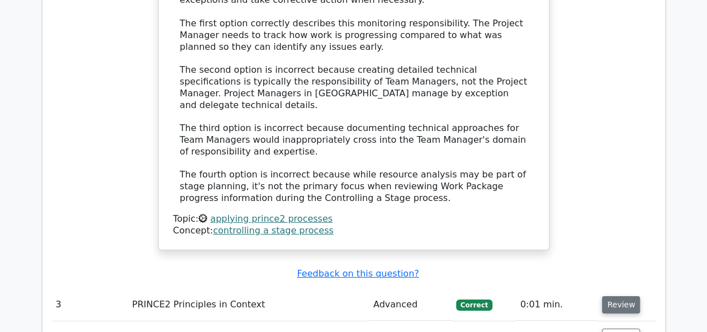
click at [619, 296] on button "Review" at bounding box center [621, 304] width 38 height 17
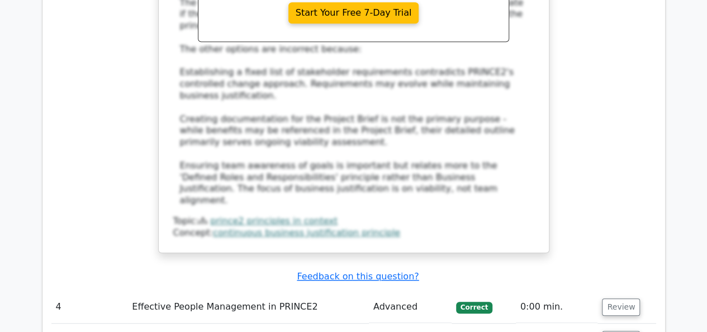
scroll to position [2546, 0]
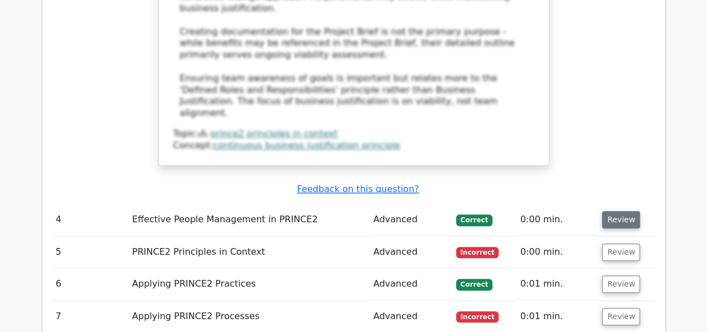
click at [611, 211] on button "Review" at bounding box center [621, 219] width 38 height 17
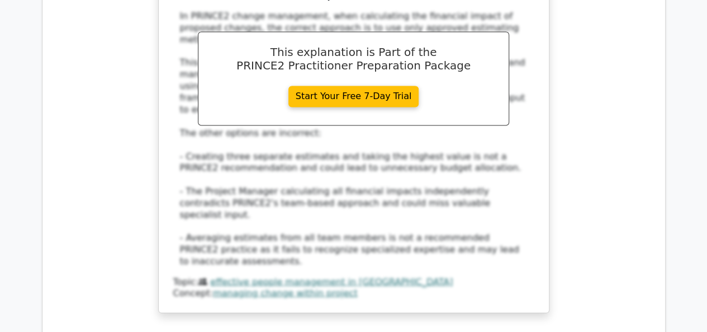
scroll to position [3105, 0]
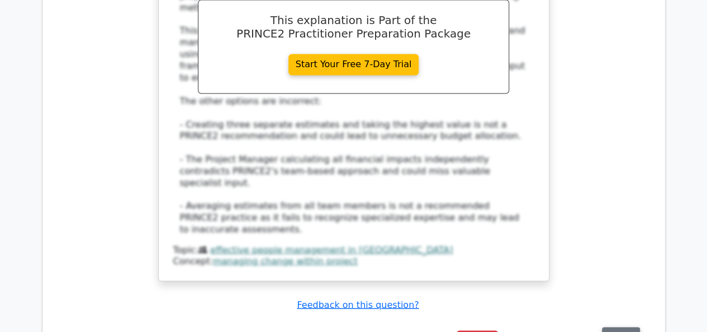
click at [608, 326] on button "Review" at bounding box center [621, 334] width 38 height 17
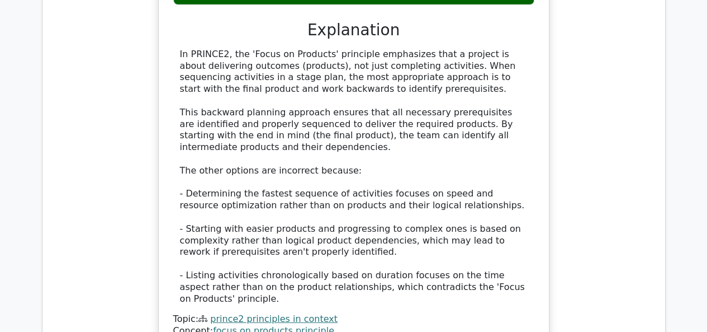
scroll to position [3776, 0]
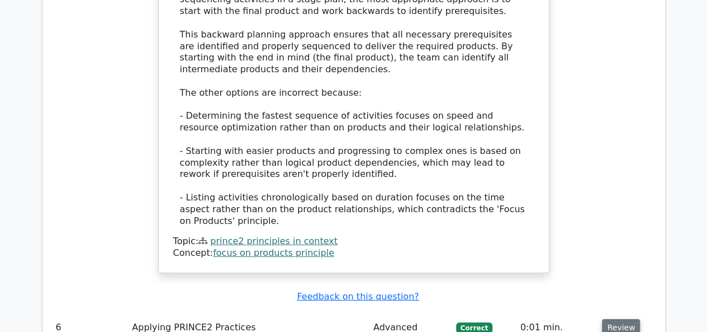
click at [615, 319] on button "Review" at bounding box center [621, 327] width 38 height 17
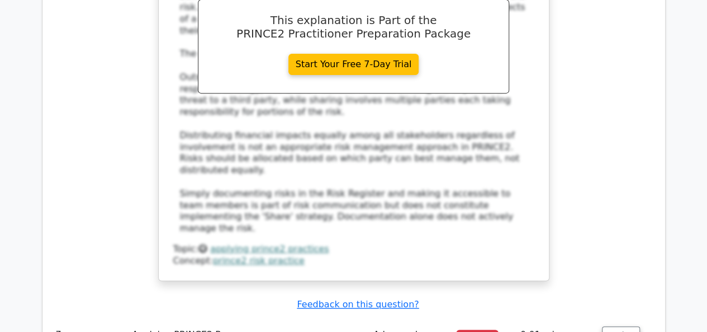
scroll to position [4447, 0]
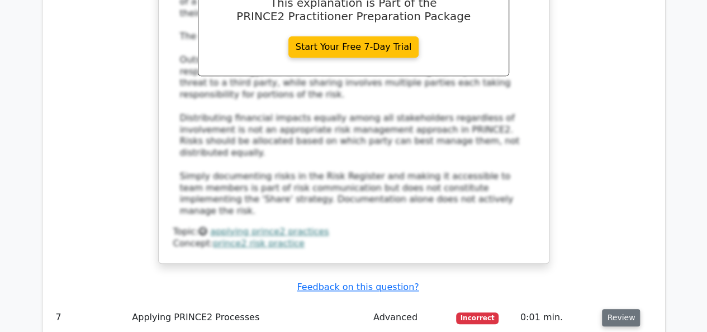
click at [617, 309] on button "Review" at bounding box center [621, 317] width 38 height 17
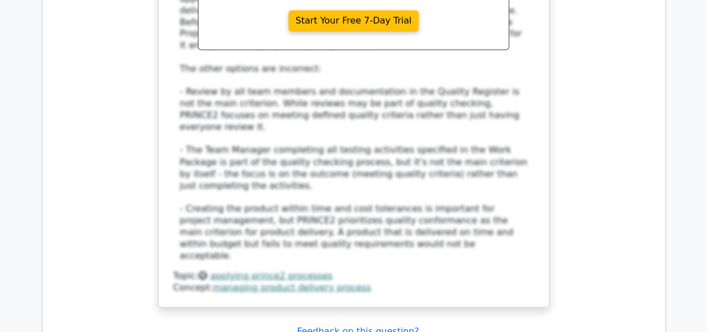
scroll to position [5062, 0]
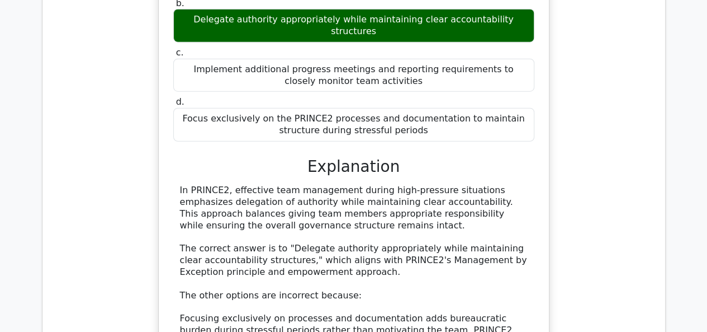
scroll to position [5677, 0]
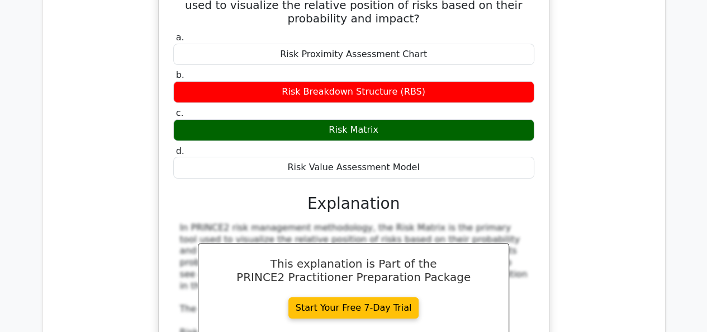
scroll to position [6292, 0]
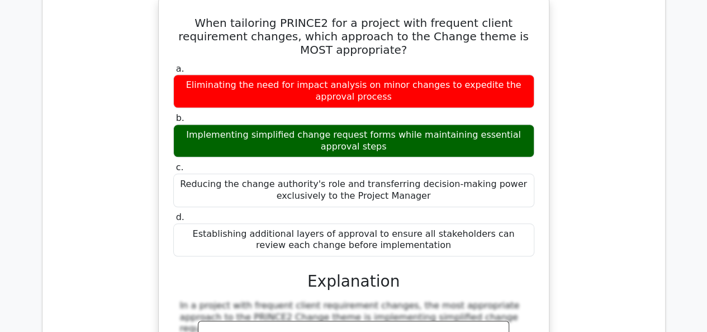
scroll to position [7019, 0]
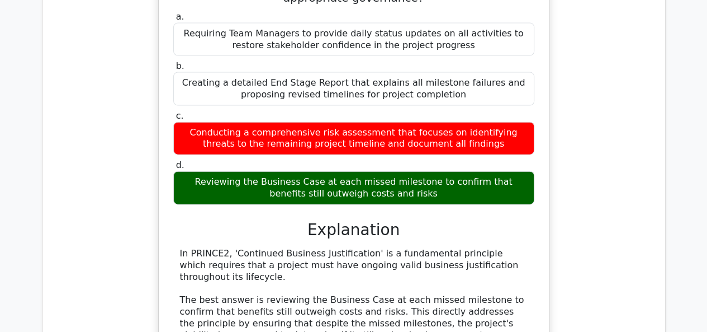
scroll to position [7634, 0]
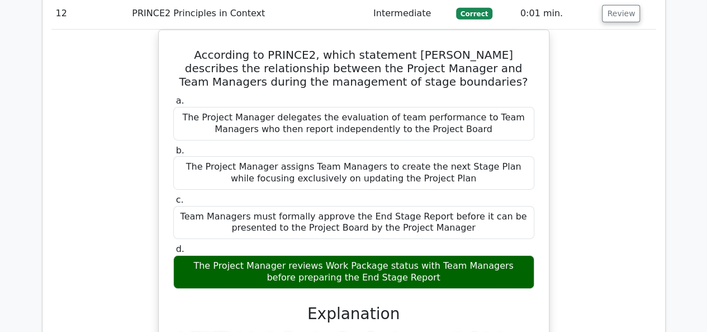
scroll to position [8249, 0]
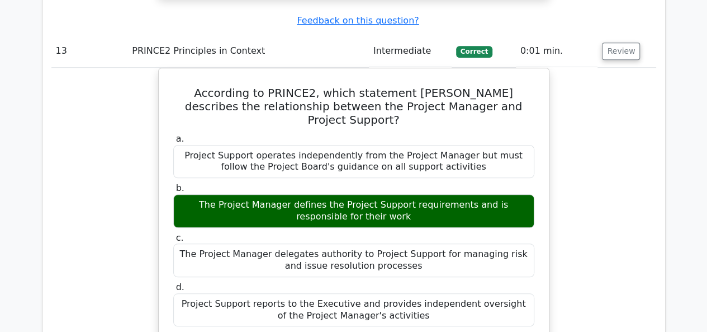
scroll to position [8863, 0]
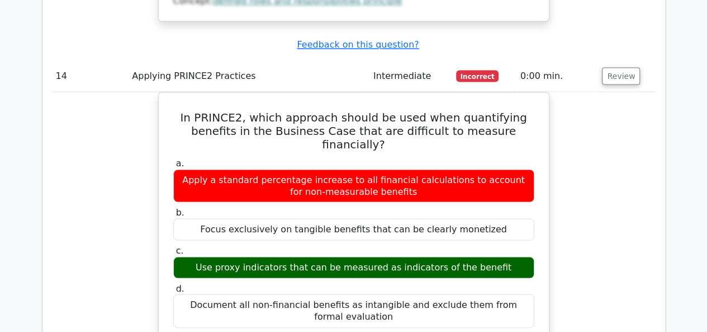
scroll to position [9534, 0]
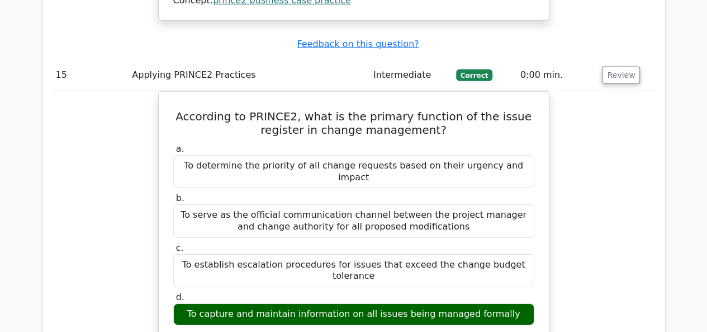
scroll to position [10205, 0]
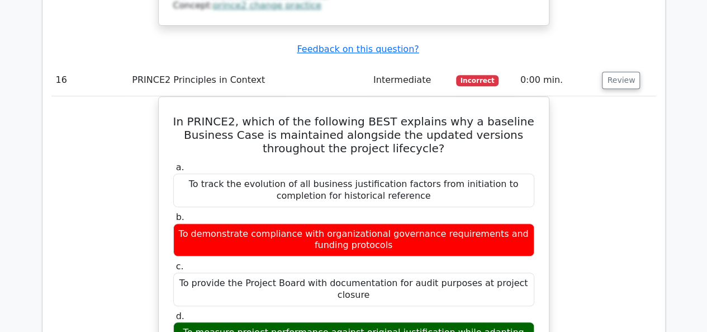
scroll to position [10820, 0]
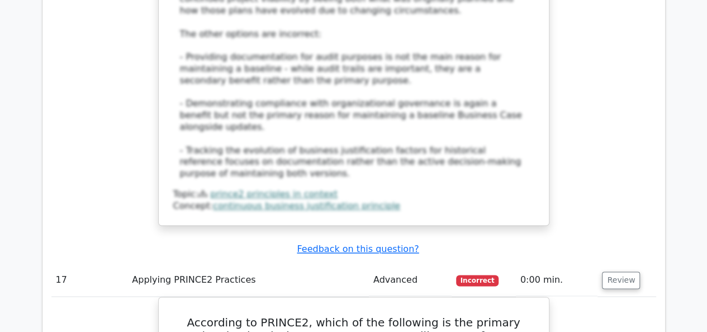
scroll to position [11435, 0]
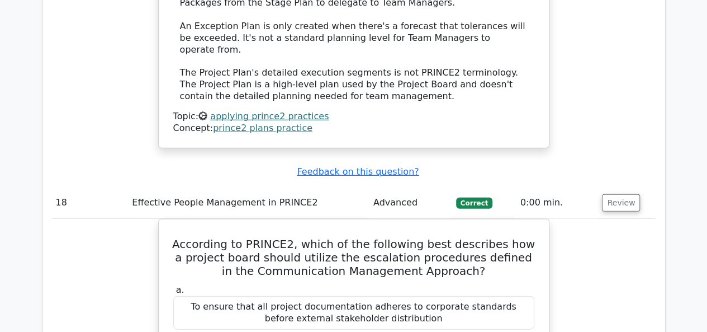
scroll to position [12162, 0]
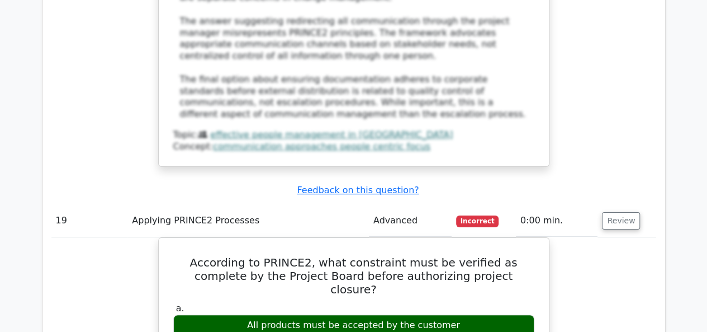
scroll to position [12777, 0]
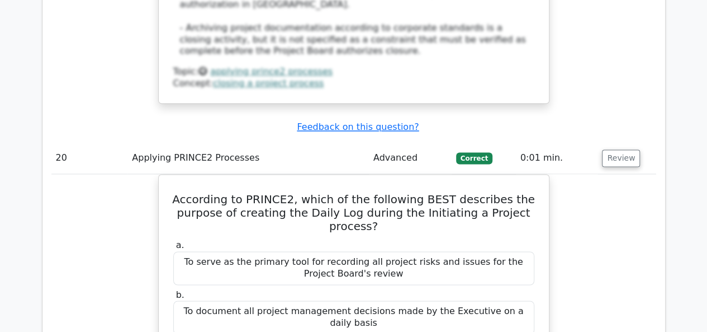
scroll to position [13448, 0]
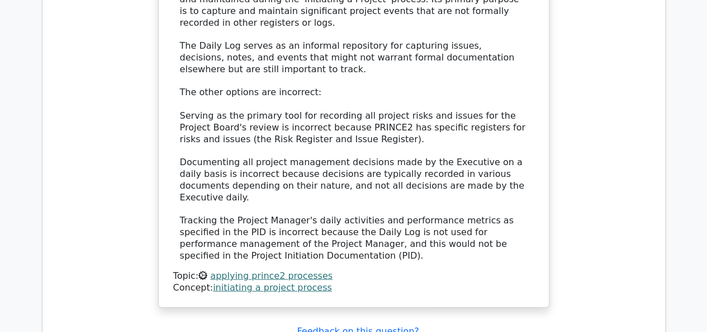
scroll to position [14007, 0]
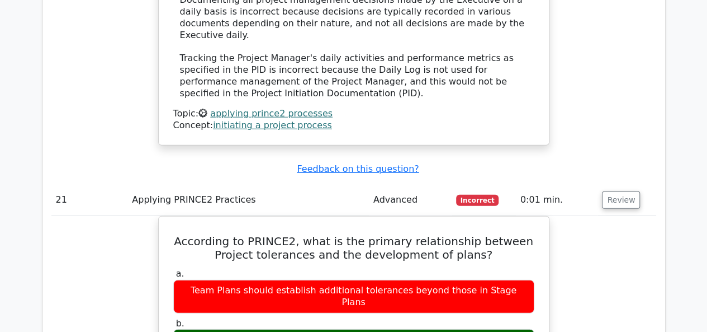
scroll to position [14118, 0]
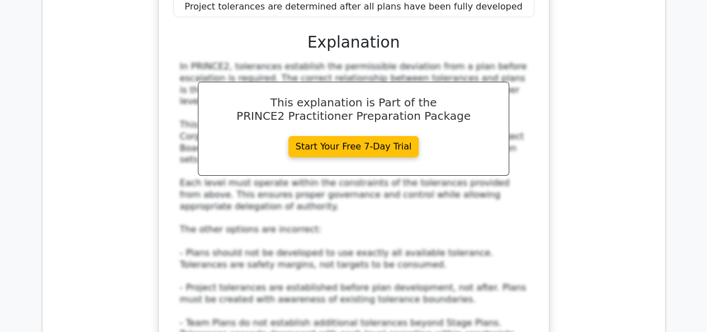
scroll to position [14677, 0]
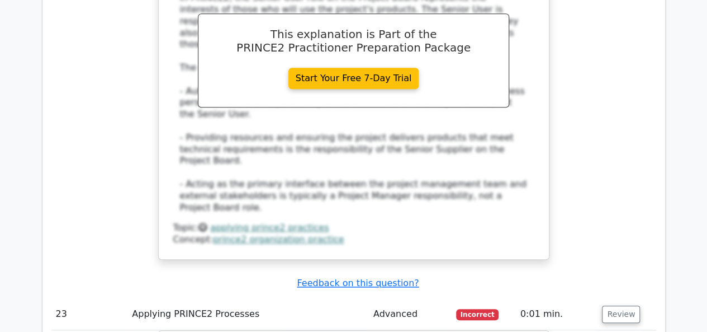
scroll to position [15348, 0]
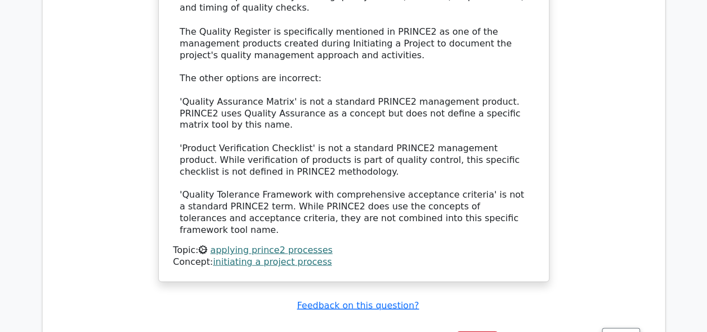
scroll to position [15907, 0]
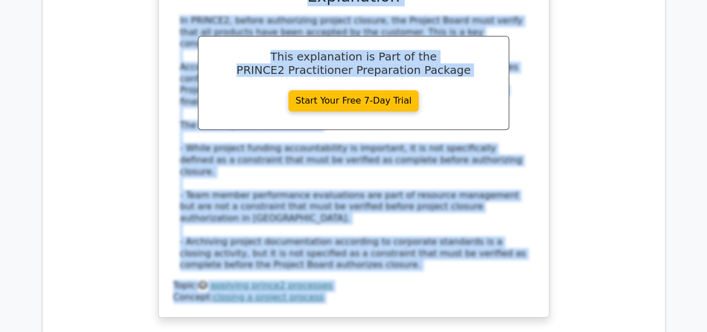
scroll to position [13236, 0]
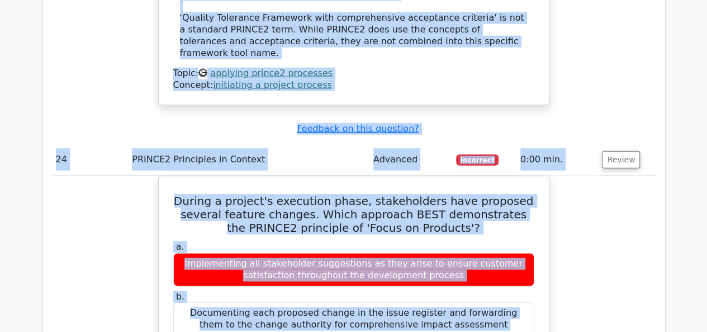
drag, startPoint x: 57, startPoint y: 42, endPoint x: 445, endPoint y: 335, distance: 486.1
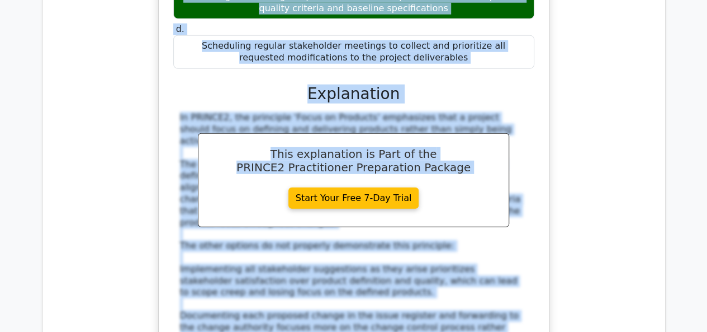
scroll to position [16475, 0]
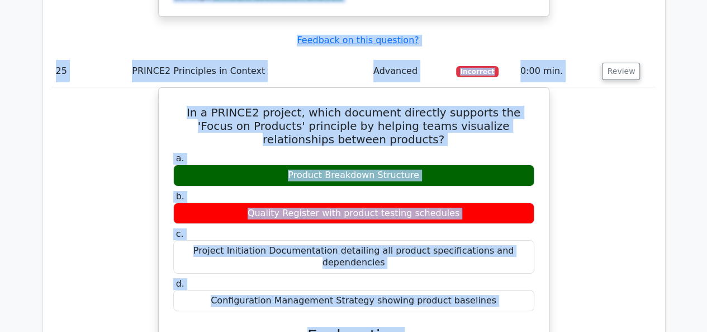
scroll to position [16978, 0]
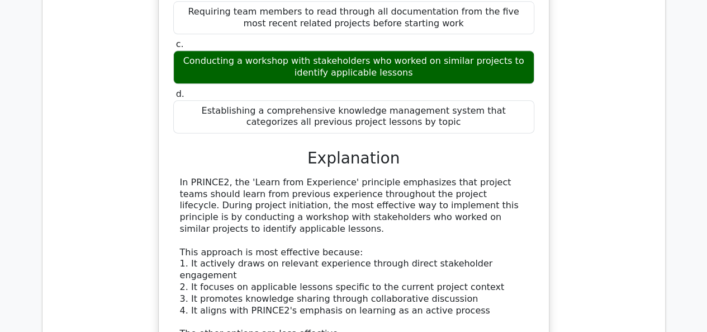
scroll to position [17705, 0]
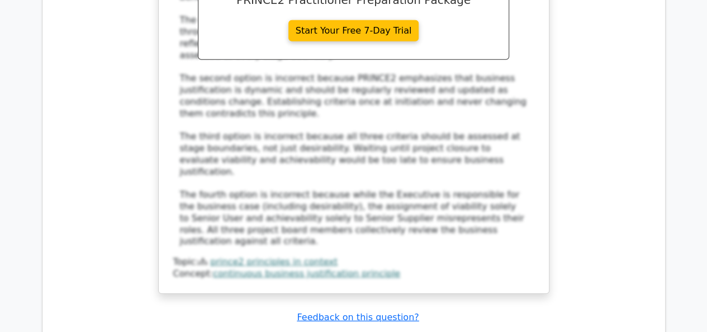
scroll to position [18431, 0]
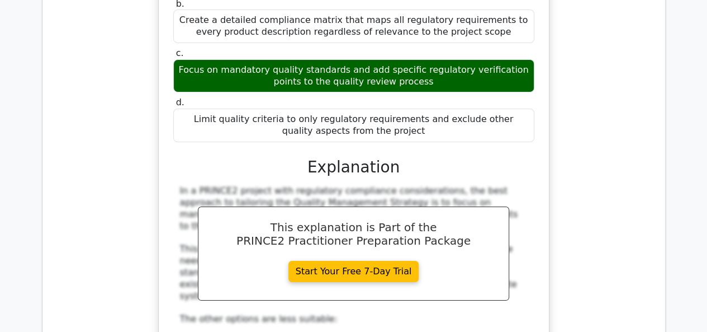
scroll to position [19102, 0]
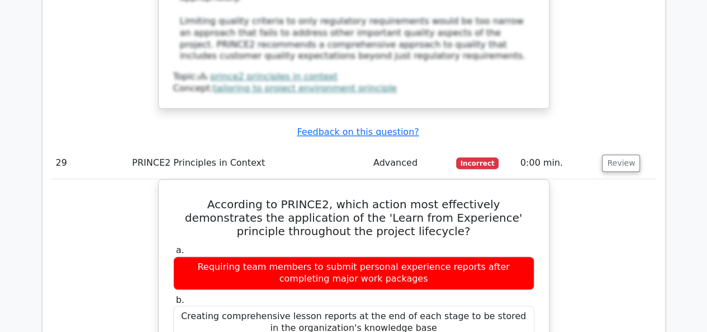
scroll to position [19549, 0]
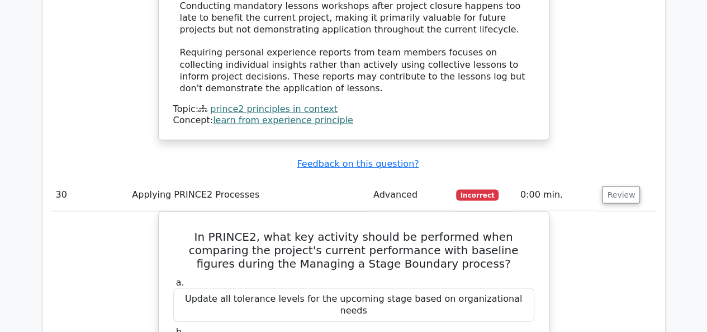
scroll to position [20164, 0]
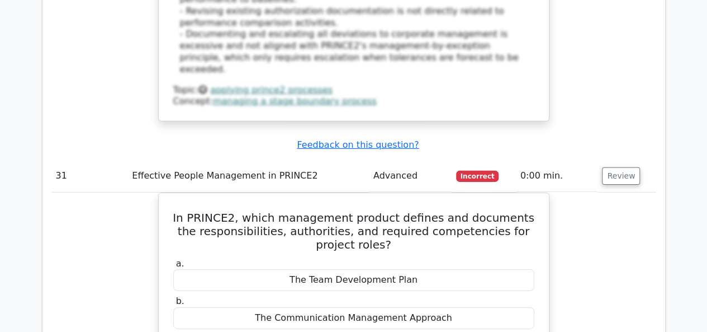
scroll to position [20779, 0]
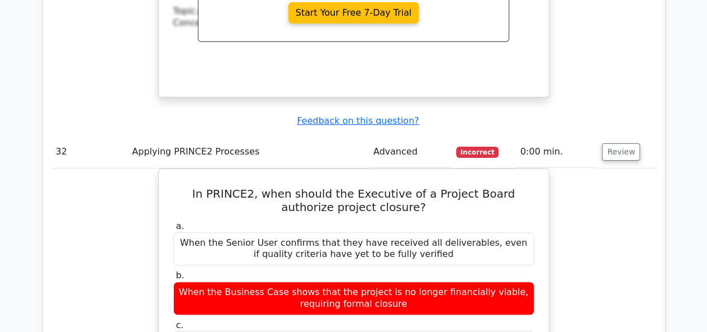
scroll to position [21338, 0]
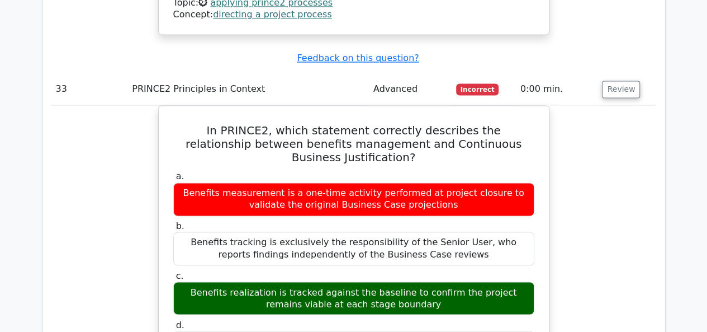
scroll to position [22065, 0]
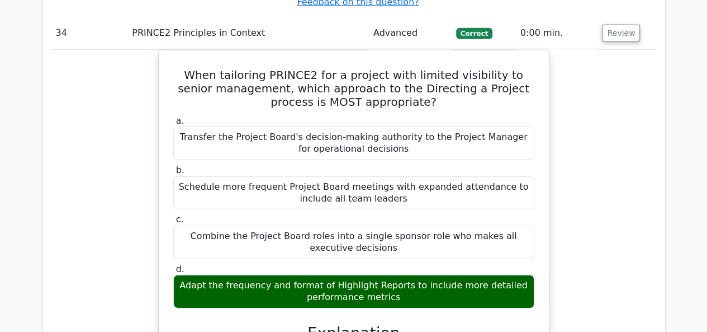
scroll to position [22792, 0]
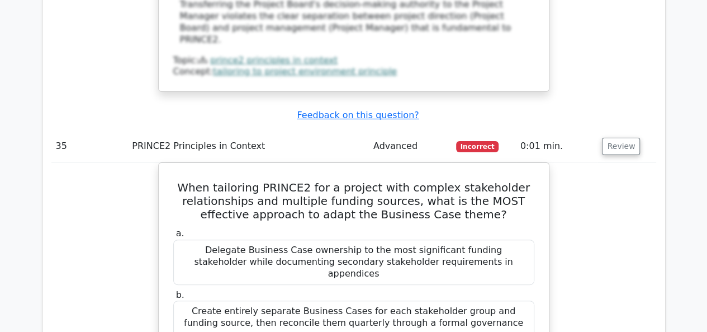
scroll to position [23463, 0]
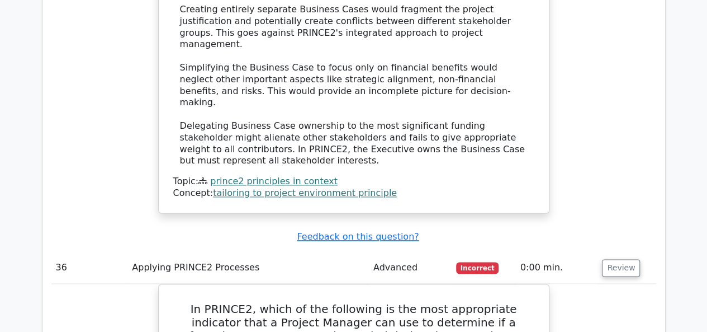
scroll to position [24078, 0]
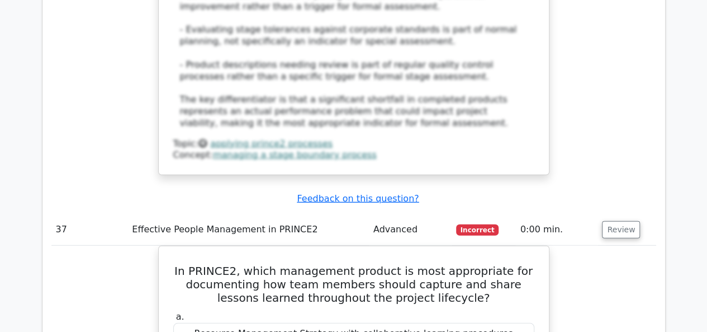
scroll to position [24804, 0]
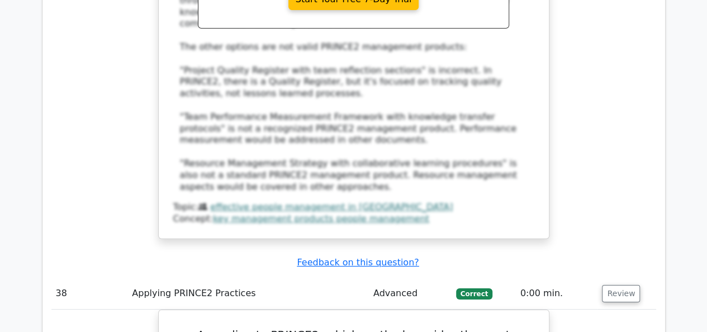
scroll to position [25363, 0]
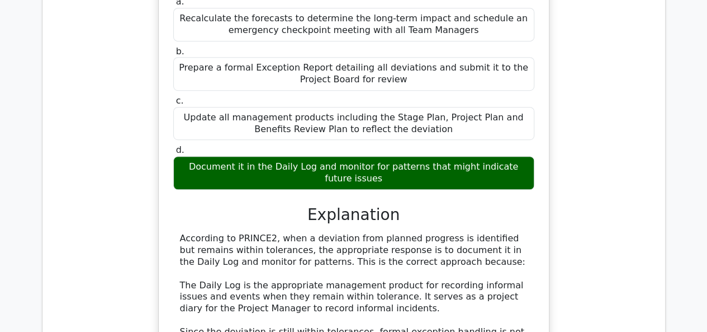
scroll to position [25978, 0]
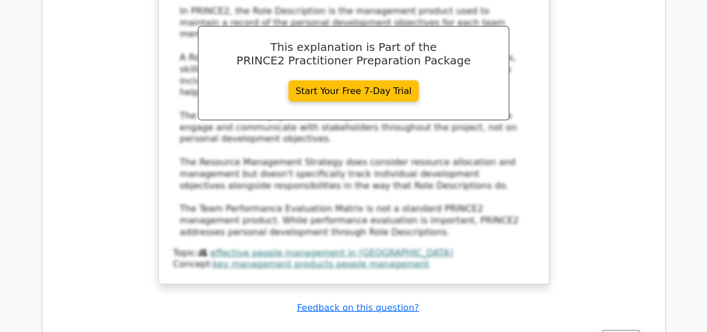
scroll to position [26705, 0]
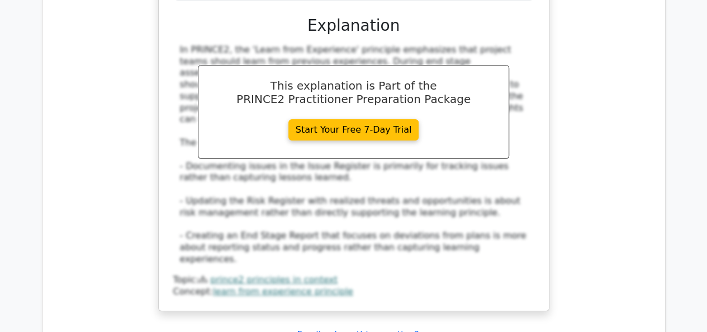
scroll to position [27376, 0]
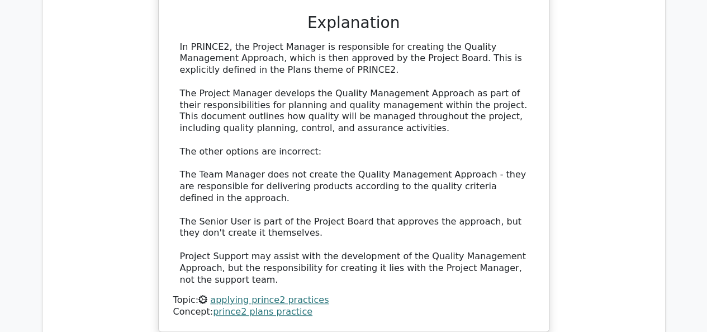
scroll to position [27991, 0]
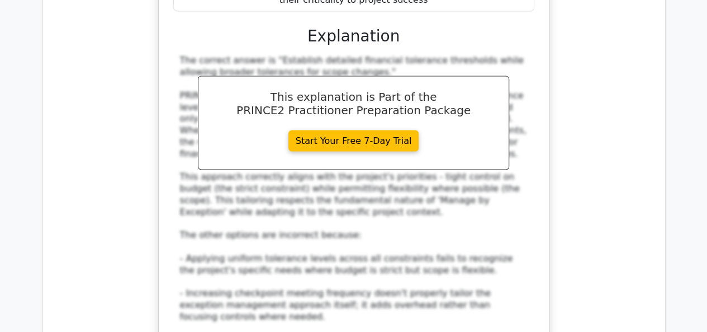
scroll to position [28717, 0]
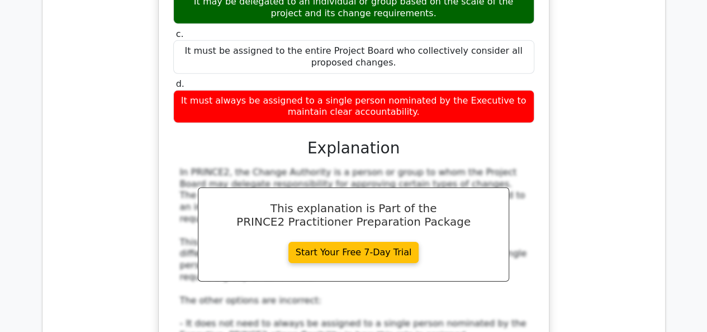
scroll to position [29277, 0]
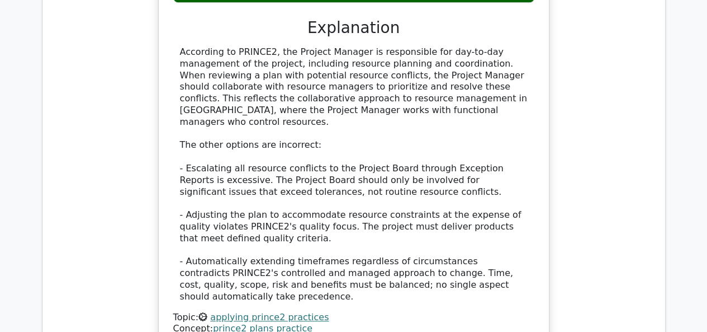
scroll to position [30115, 0]
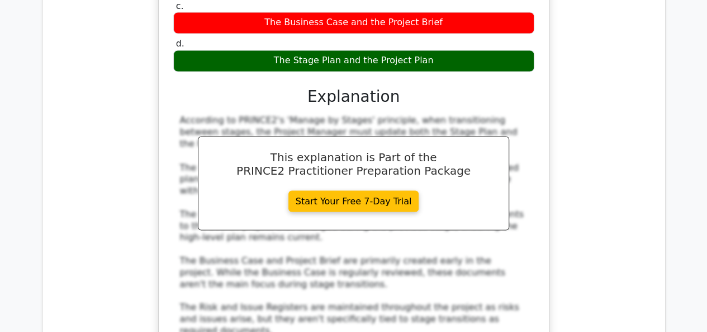
scroll to position [30674, 0]
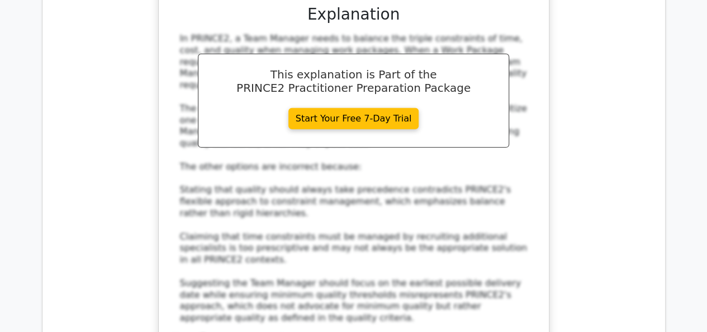
scroll to position [31401, 0]
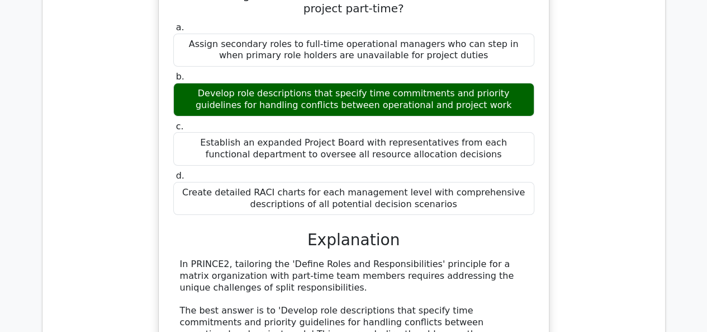
scroll to position [31960, 0]
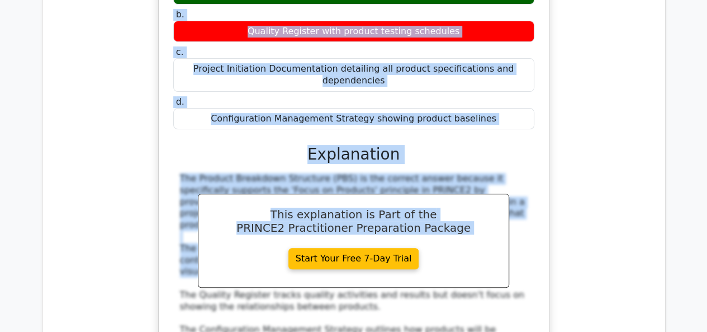
scroll to position [16493, 0]
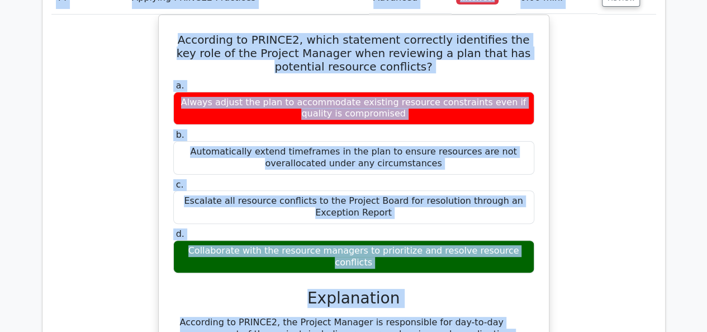
drag, startPoint x: 55, startPoint y: 91, endPoint x: 396, endPoint y: 337, distance: 420.5
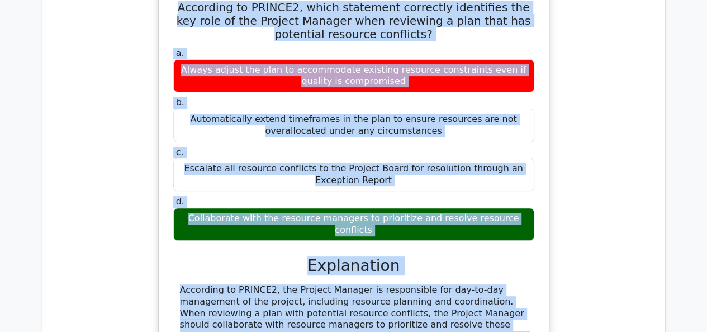
scroll to position [30021, 0]
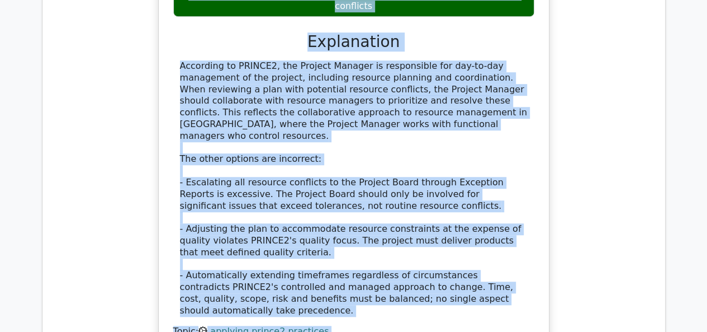
copy tbody "26 PRINCE2 Principles in Context Advanced Correct 0:00 min. Review In PRINCE2, …"
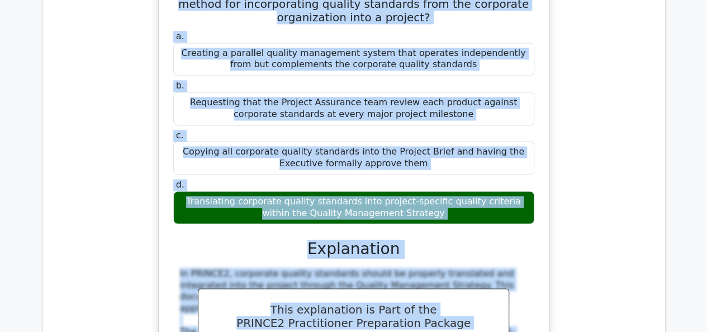
scroll to position [32609, 0]
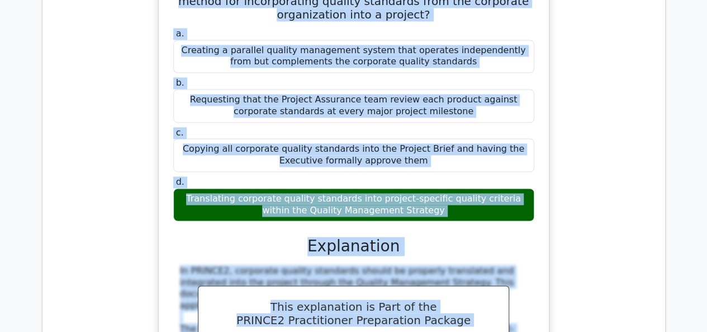
drag, startPoint x: 179, startPoint y: 154, endPoint x: 416, endPoint y: 102, distance: 242.5
copy tbody "According to PRINCE2, which tailoring approach for the 'Define Roles and Respon…"
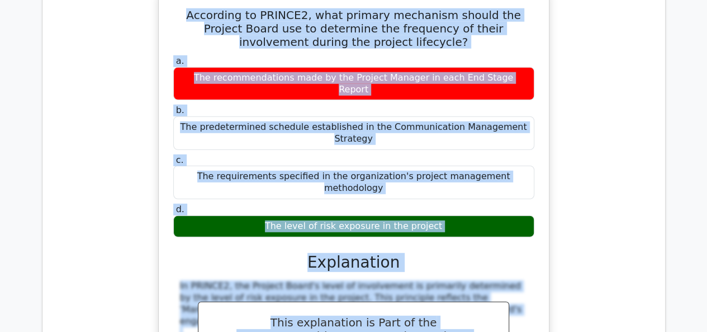
scroll to position [33280, 0]
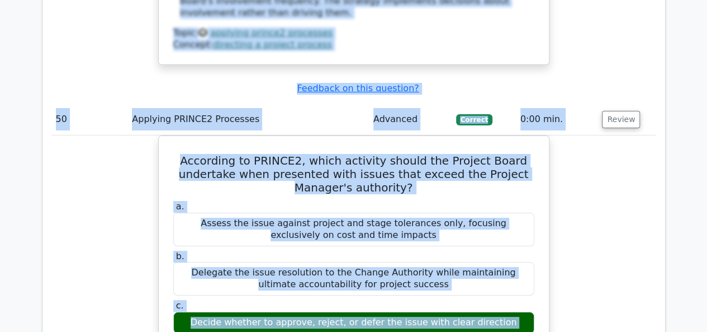
scroll to position [33895, 0]
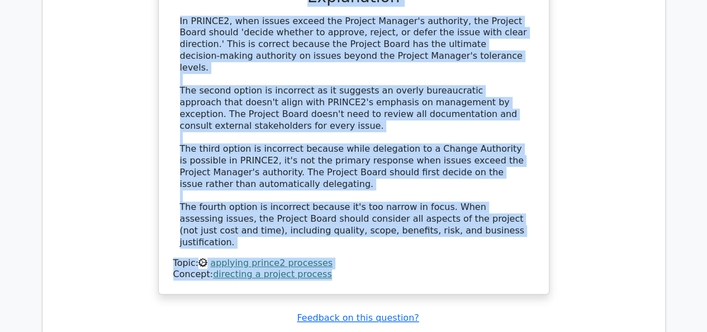
scroll to position [34342, 0]
